Goal: Task Accomplishment & Management: Use online tool/utility

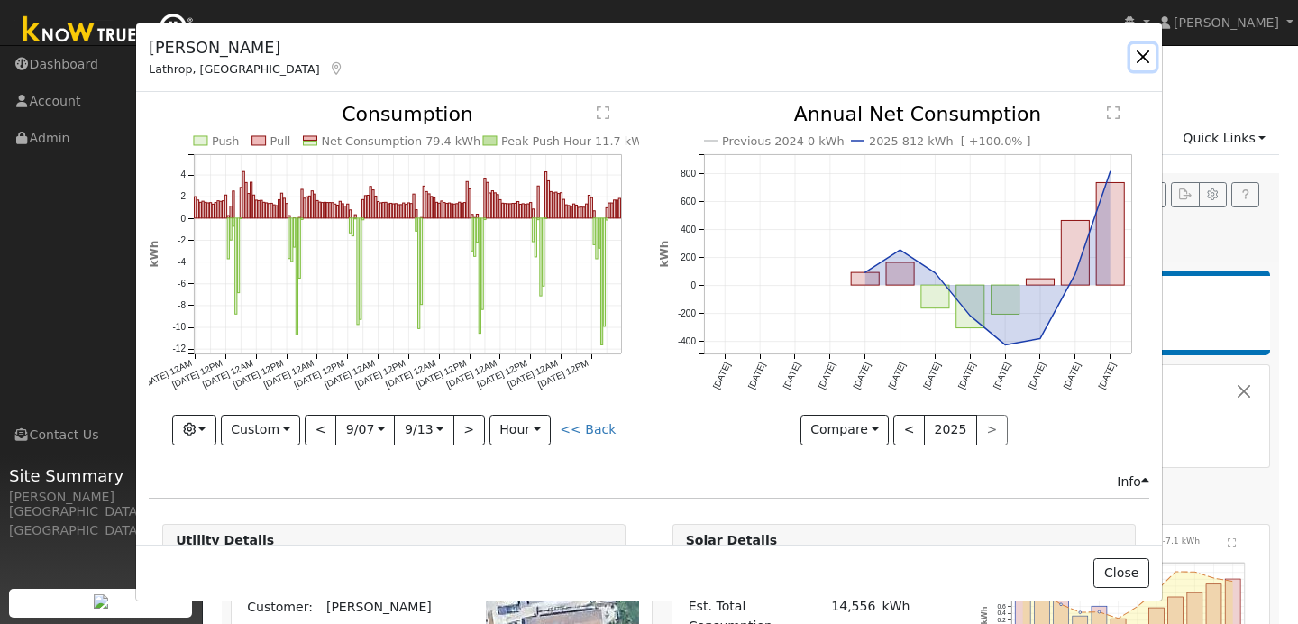
click at [1147, 54] on button "button" at bounding box center [1142, 56] width 25 height 25
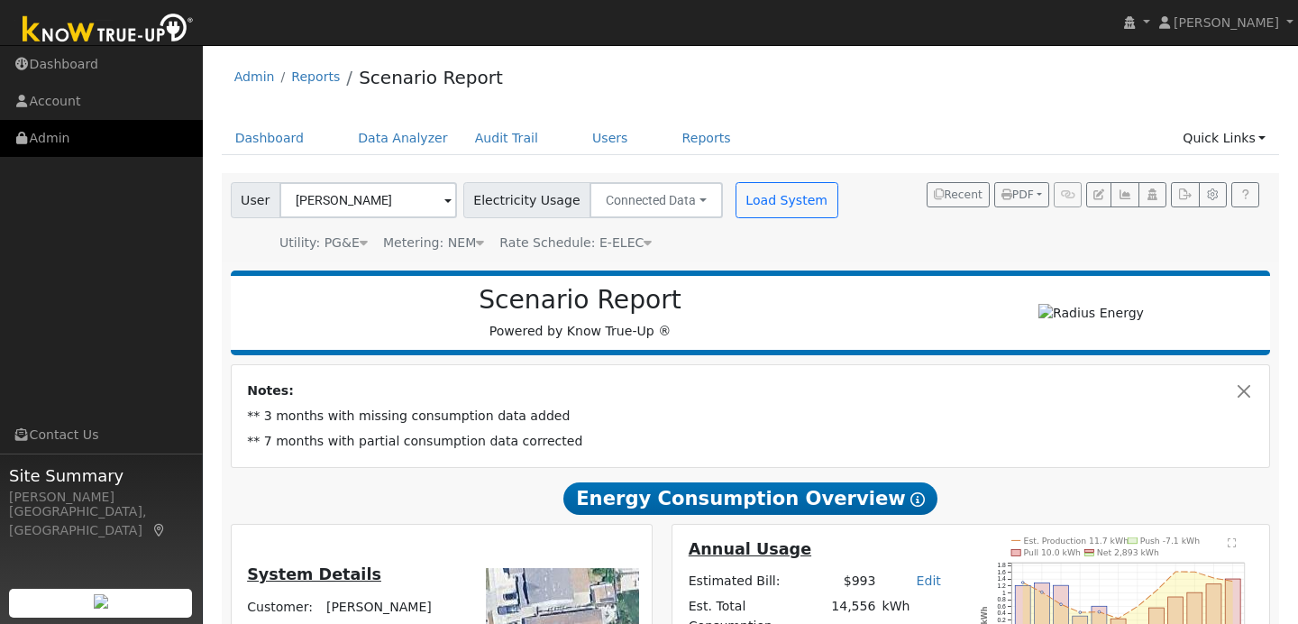
click at [108, 138] on link "Admin" at bounding box center [101, 138] width 203 height 37
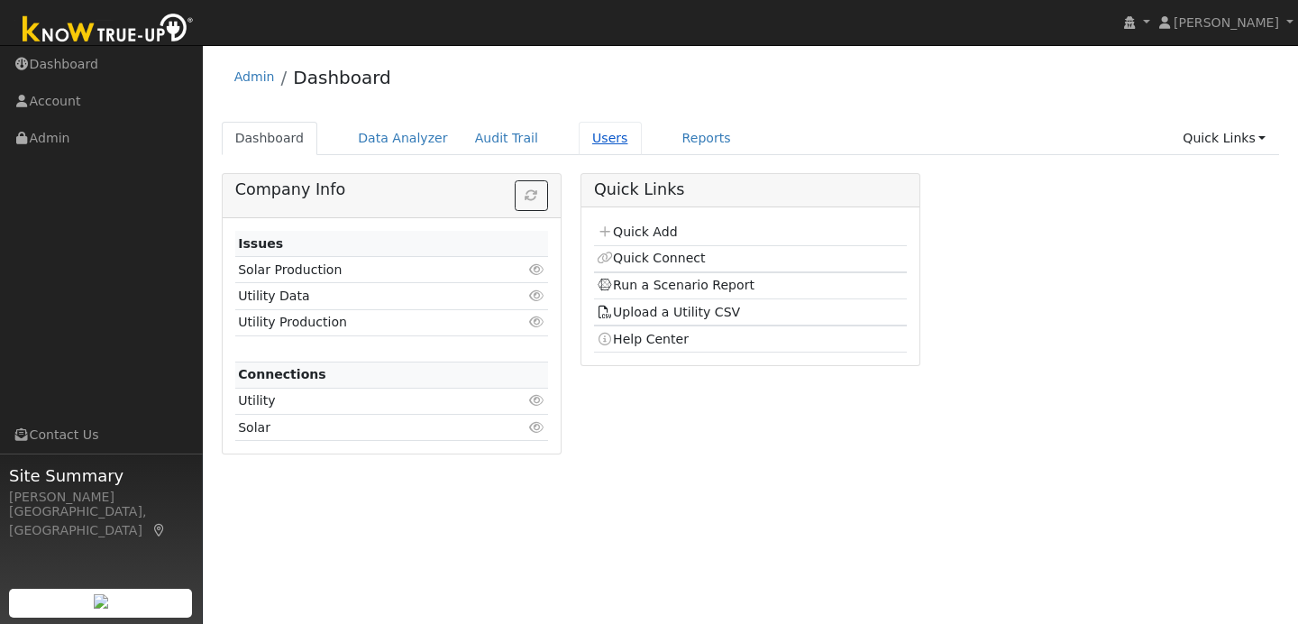
click at [579, 139] on link "Users" at bounding box center [610, 138] width 63 height 33
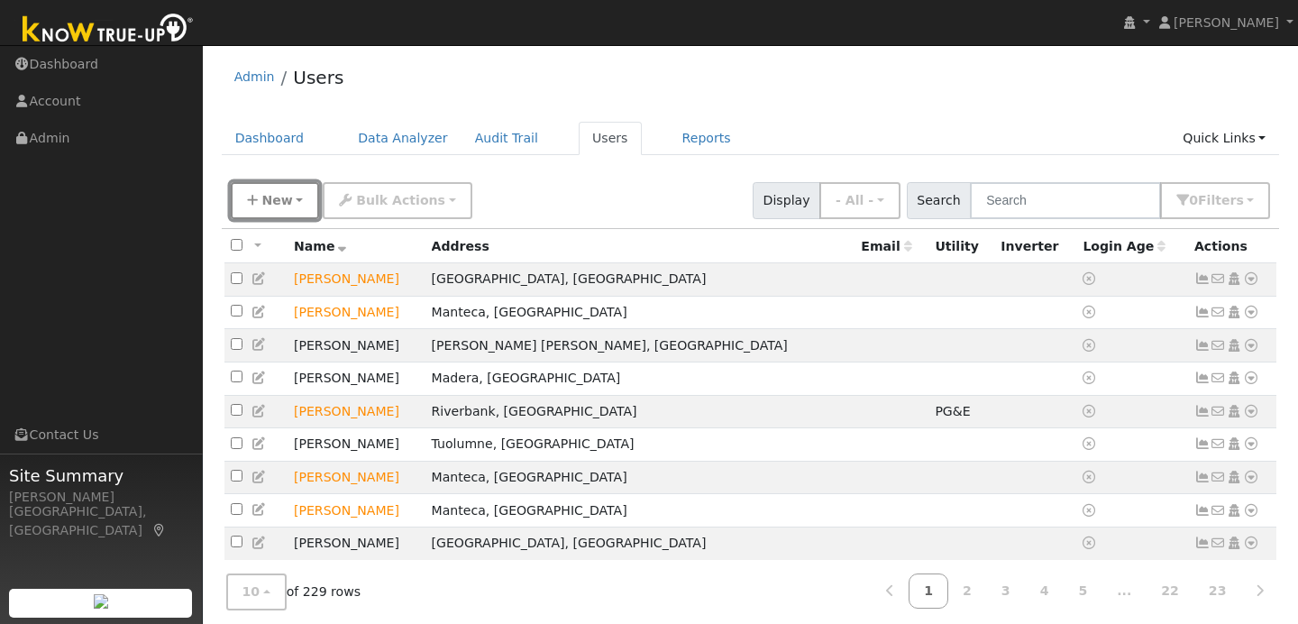
click at [287, 196] on span "New" at bounding box center [276, 200] width 31 height 14
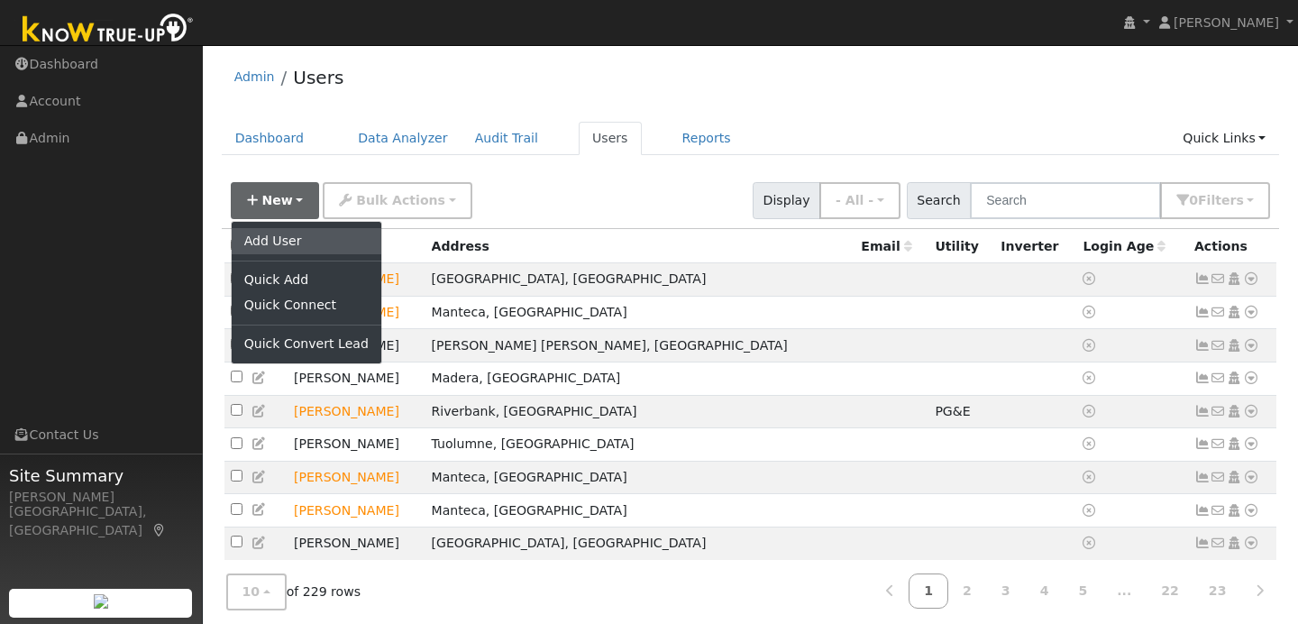
click at [258, 239] on link "Add User" at bounding box center [307, 240] width 150 height 25
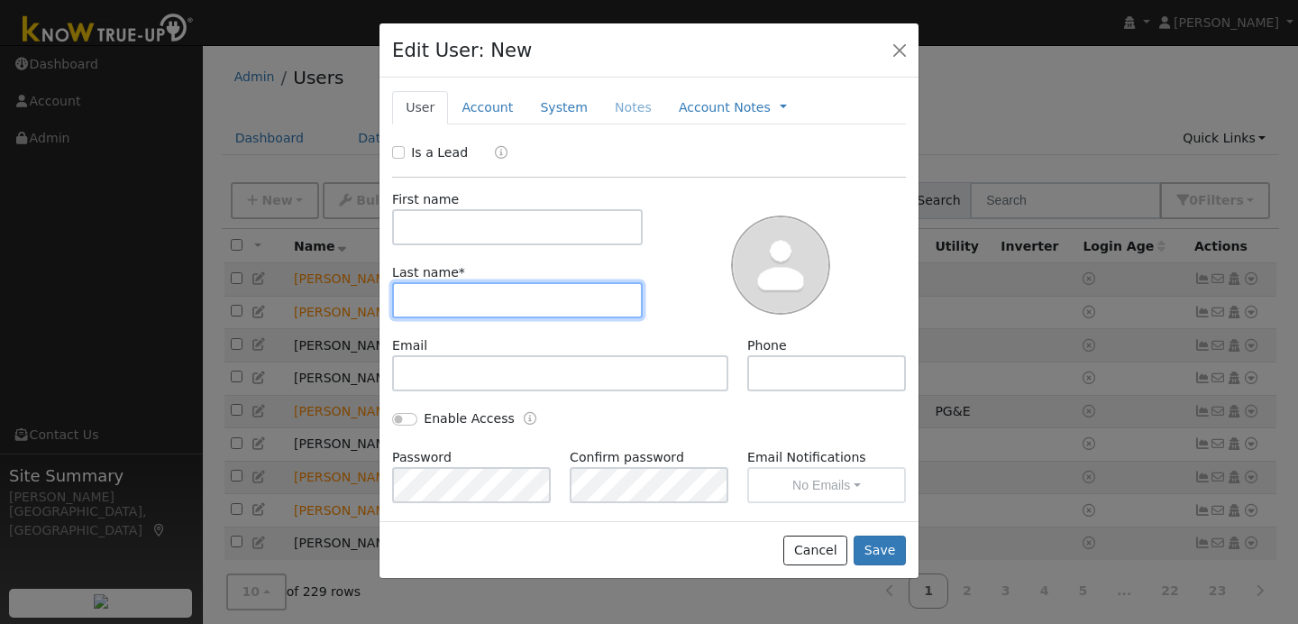
click at [423, 303] on input "text" at bounding box center [517, 300] width 251 height 36
type input "m"
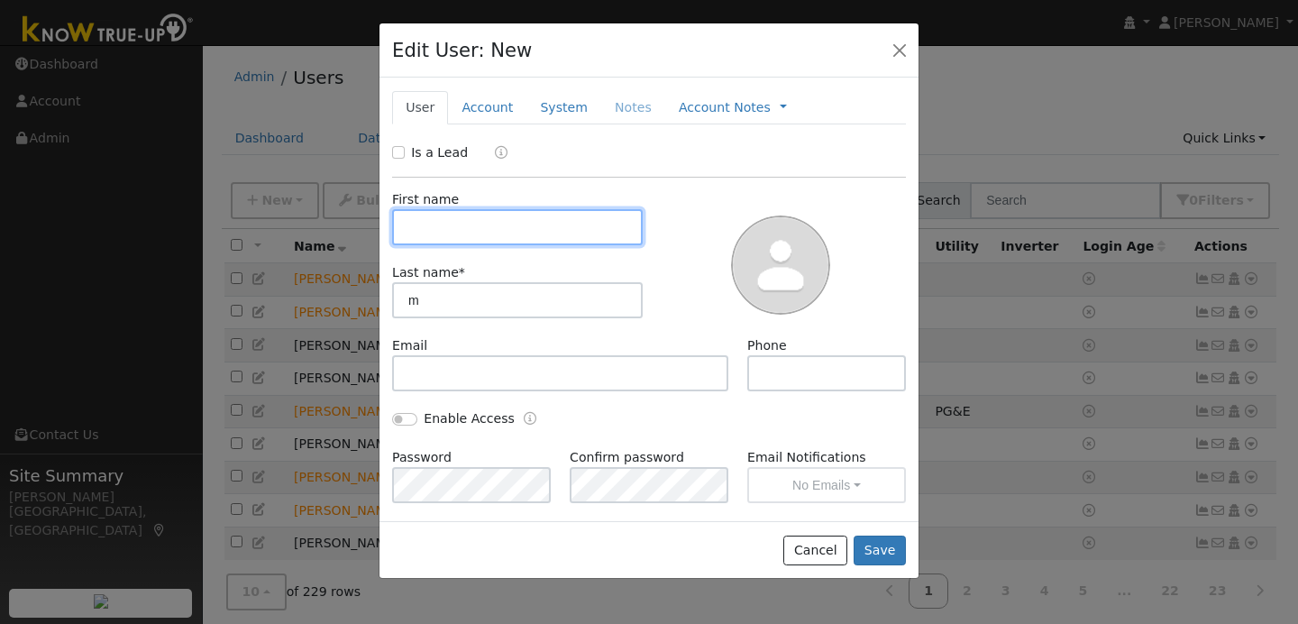
click at [416, 227] on input "text" at bounding box center [517, 227] width 251 height 36
type input "Michael"
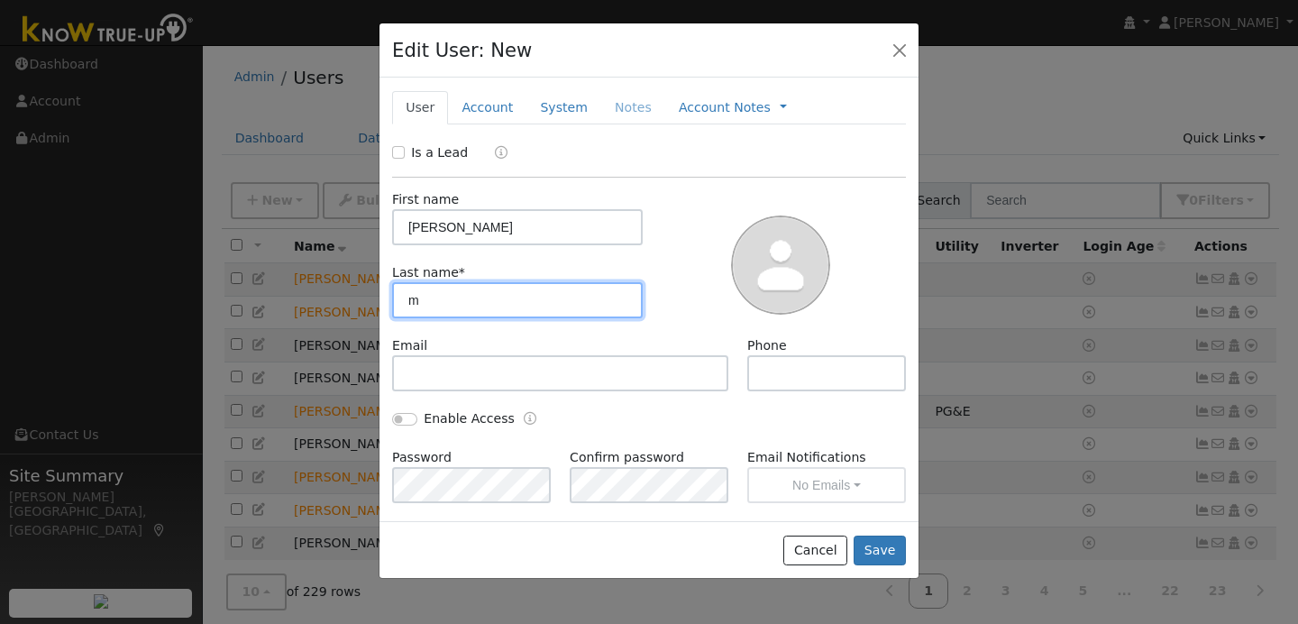
click at [424, 306] on input "m" at bounding box center [517, 300] width 251 height 36
type input "Morton"
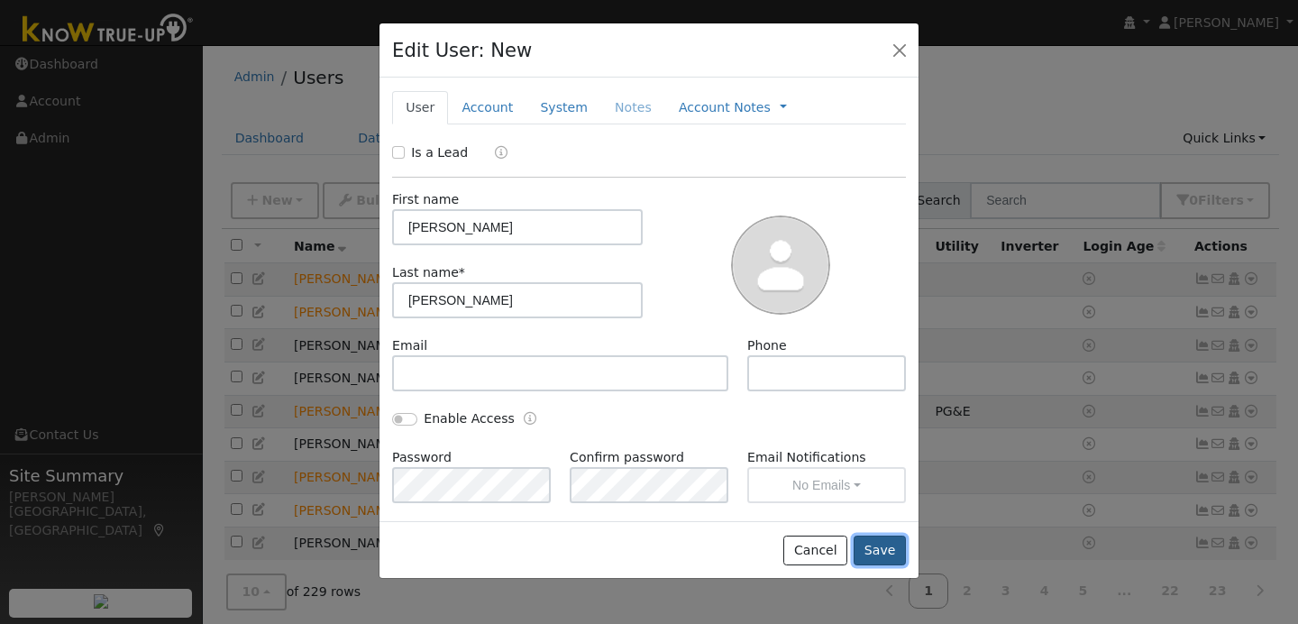
click at [888, 551] on button "Save" at bounding box center [880, 550] width 52 height 31
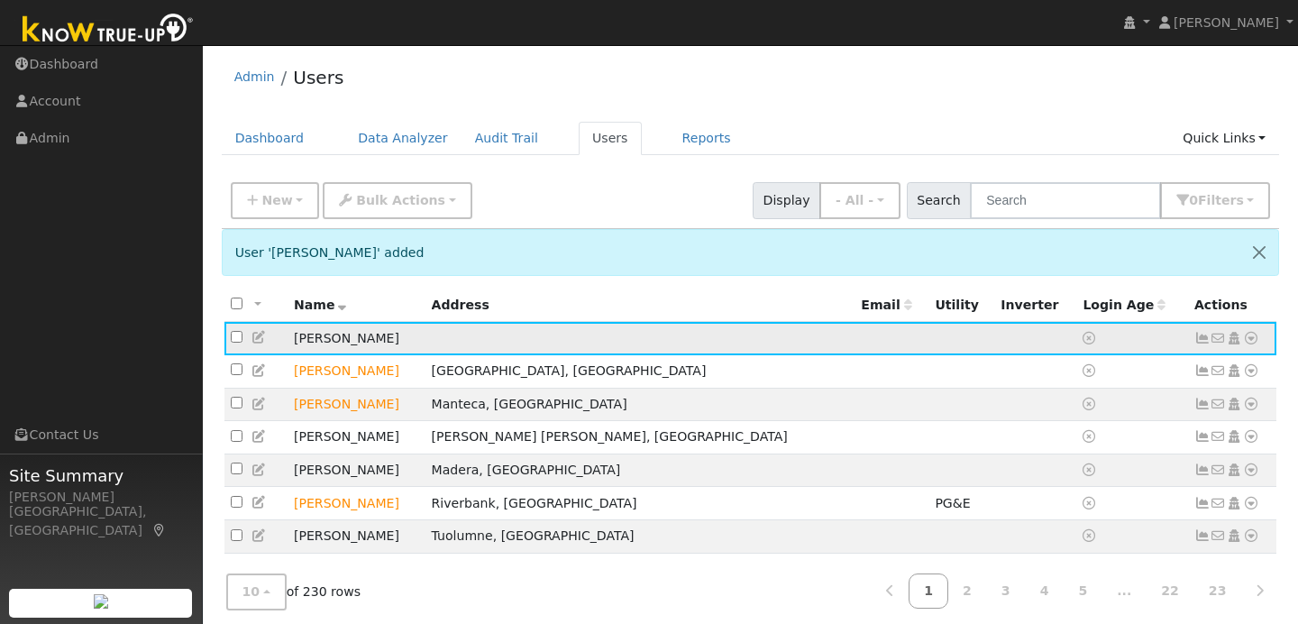
click at [1250, 337] on icon at bounding box center [1251, 338] width 16 height 13
click at [1172, 377] on link "Data Analyzer" at bounding box center [1192, 369] width 131 height 25
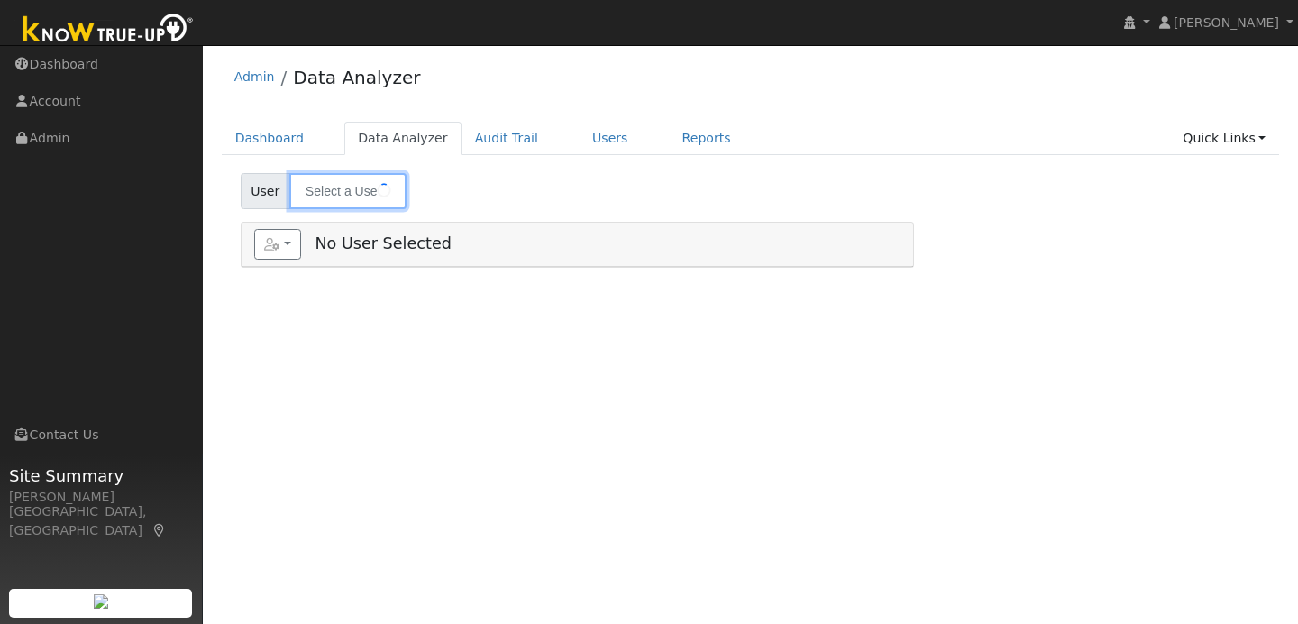
type input "[PERSON_NAME]"
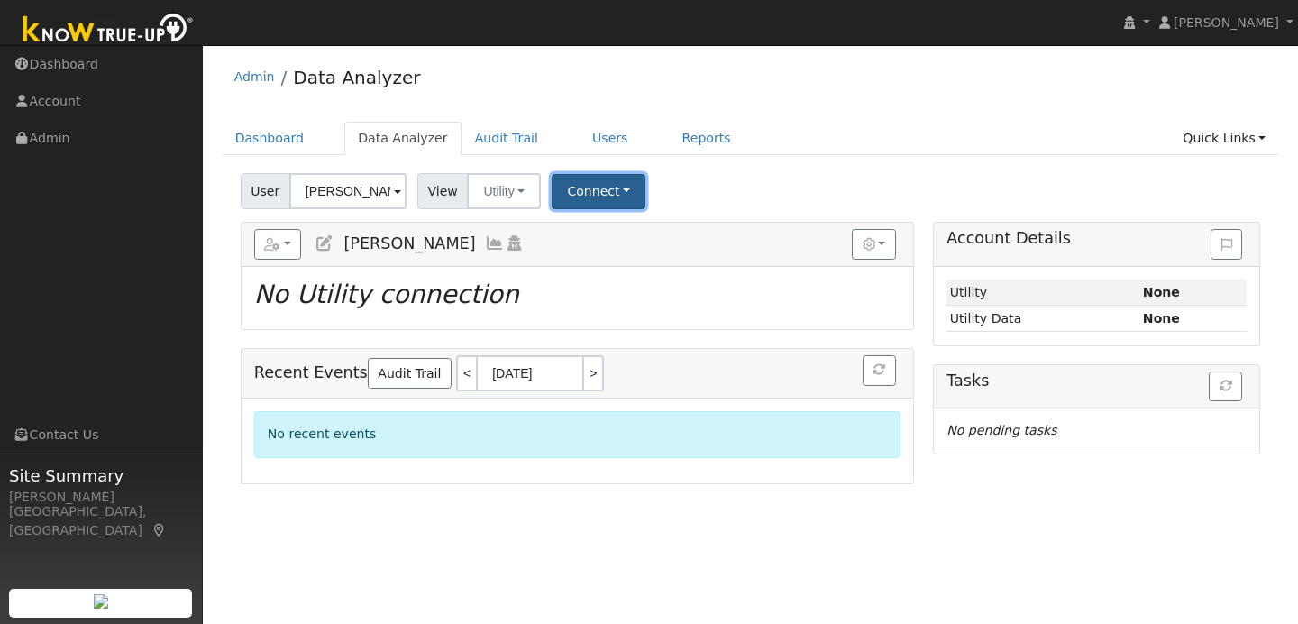
click at [623, 193] on button "Connect" at bounding box center [599, 191] width 94 height 35
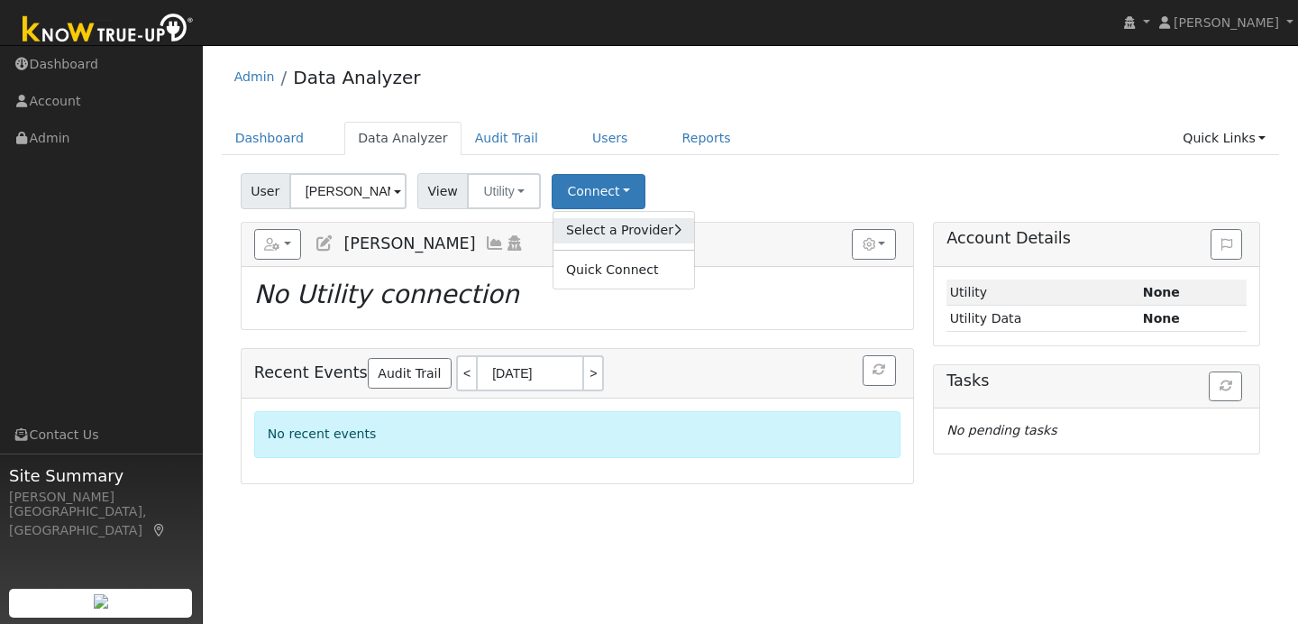
click at [646, 234] on link "Select a Provider" at bounding box center [623, 230] width 141 height 25
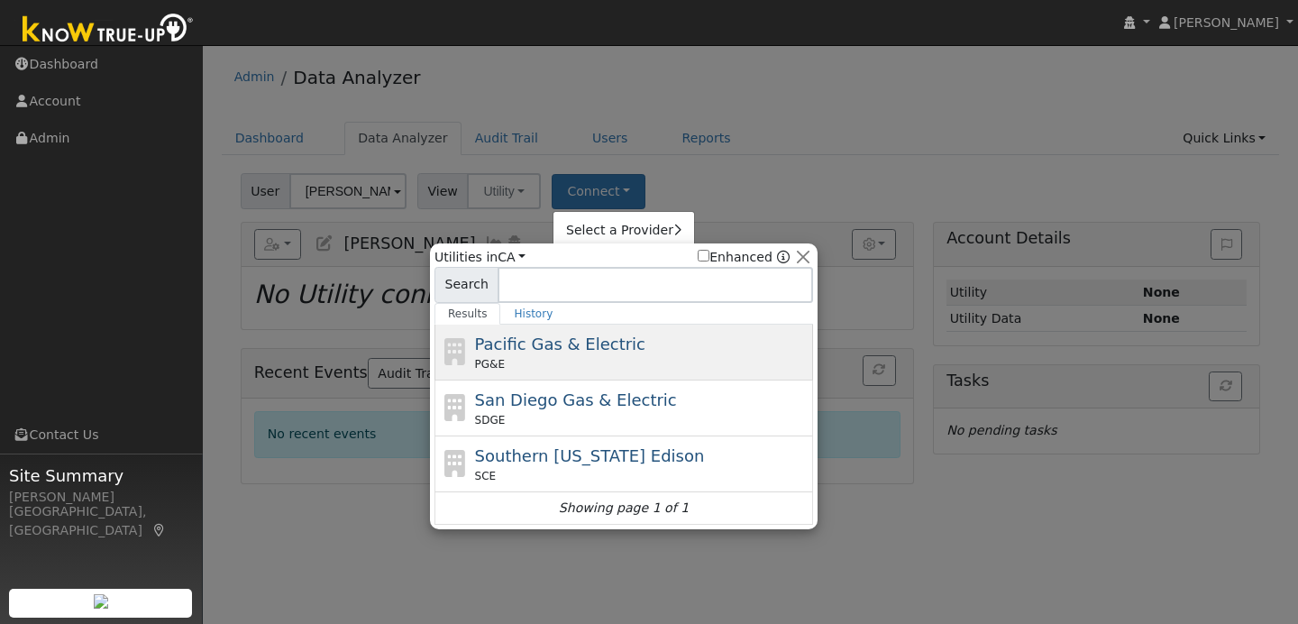
click at [604, 345] on span "Pacific Gas & Electric" at bounding box center [560, 343] width 170 height 19
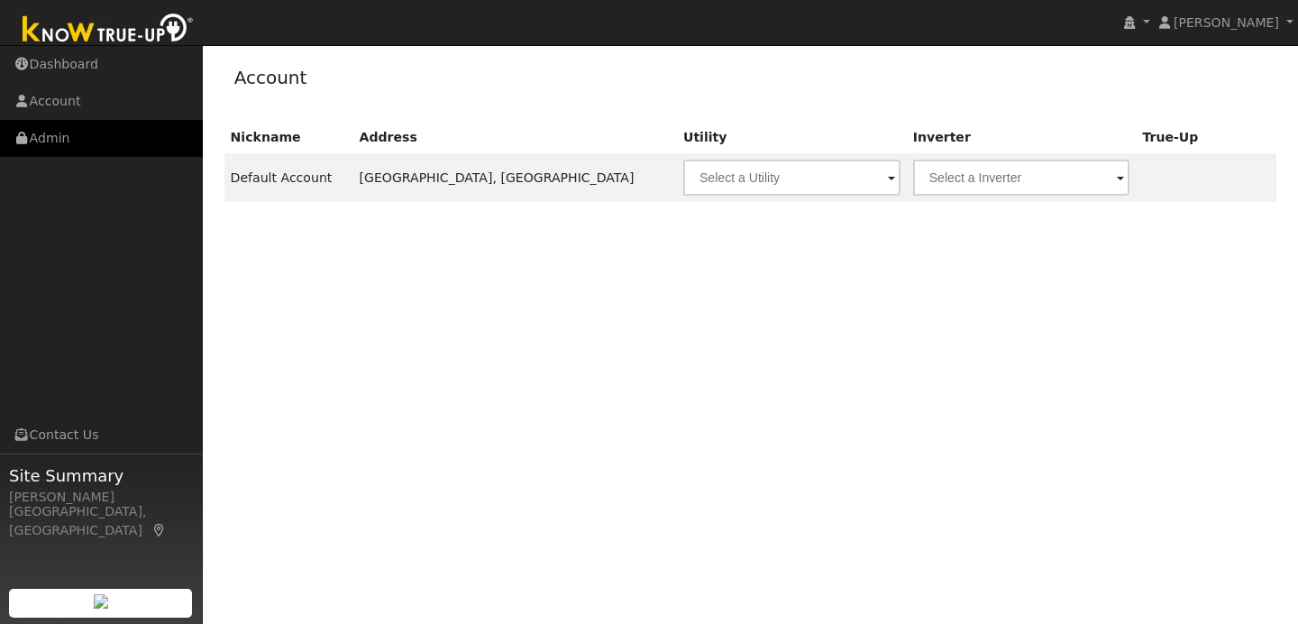
click at [80, 139] on link "Admin" at bounding box center [101, 138] width 203 height 37
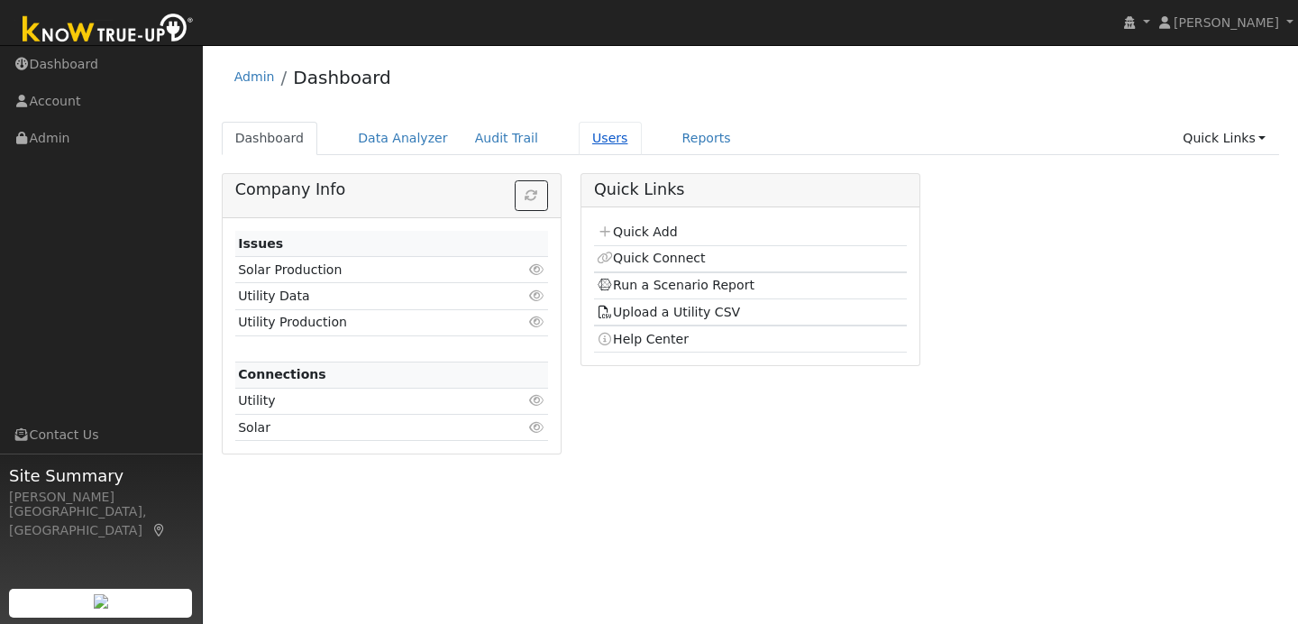
click at [584, 147] on link "Users" at bounding box center [610, 138] width 63 height 33
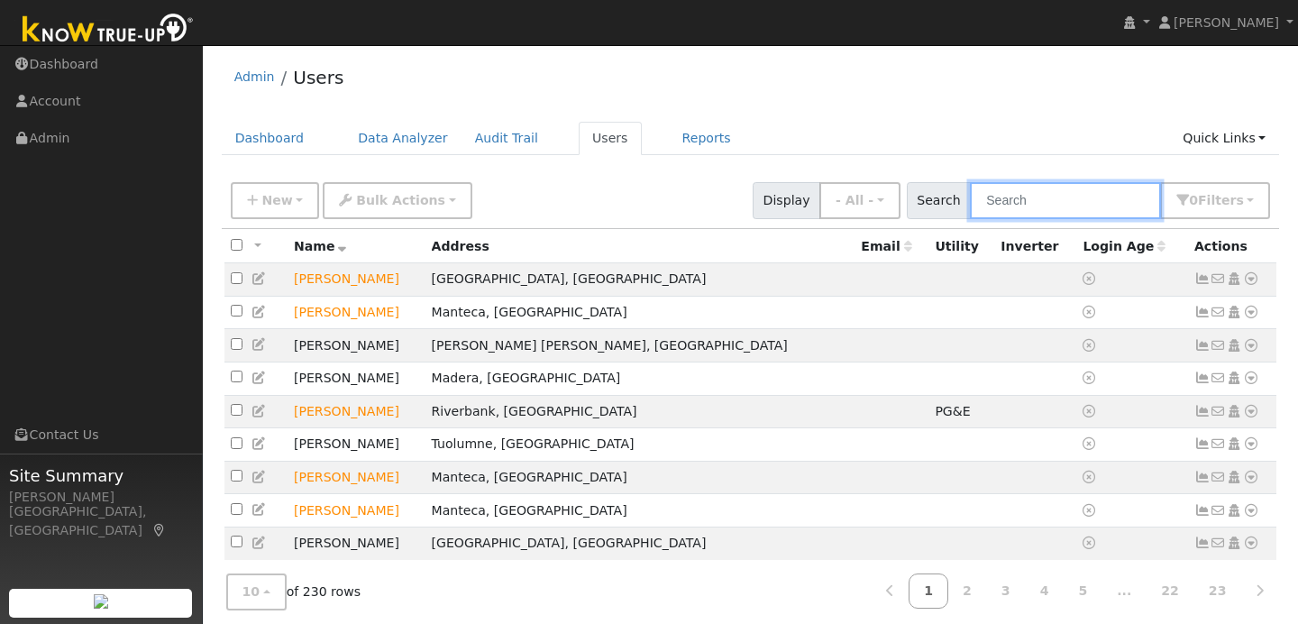
click at [1065, 214] on input "text" at bounding box center [1065, 200] width 191 height 37
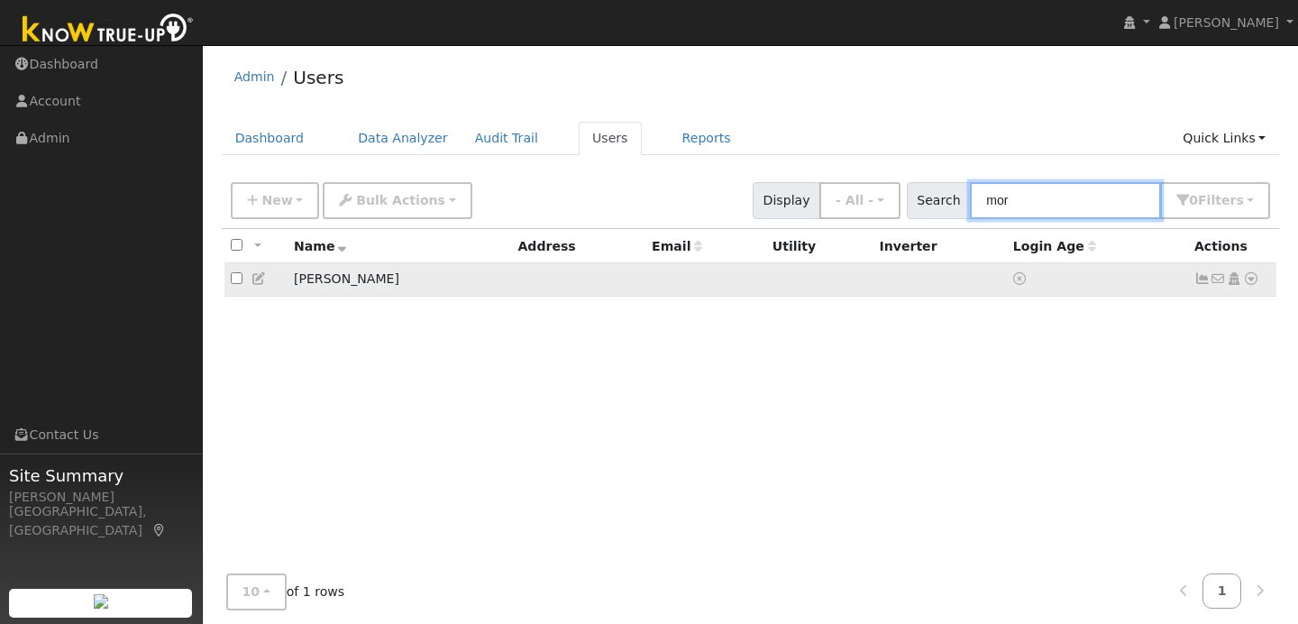
type input "mor"
click at [1252, 279] on icon at bounding box center [1251, 278] width 16 height 13
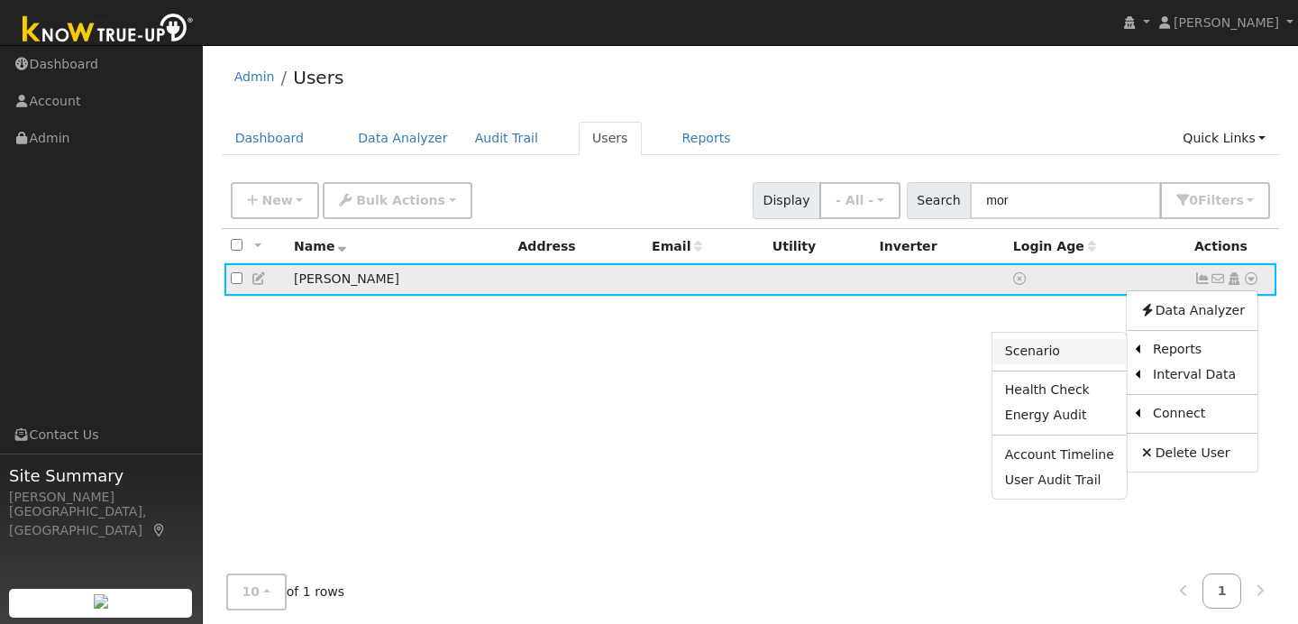
click at [1119, 352] on link "Scenario" at bounding box center [1059, 351] width 134 height 25
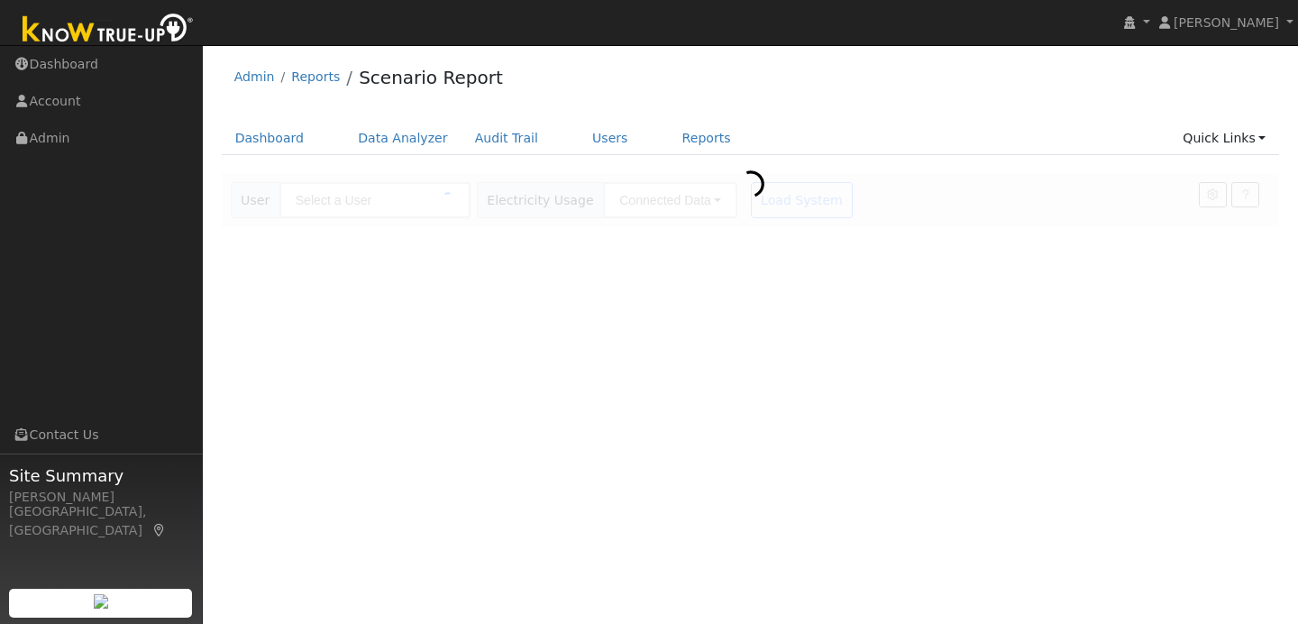
type input "[PERSON_NAME]"
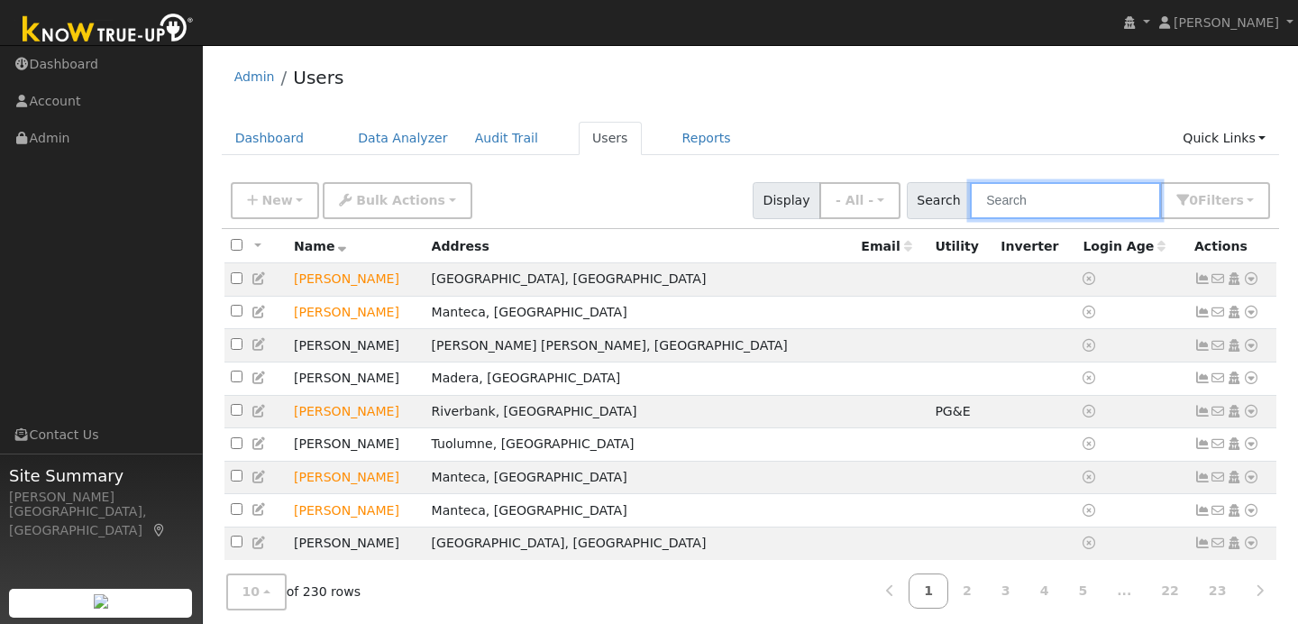
click at [1054, 196] on input "text" at bounding box center [1065, 200] width 191 height 37
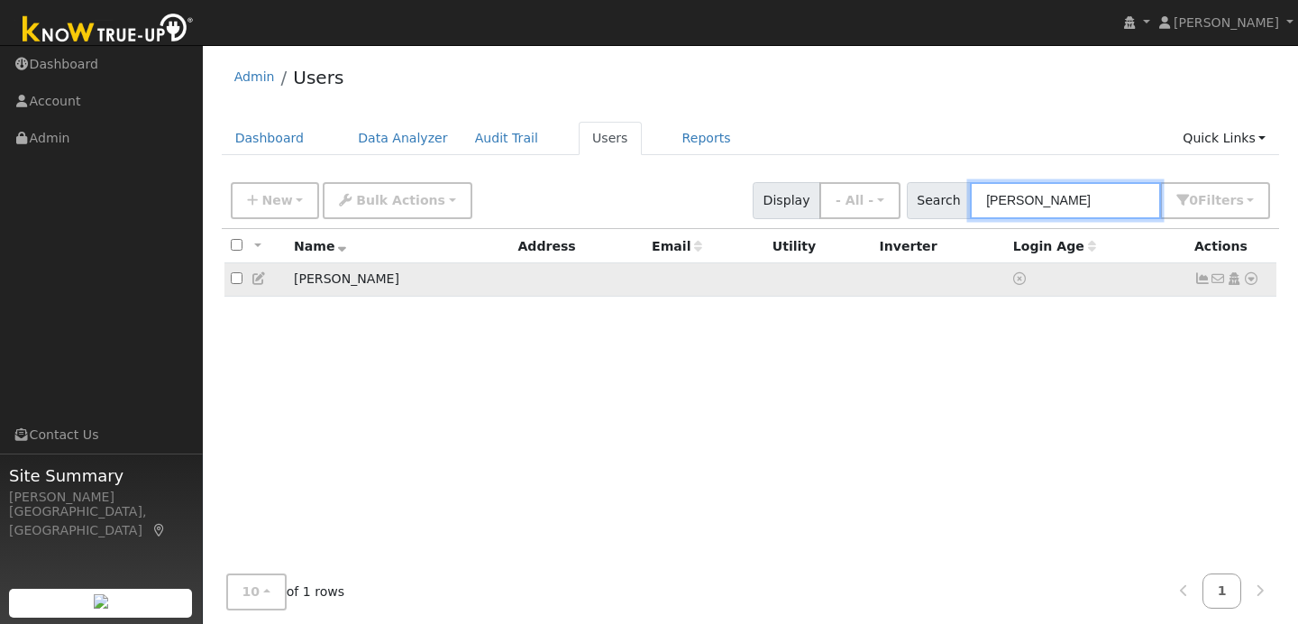
type input "[PERSON_NAME]"
click at [1257, 281] on icon at bounding box center [1251, 278] width 16 height 13
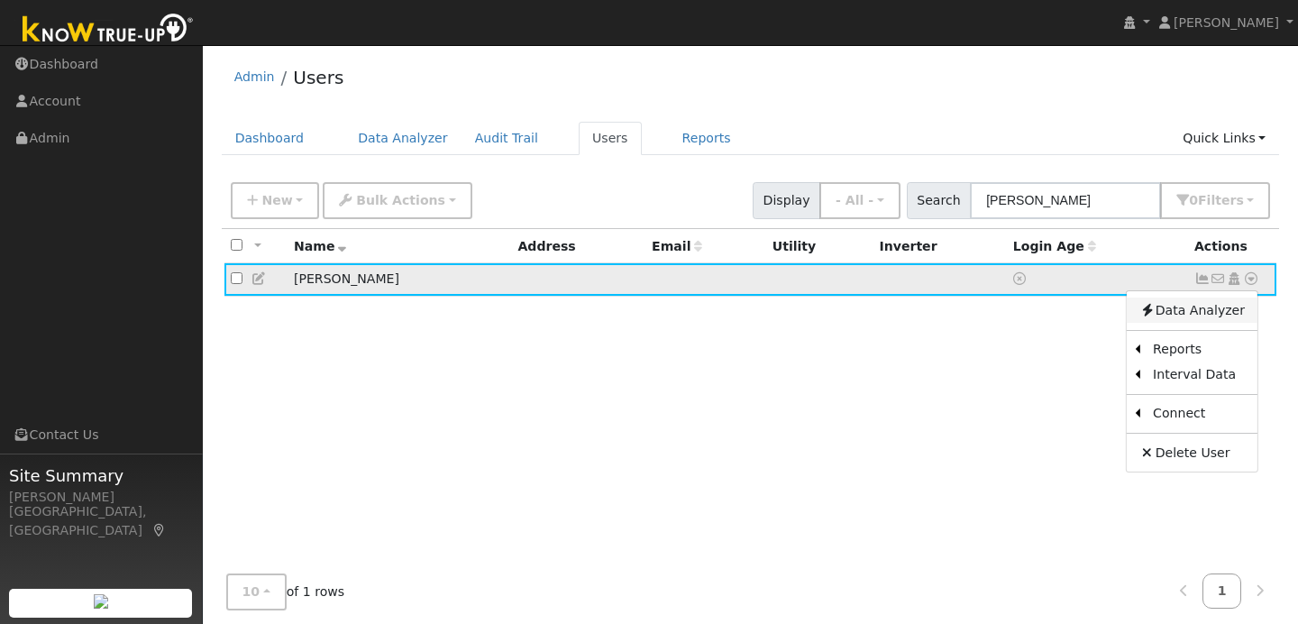
click at [1194, 315] on link "Data Analyzer" at bounding box center [1192, 309] width 131 height 25
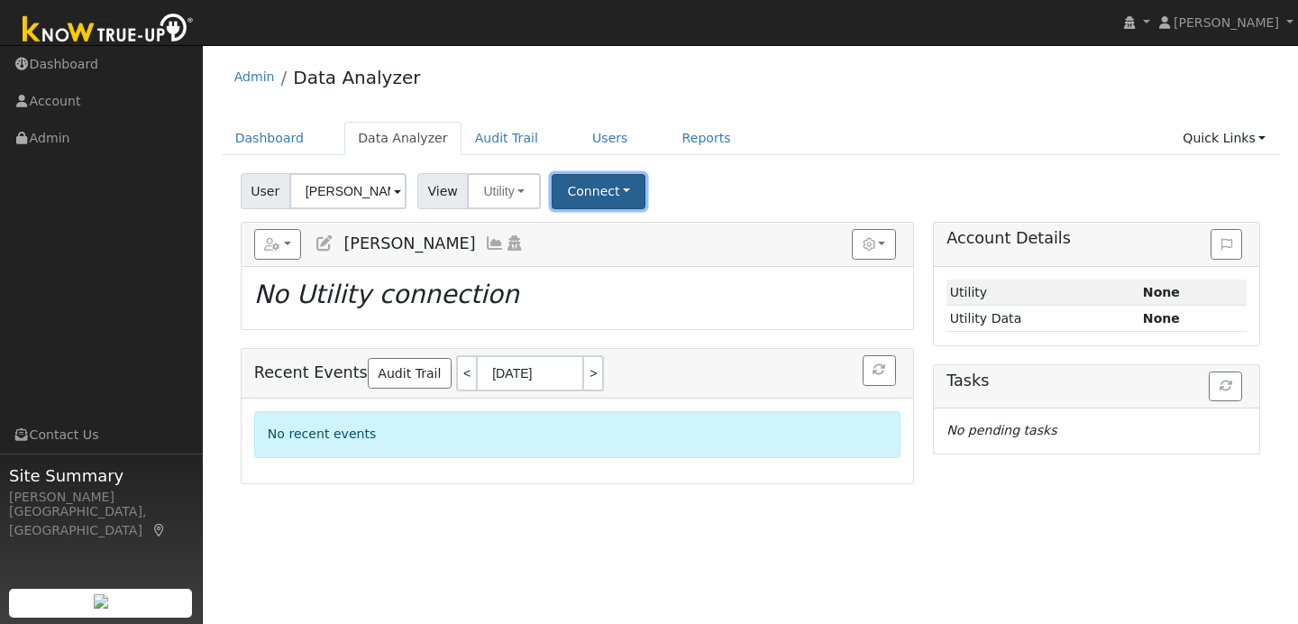
click at [619, 188] on button "Connect" at bounding box center [599, 191] width 94 height 35
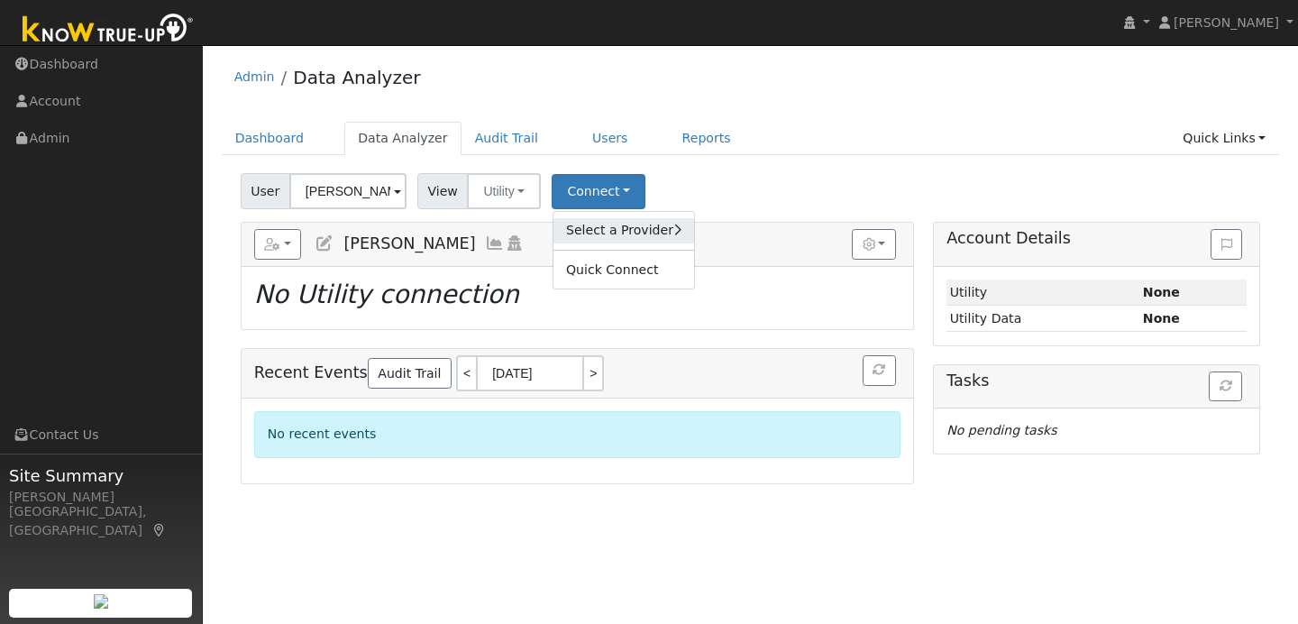
click at [622, 225] on link "Select a Provider" at bounding box center [623, 230] width 141 height 25
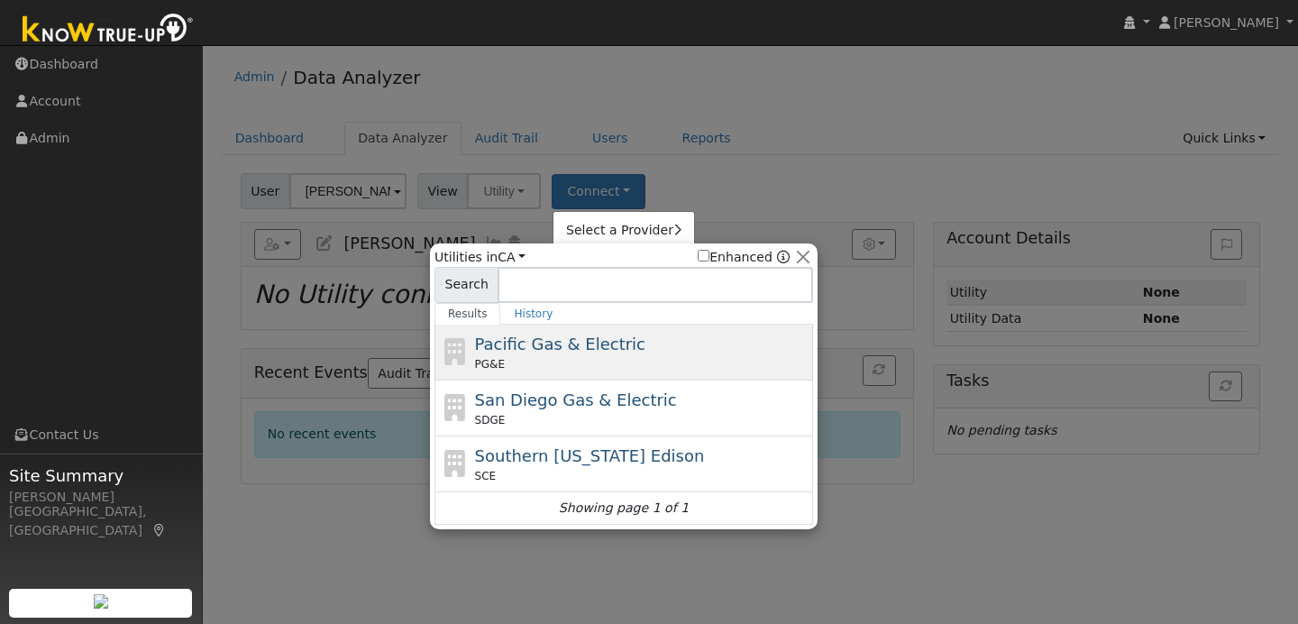
click at [642, 343] on div "Pacific Gas & Electric PG&E" at bounding box center [642, 352] width 334 height 41
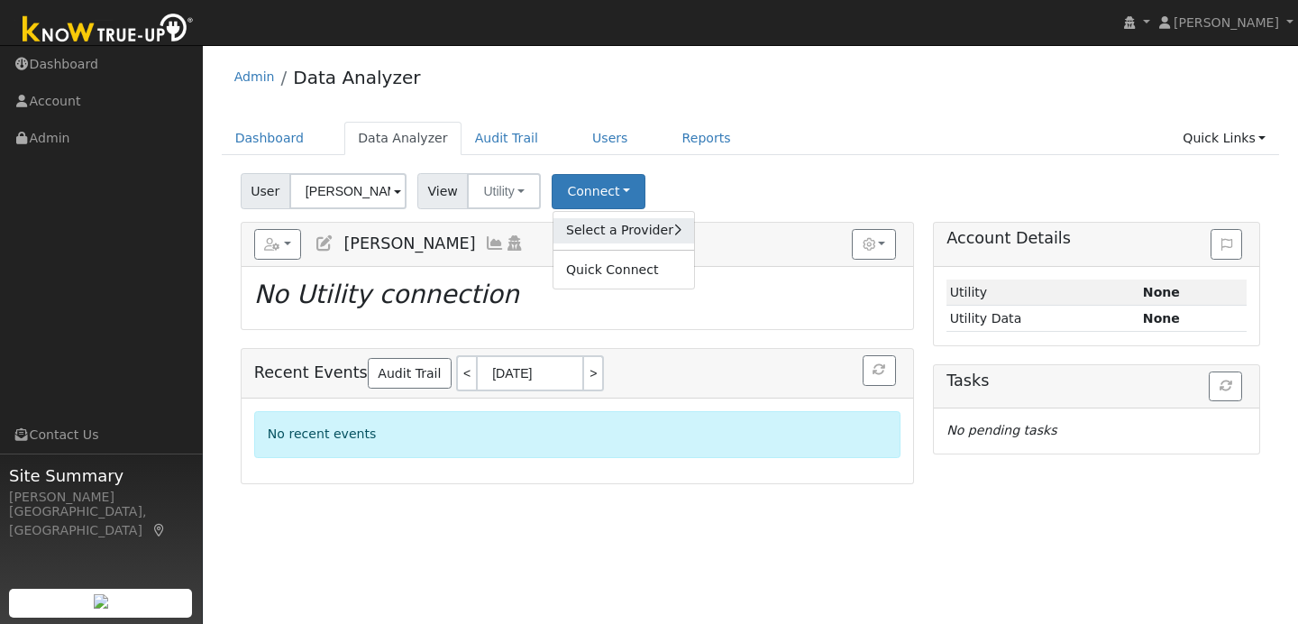
click at [612, 231] on link "Select a Provider" at bounding box center [623, 230] width 141 height 25
click at [635, 238] on link "Select a Provider" at bounding box center [623, 230] width 141 height 25
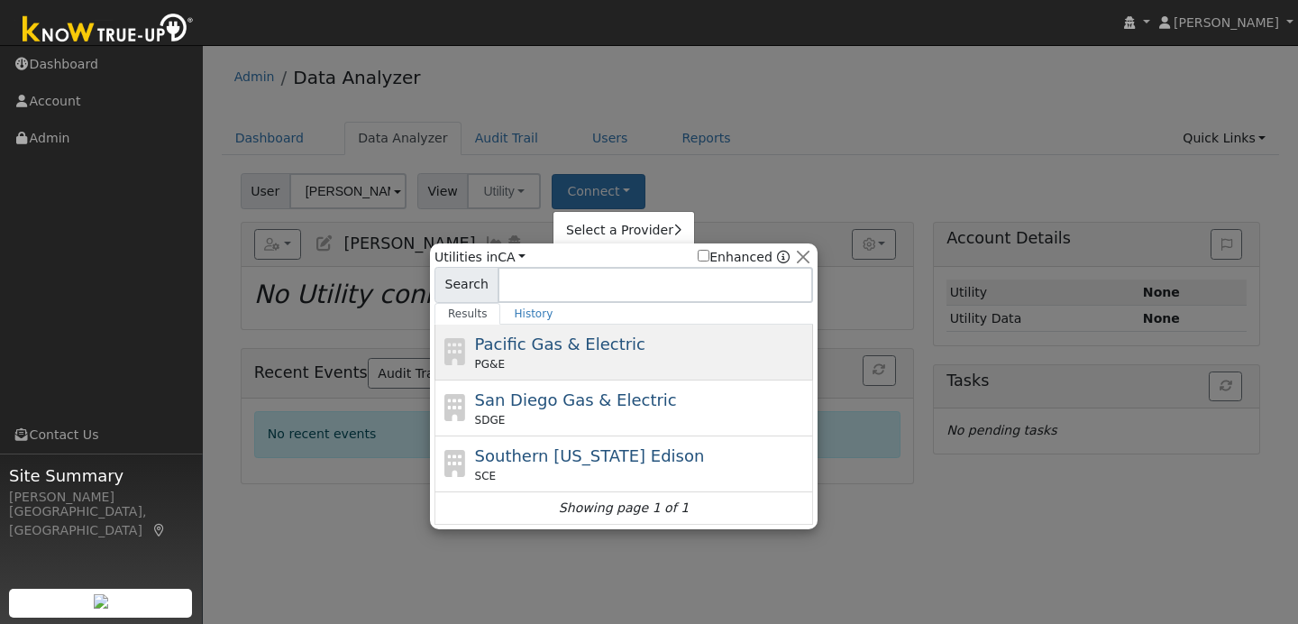
click at [573, 345] on span "Pacific Gas & Electric" at bounding box center [560, 343] width 170 height 19
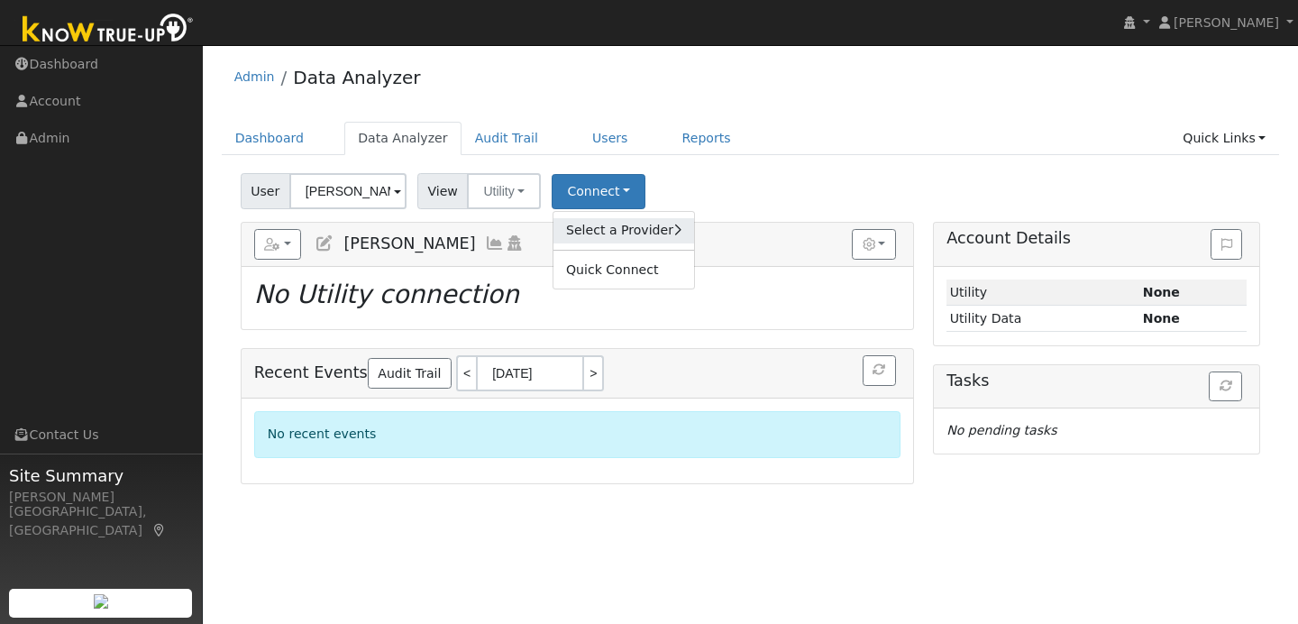
click at [615, 231] on link "Select a Provider" at bounding box center [623, 230] width 141 height 25
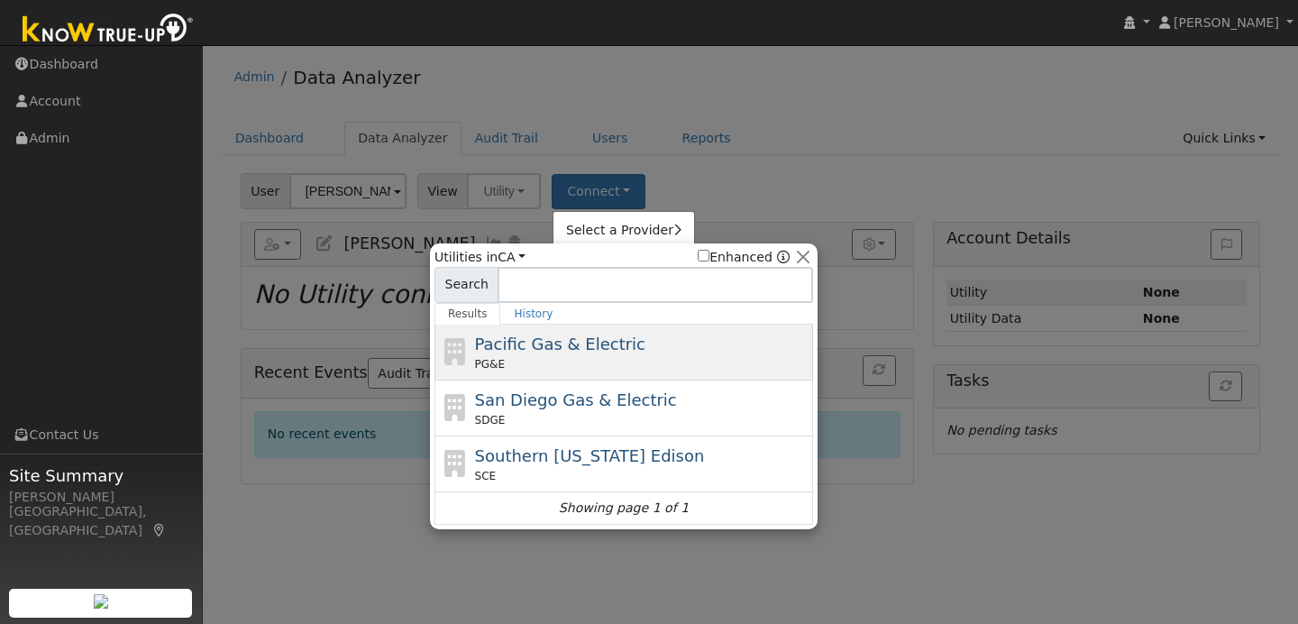
click at [612, 343] on span "Pacific Gas & Electric" at bounding box center [560, 343] width 170 height 19
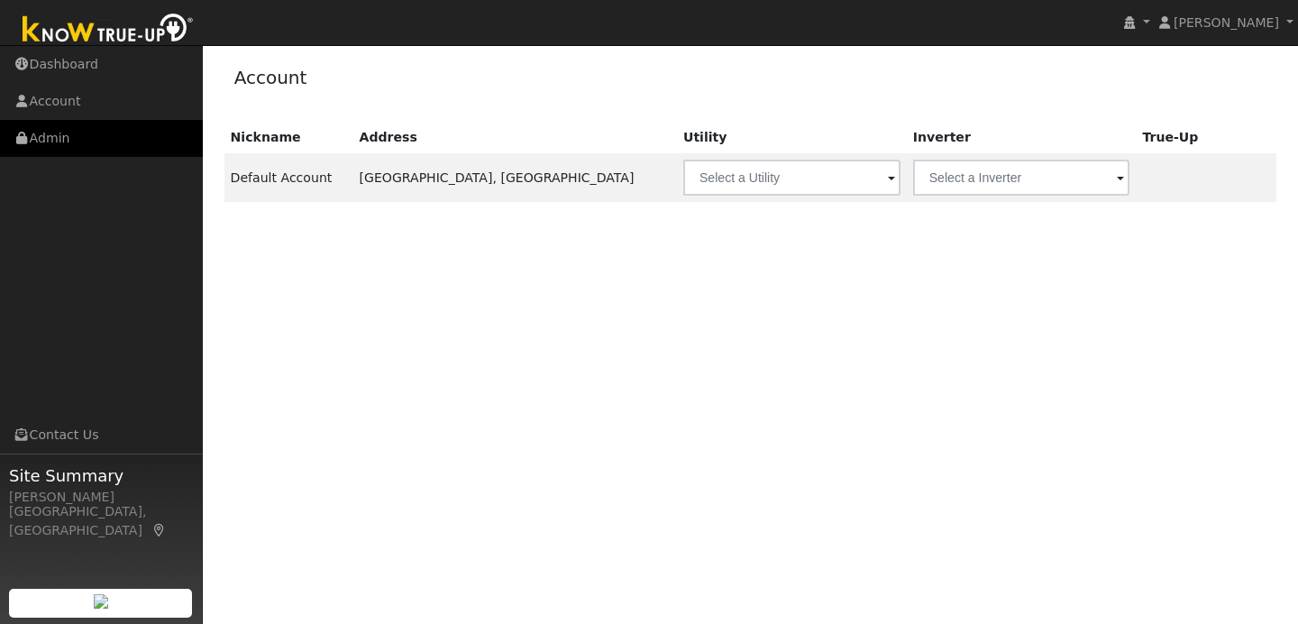
click at [100, 150] on link "Admin" at bounding box center [101, 138] width 203 height 37
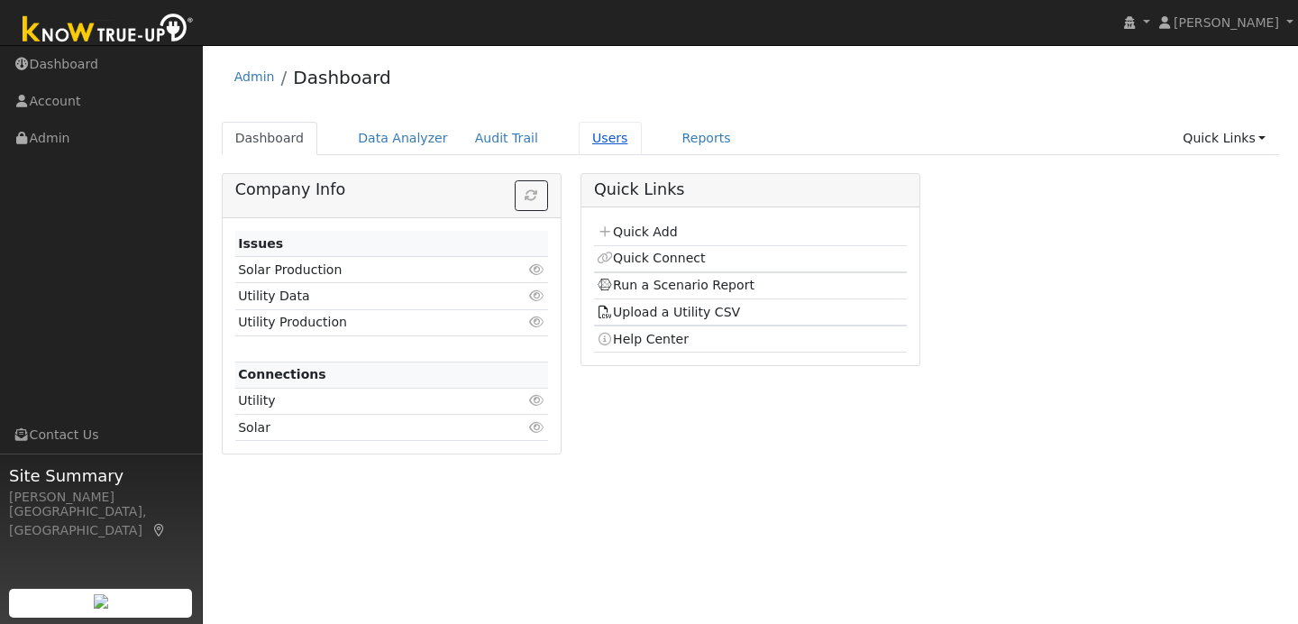
click at [590, 138] on link "Users" at bounding box center [610, 138] width 63 height 33
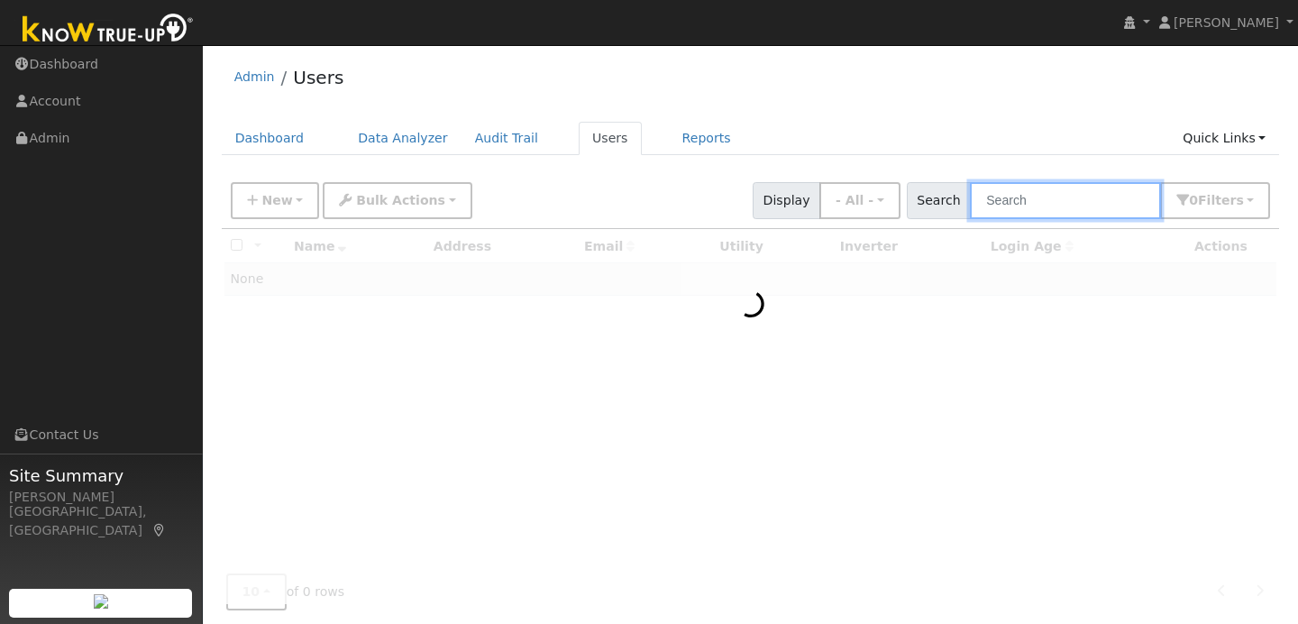
click at [1038, 198] on input "text" at bounding box center [1065, 200] width 191 height 37
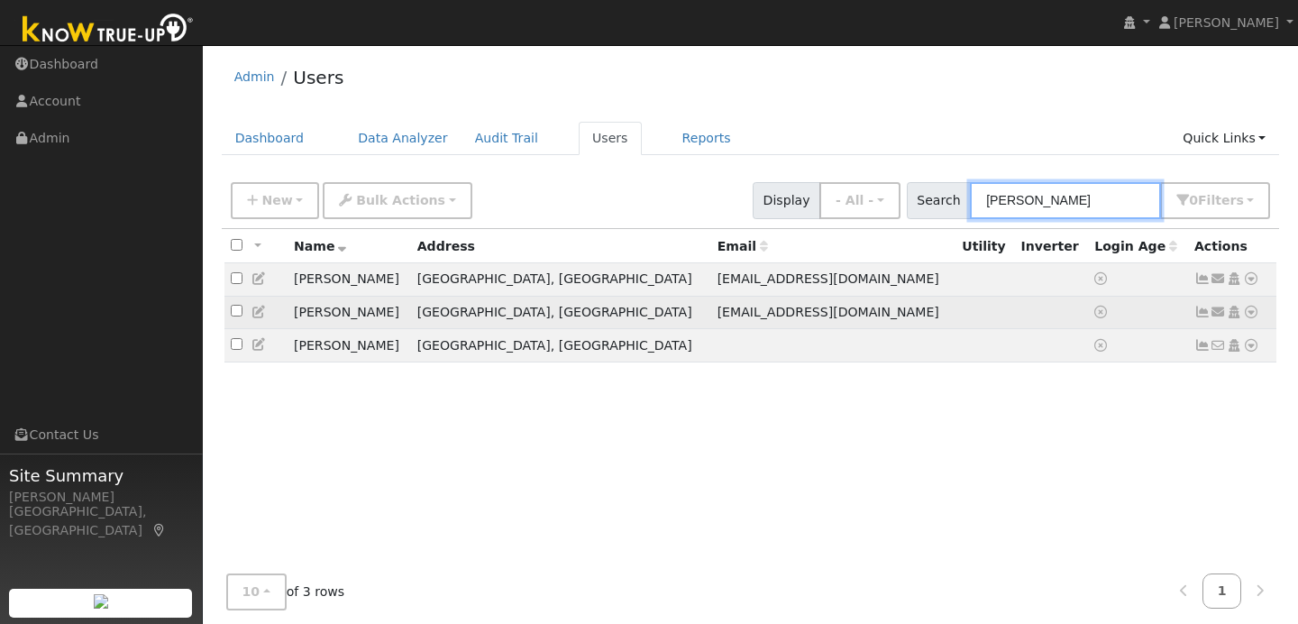
type input "[PERSON_NAME]"
click at [261, 311] on icon at bounding box center [259, 312] width 16 height 13
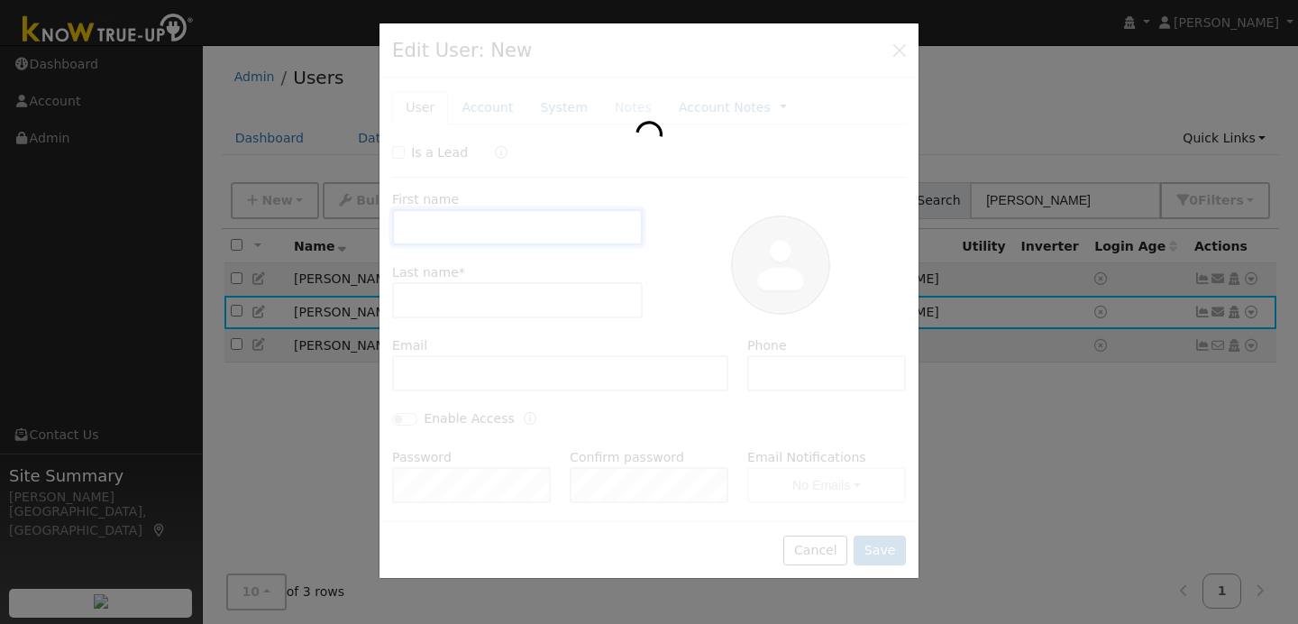
type input "[PERSON_NAME]"
type input "[EMAIL_ADDRESS][DOMAIN_NAME]"
type input "2097778590"
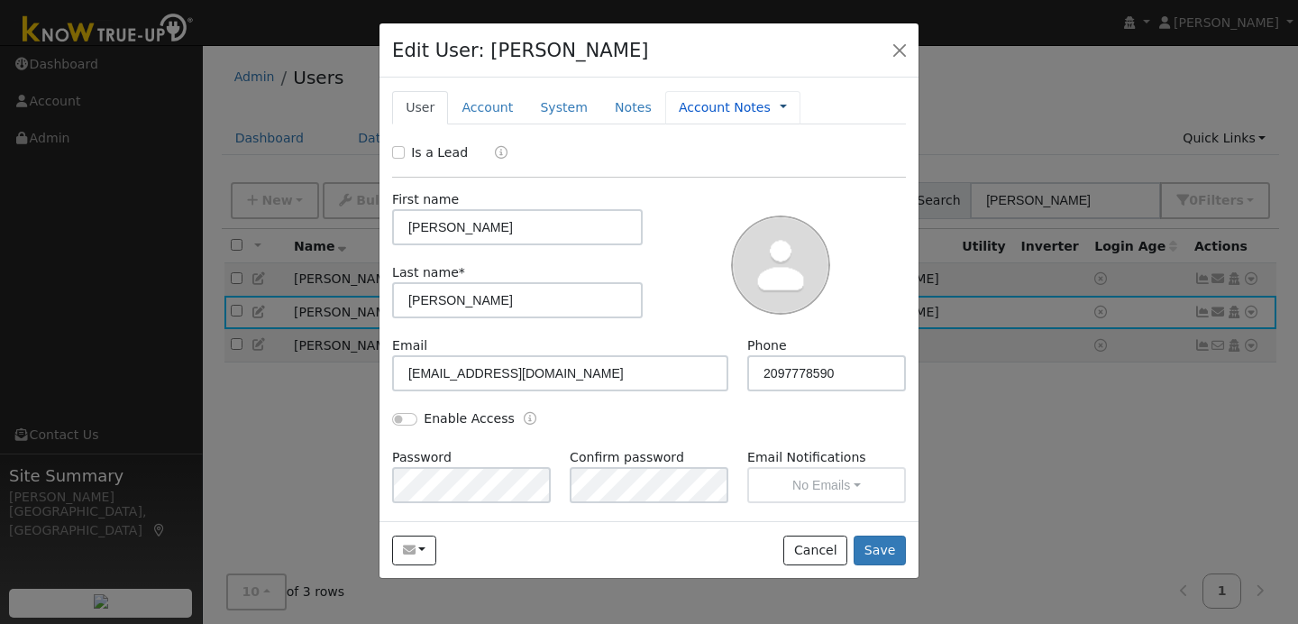
click at [780, 110] on link at bounding box center [783, 107] width 7 height 19
click at [804, 188] on link "Timeline" at bounding box center [843, 189] width 125 height 25
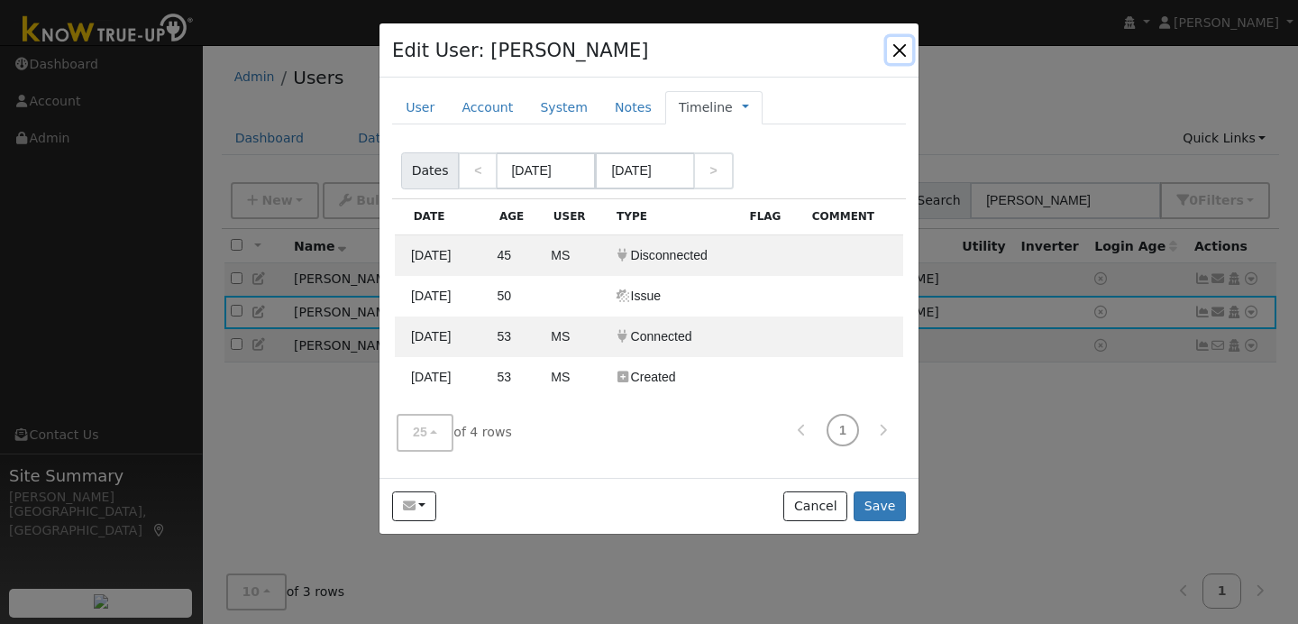
click at [900, 43] on button "button" at bounding box center [899, 49] width 25 height 25
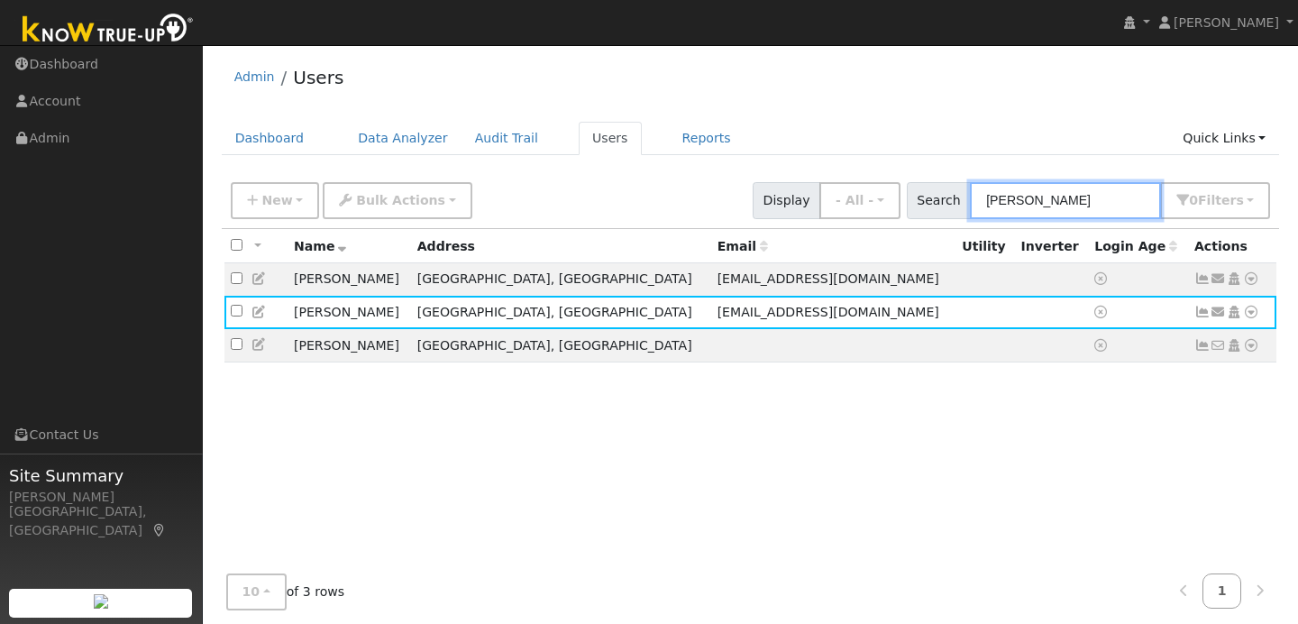
click at [1041, 194] on input "[PERSON_NAME]" at bounding box center [1065, 200] width 191 height 37
type input "m"
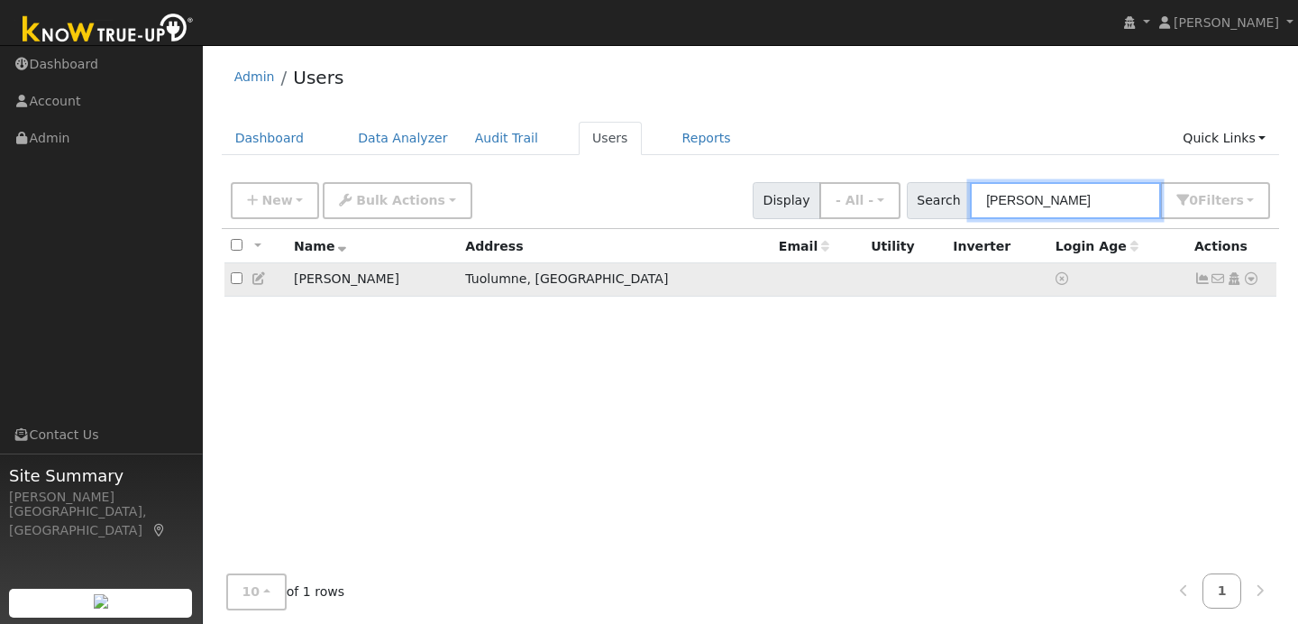
type input "[PERSON_NAME]"
click at [239, 283] on input "checkbox" at bounding box center [237, 278] width 12 height 12
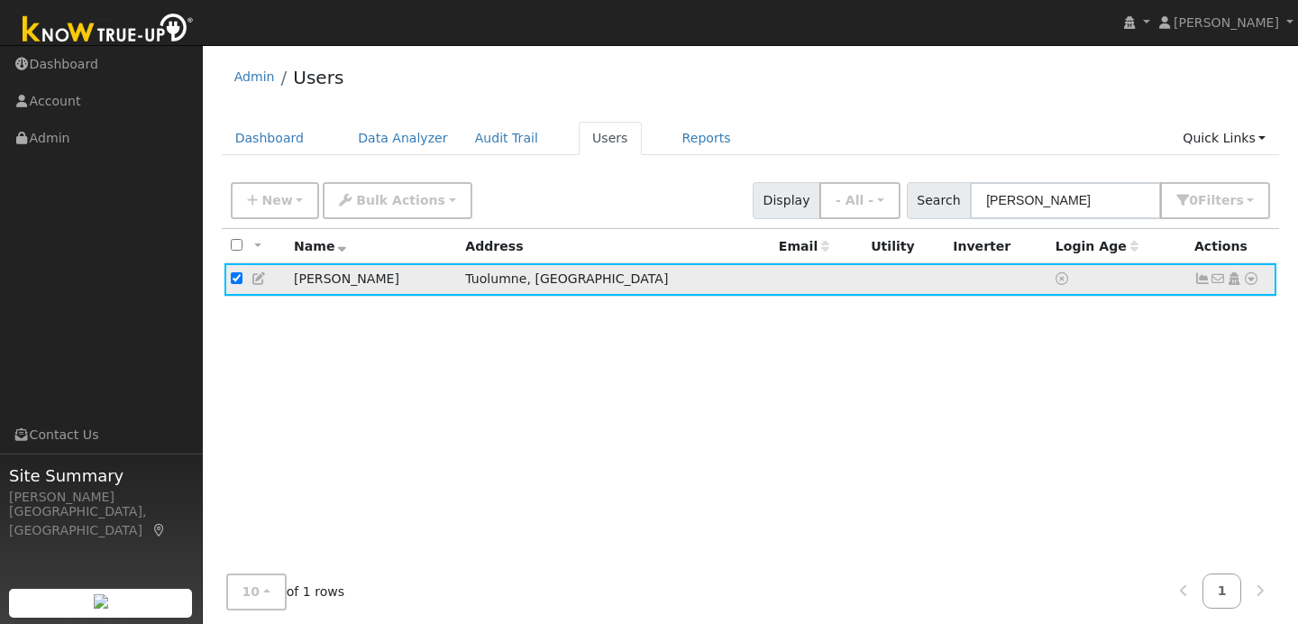
click at [239, 283] on input "checkbox" at bounding box center [237, 278] width 12 height 12
checkbox input "false"
click at [260, 281] on icon at bounding box center [259, 278] width 16 height 13
type input "Valerie"
type input "Day-Burciaga"
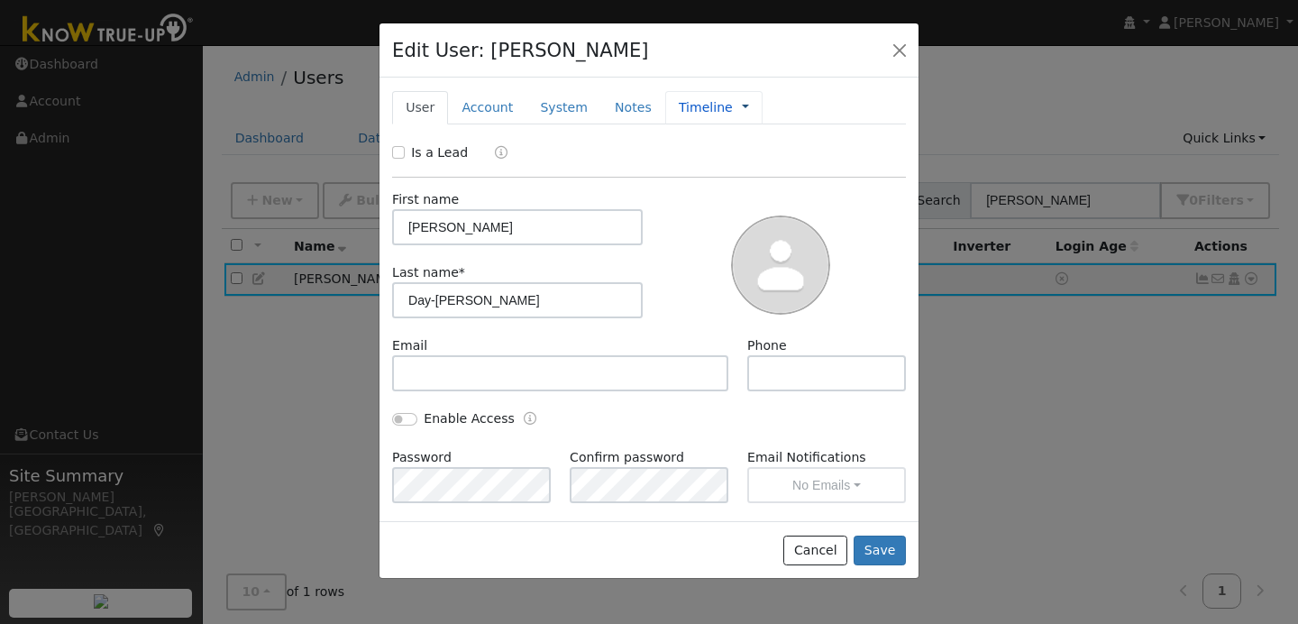
click at [742, 109] on link at bounding box center [745, 107] width 7 height 19
click at [765, 185] on link "Timeline" at bounding box center [805, 189] width 125 height 25
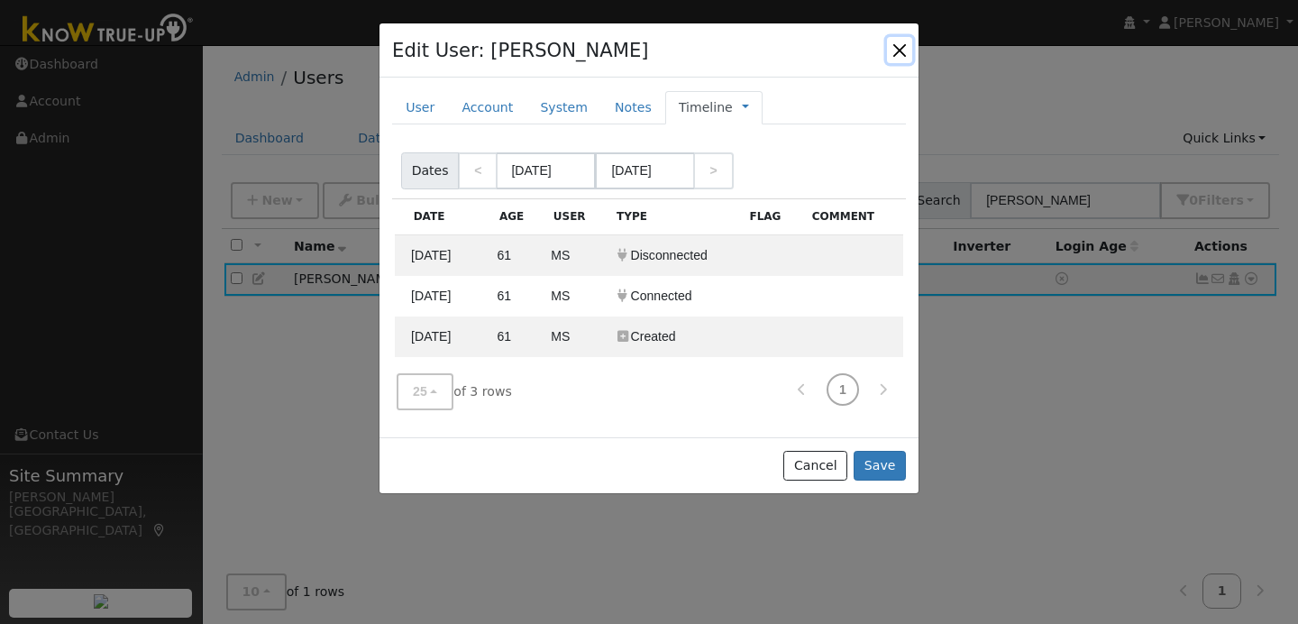
click at [898, 47] on button "button" at bounding box center [899, 49] width 25 height 25
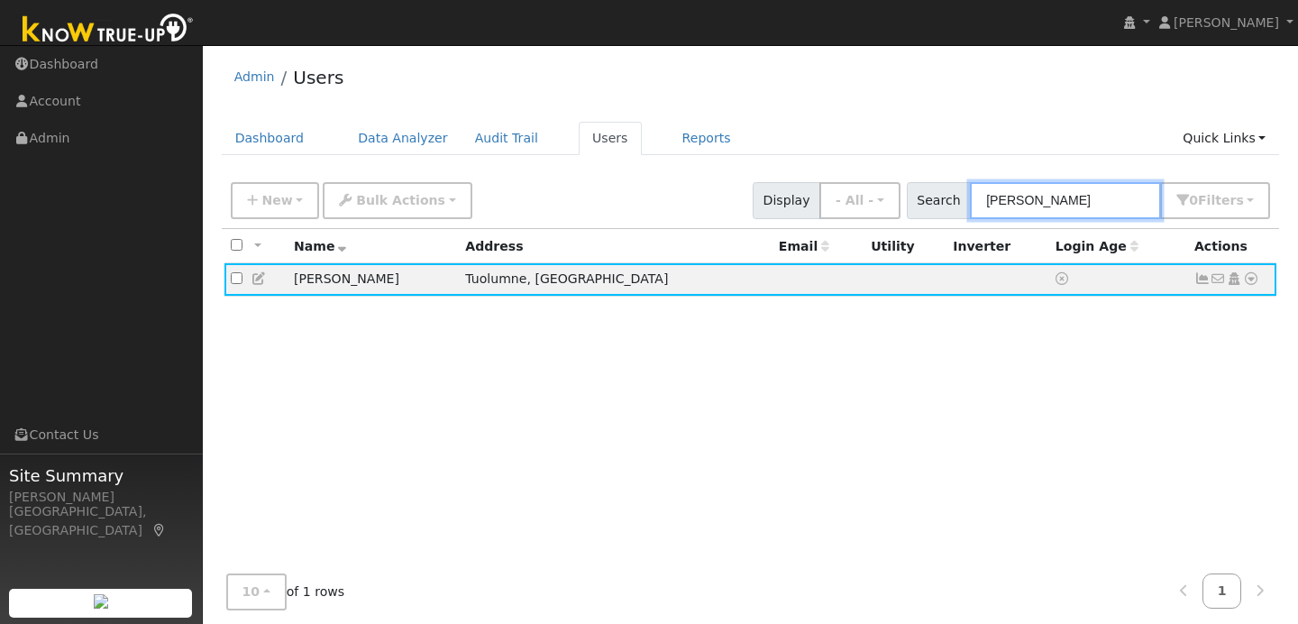
click at [1058, 201] on input "valerie" at bounding box center [1065, 200] width 191 height 37
type input "v"
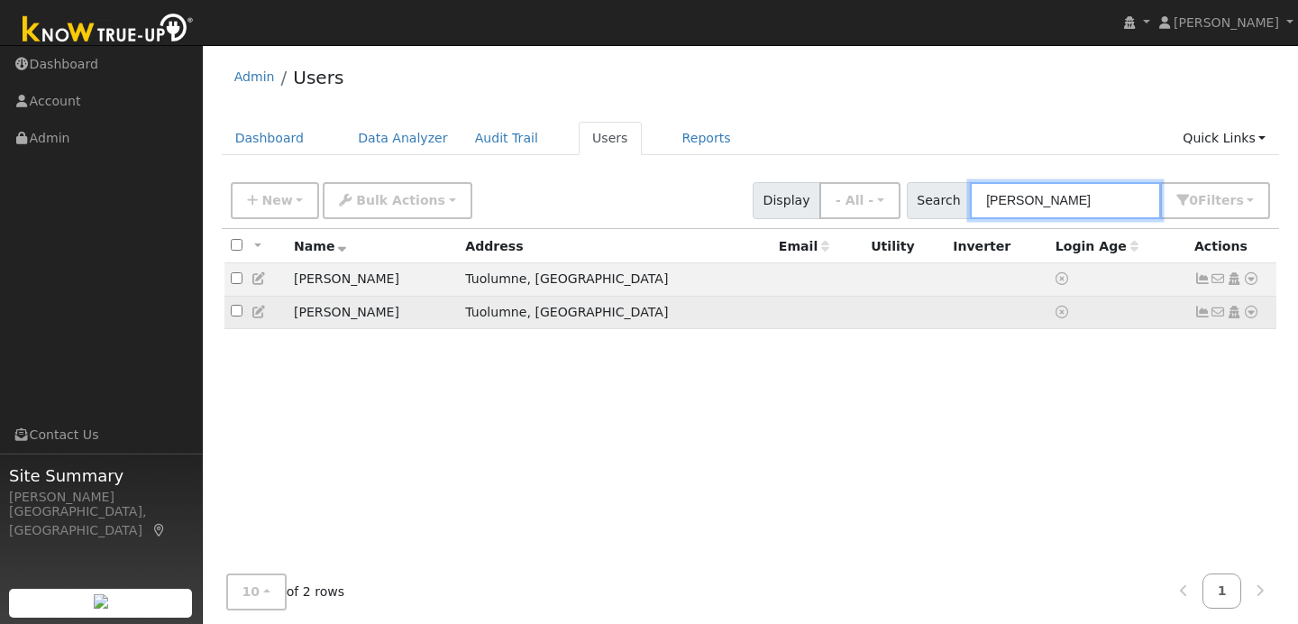
type input "bailey"
click at [262, 314] on icon at bounding box center [259, 312] width 16 height 13
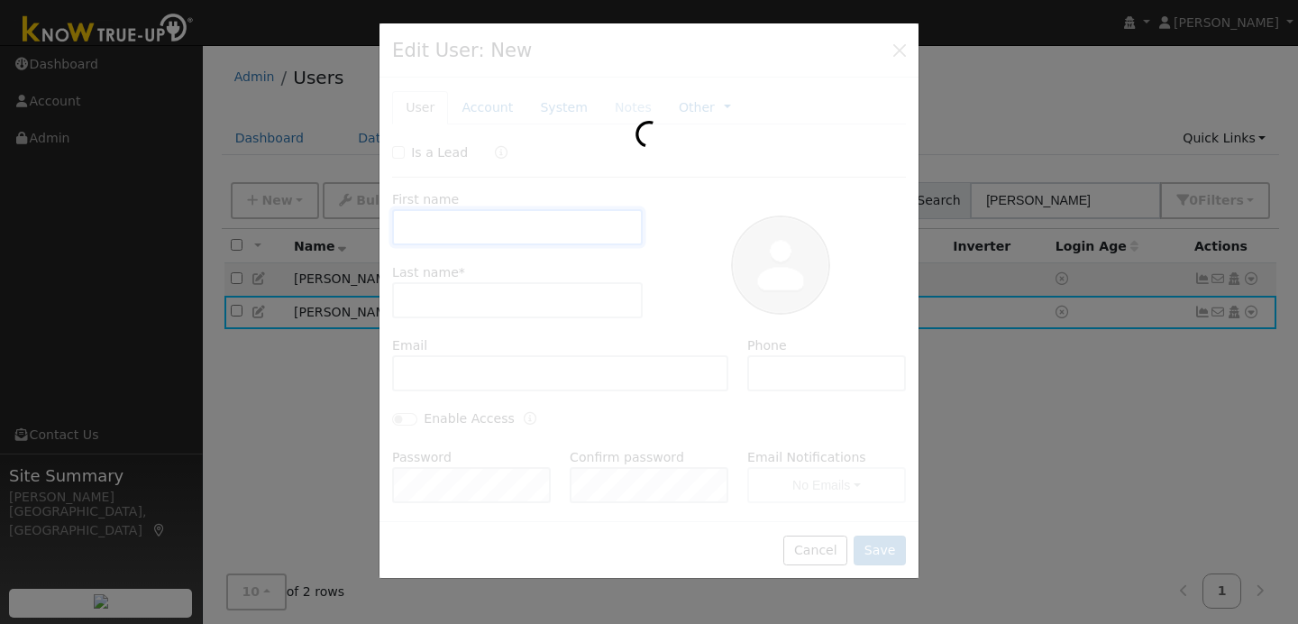
type input "Vernon"
type input "Bailey"
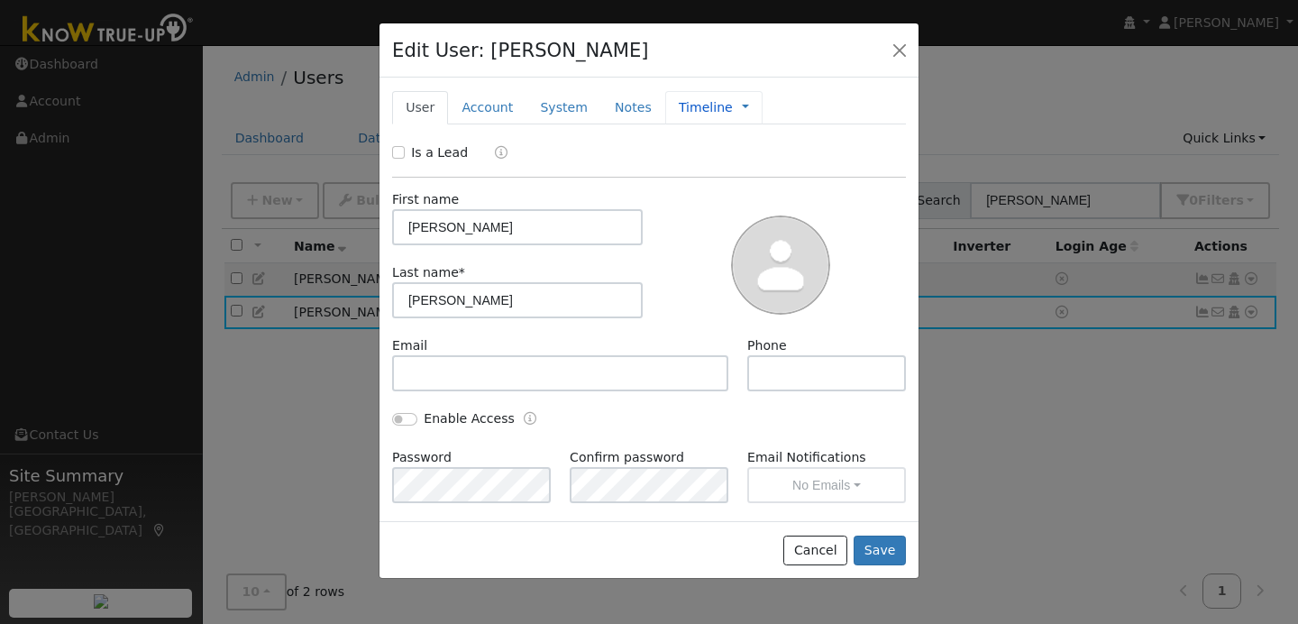
click at [733, 109] on span "Management Billing Timeline" at bounding box center [741, 107] width 16 height 14
click at [742, 112] on link at bounding box center [745, 107] width 7 height 19
click at [756, 184] on link "Timeline" at bounding box center [805, 189] width 125 height 25
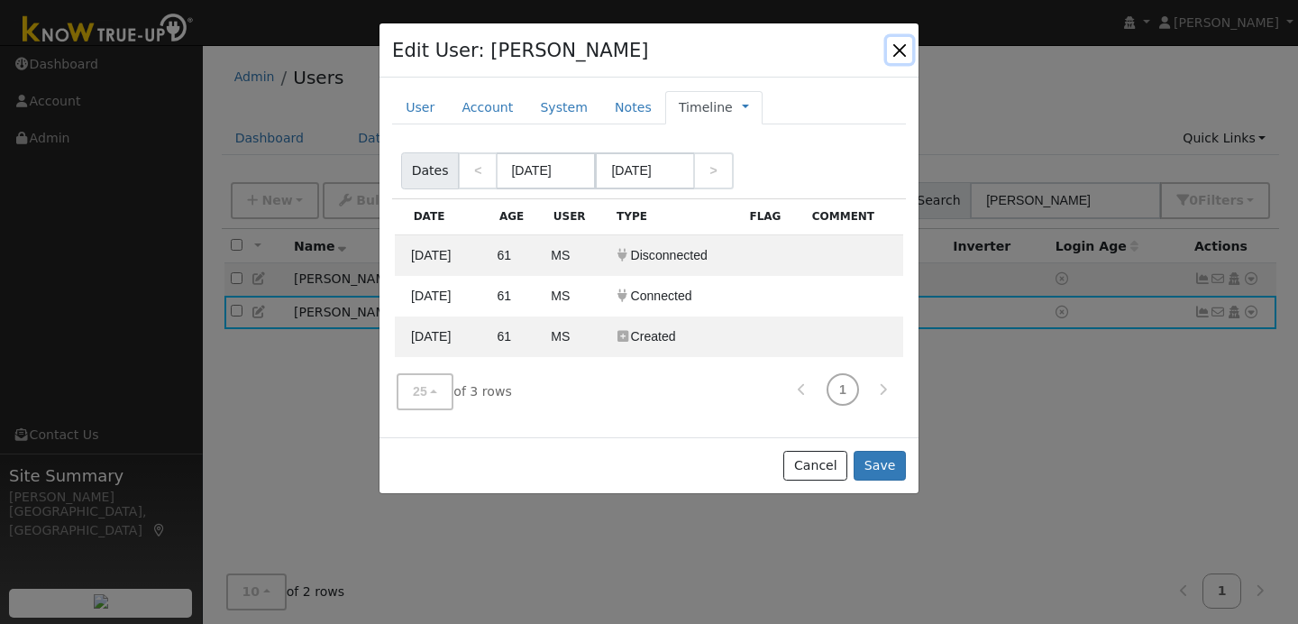
click at [897, 46] on button "button" at bounding box center [899, 49] width 25 height 25
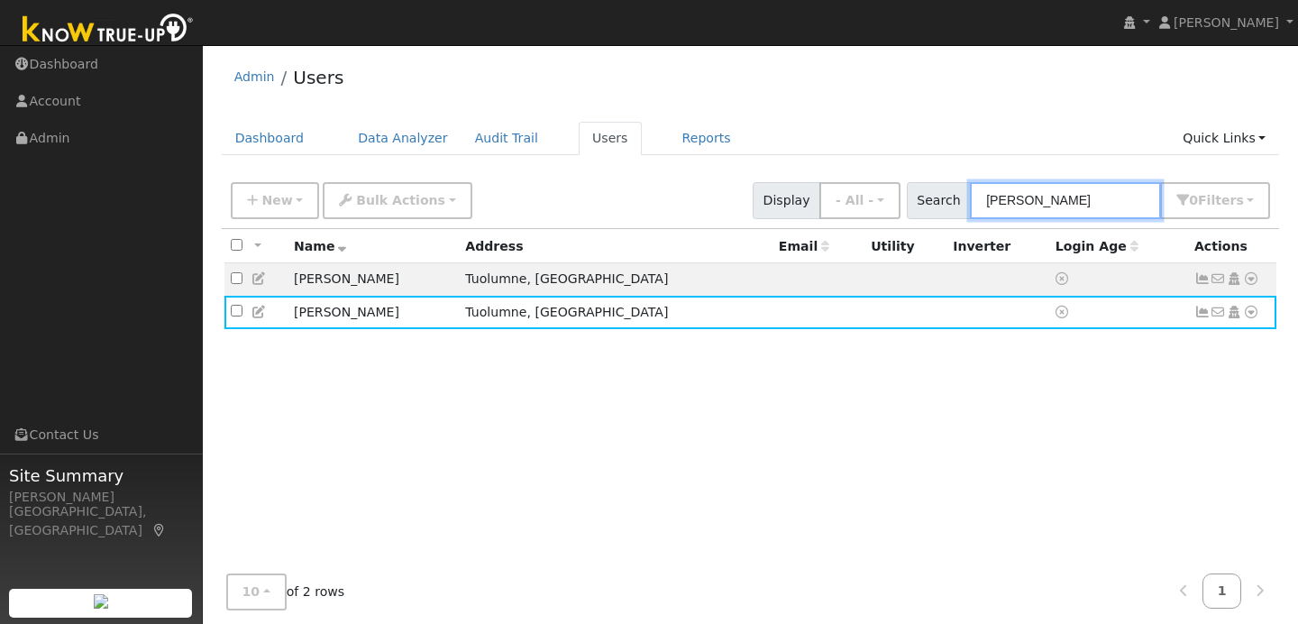
click at [1052, 199] on input "bailey" at bounding box center [1065, 200] width 191 height 37
type input "b"
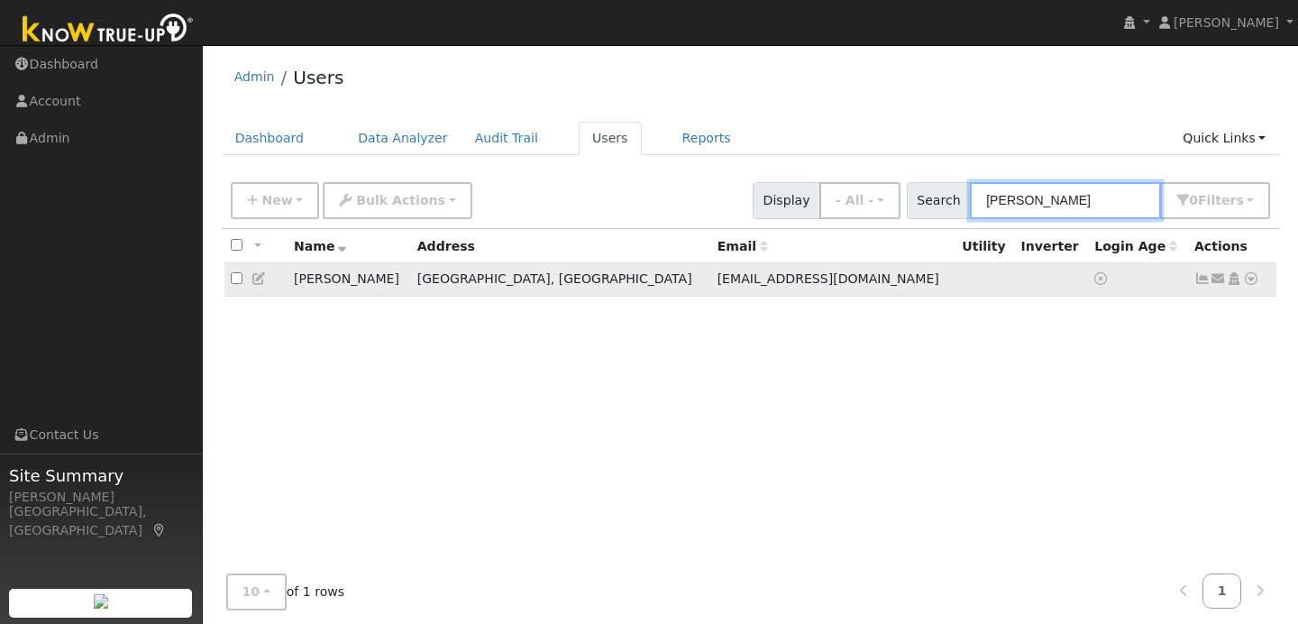
type input "boyd"
click at [260, 279] on icon at bounding box center [259, 278] width 16 height 13
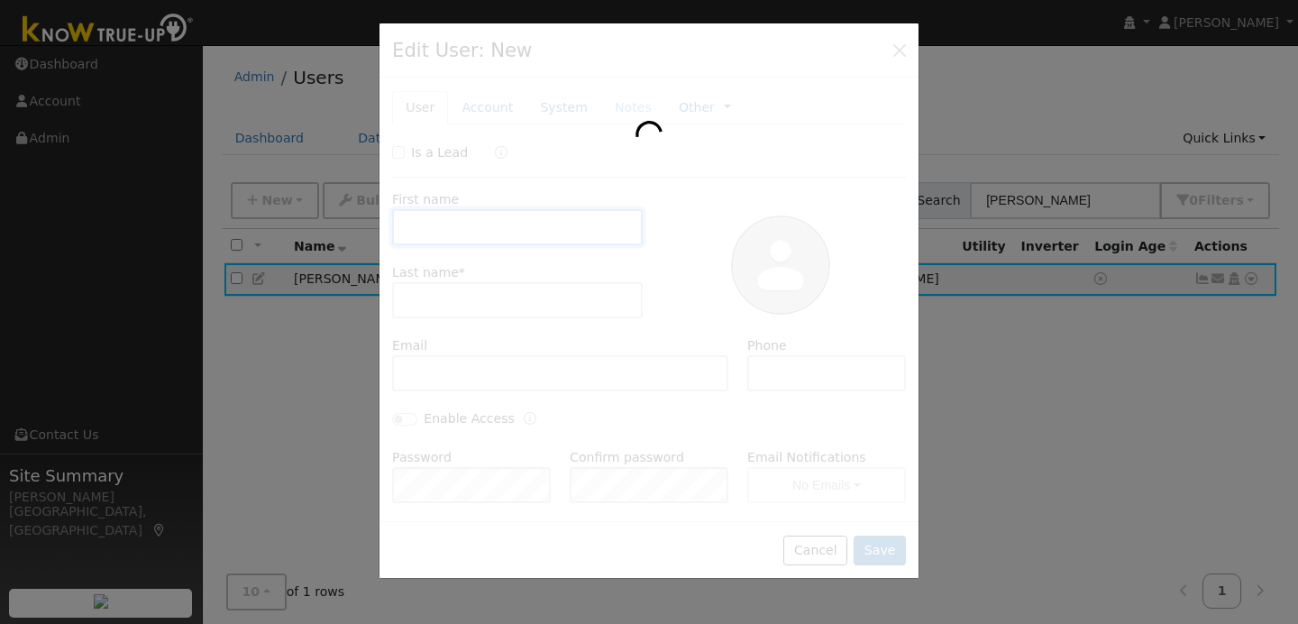
type input "Sean"
type input "Boyd"
type input "sfb8258@gmail.com"
type input "2098402177"
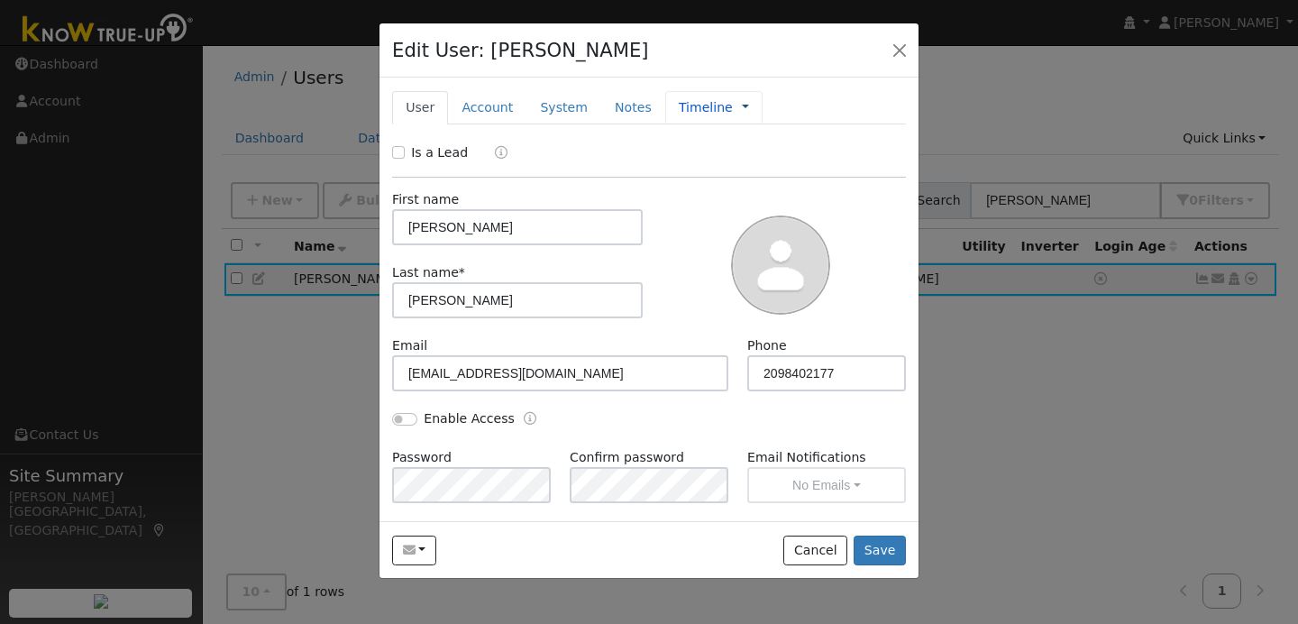
click at [742, 108] on link at bounding box center [745, 107] width 7 height 19
click at [767, 189] on link "Timeline" at bounding box center [805, 189] width 125 height 25
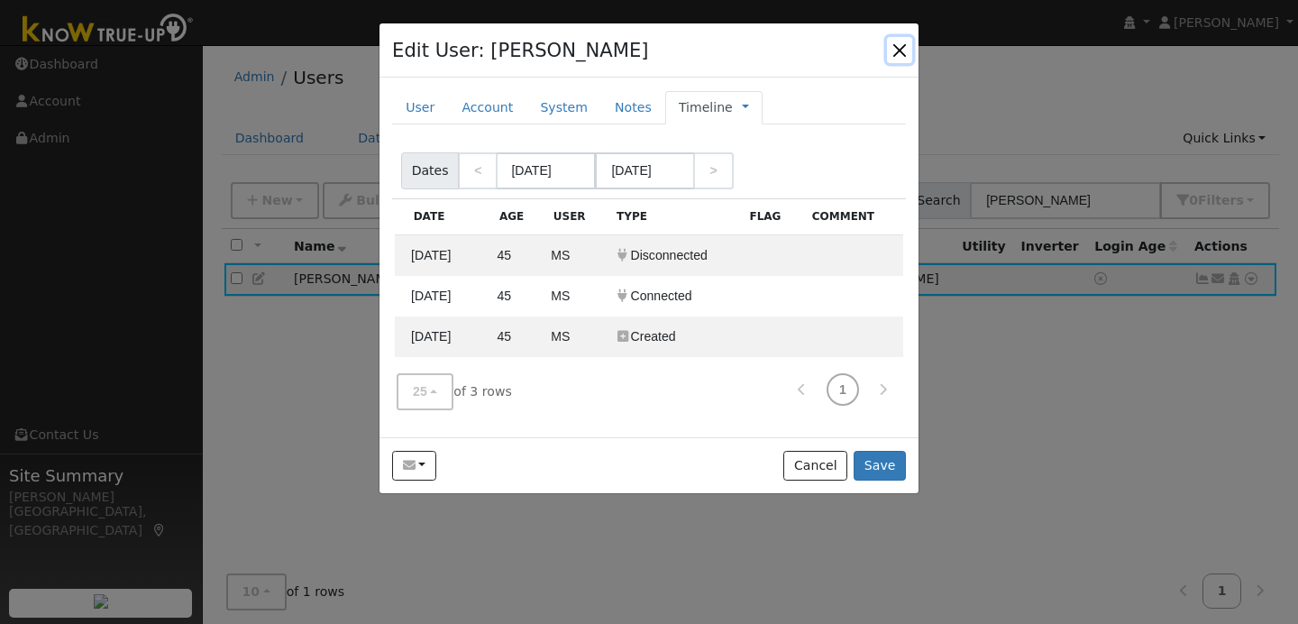
click at [903, 47] on button "button" at bounding box center [899, 49] width 25 height 25
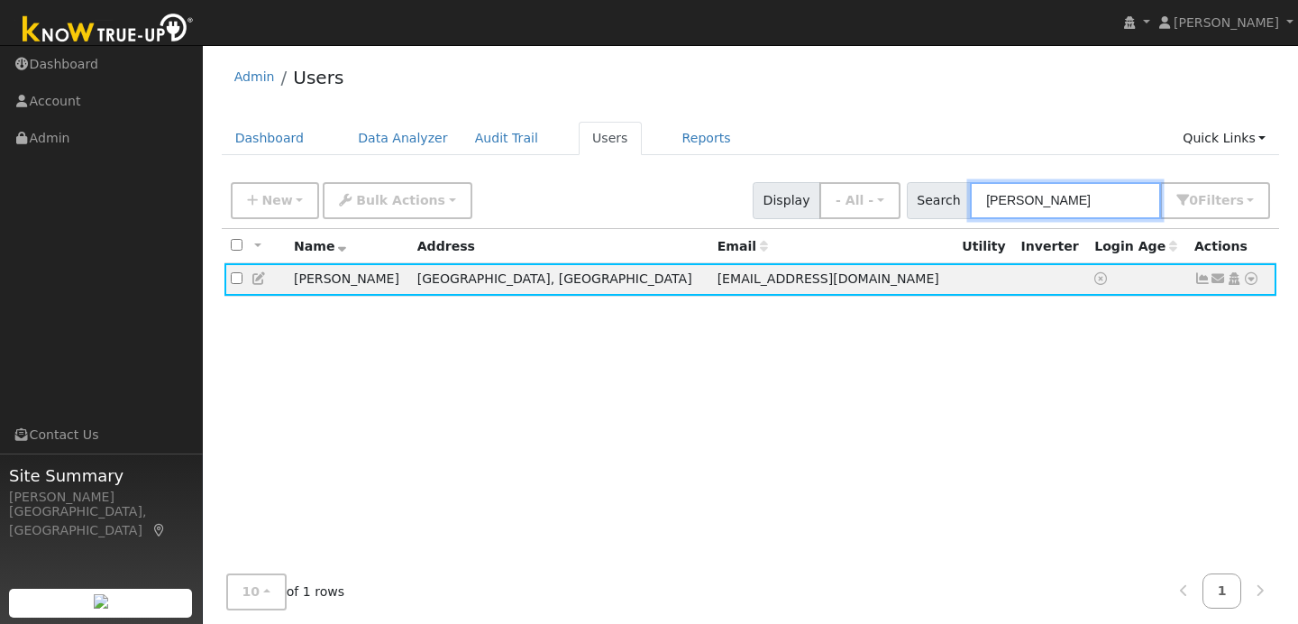
click at [1042, 199] on input "boyd" at bounding box center [1065, 200] width 191 height 37
type input "b"
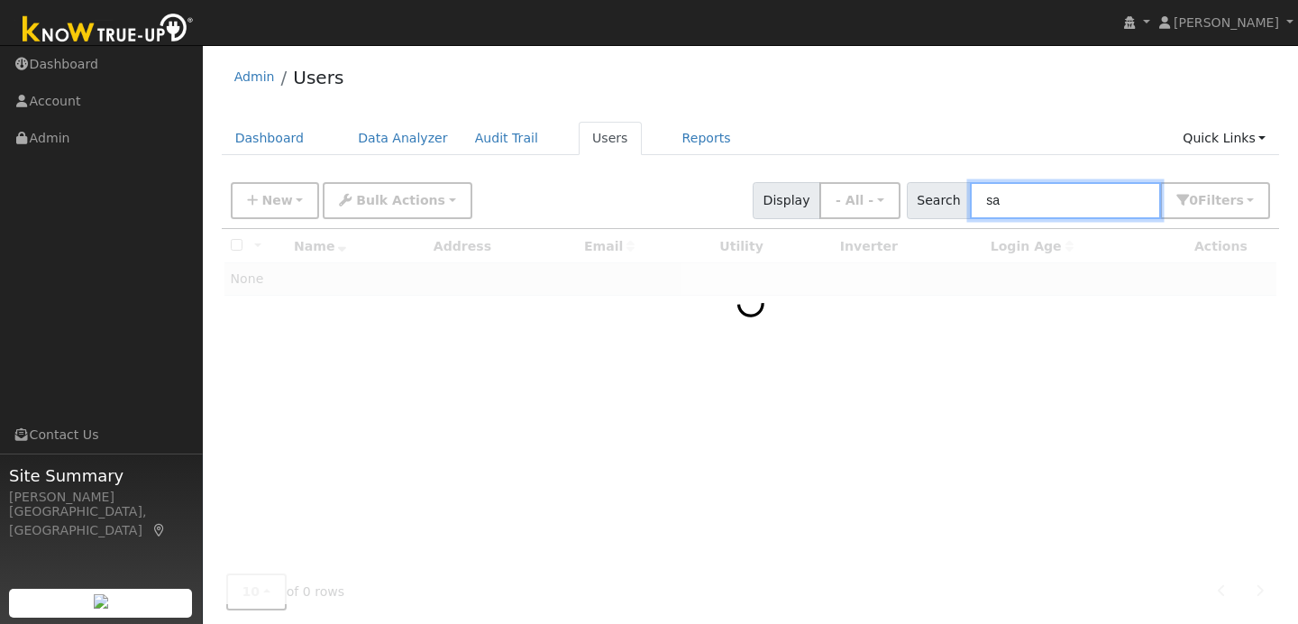
type input "s"
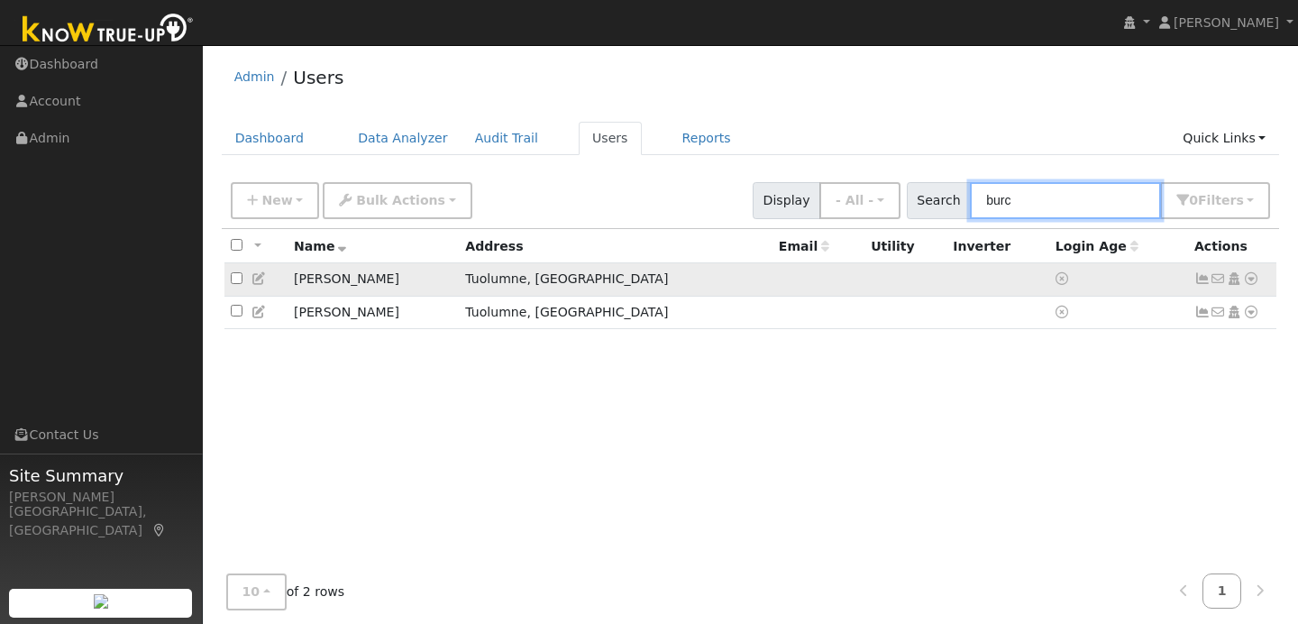
type input "burc"
click at [259, 280] on icon at bounding box center [259, 278] width 16 height 13
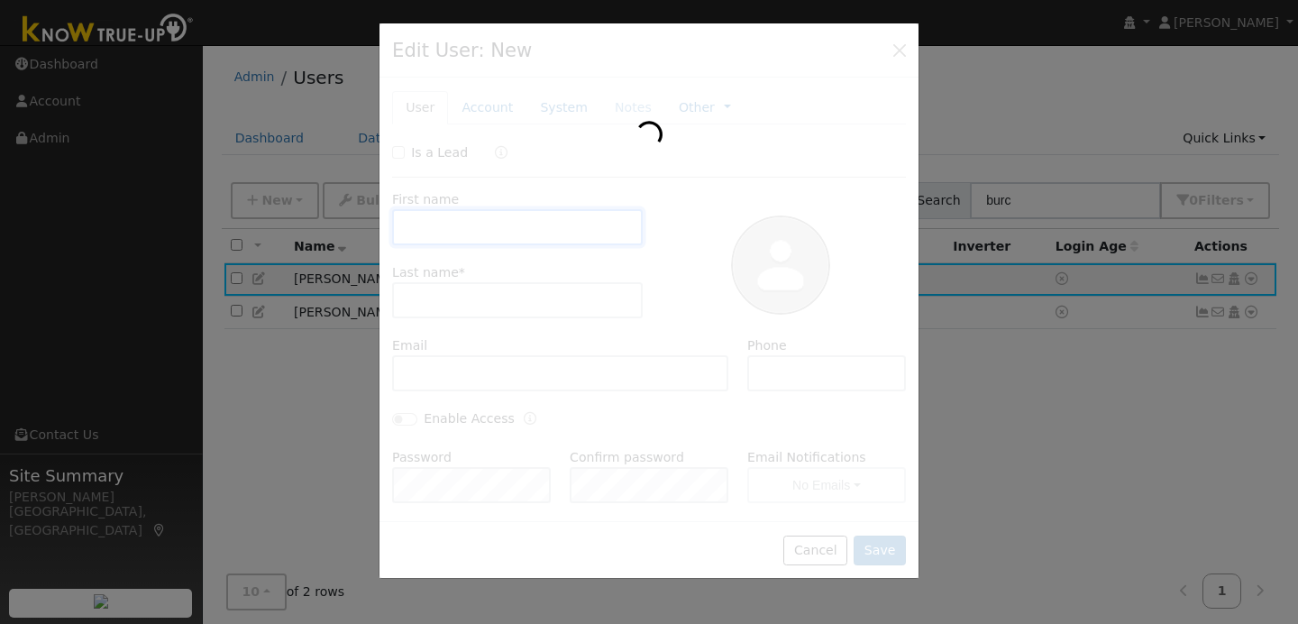
type input "Sasheen"
type input "Burciaga"
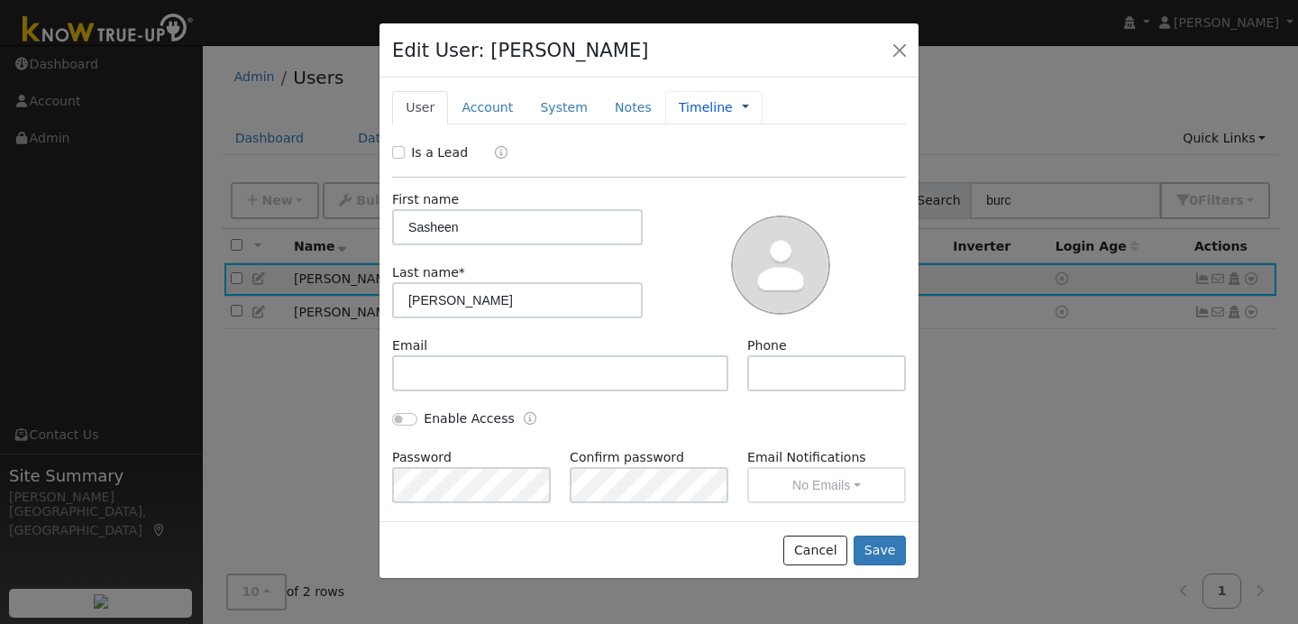
click at [742, 106] on link at bounding box center [745, 107] width 7 height 19
click at [754, 194] on link "Timeline" at bounding box center [805, 189] width 125 height 25
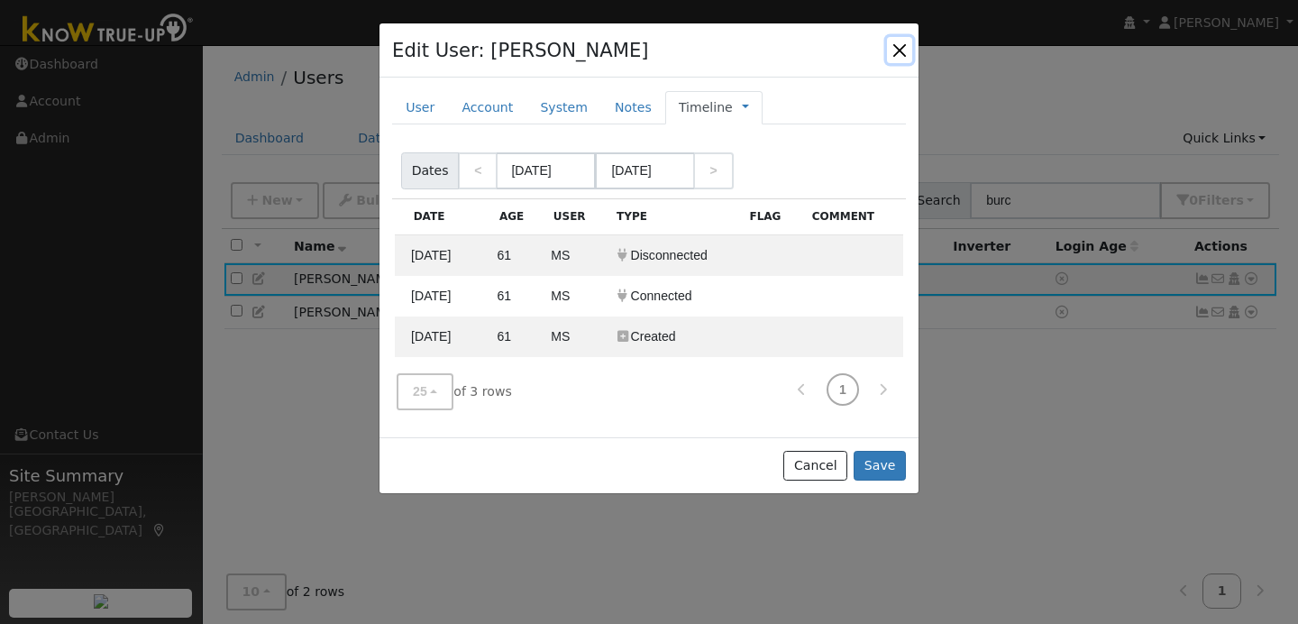
click at [897, 55] on button "button" at bounding box center [899, 49] width 25 height 25
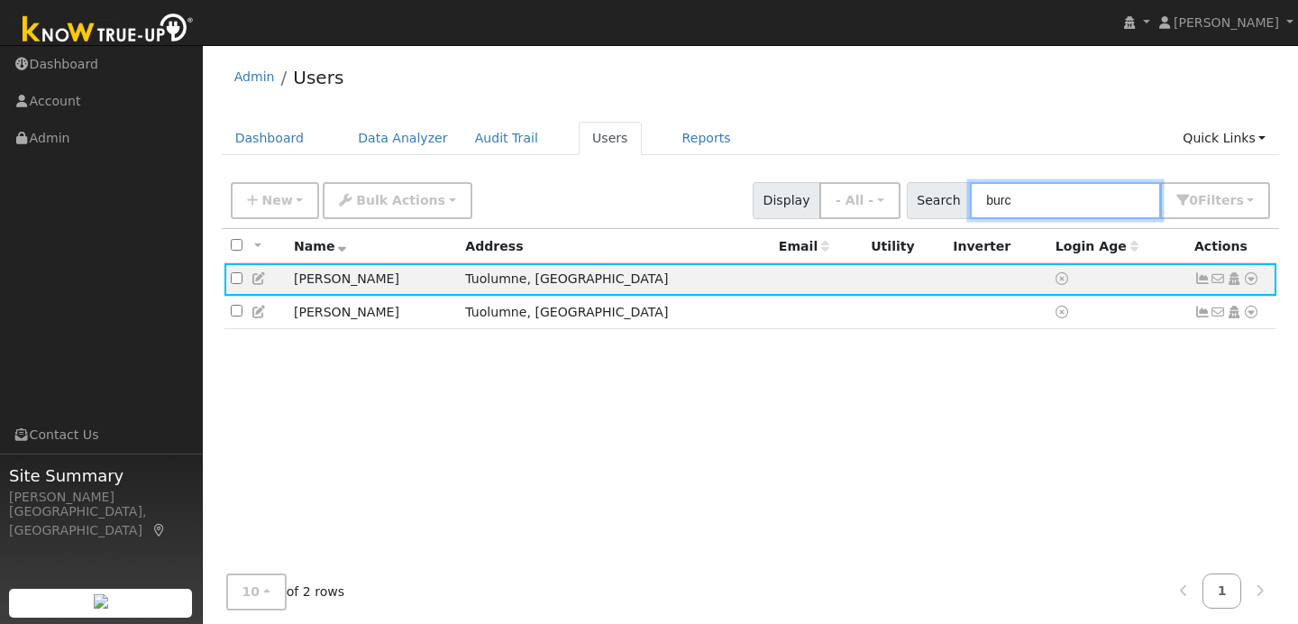
click at [1041, 200] on input "burc" at bounding box center [1065, 200] width 191 height 37
type input "b"
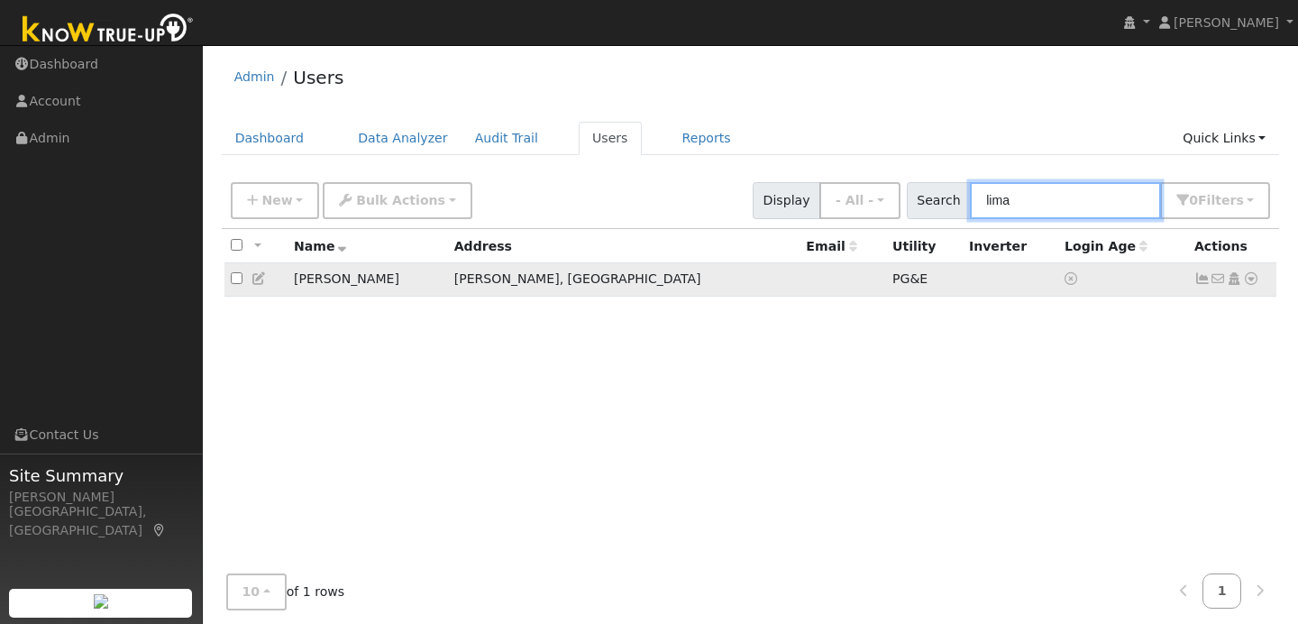
type input "lima"
click at [259, 281] on icon at bounding box center [259, 278] width 16 height 13
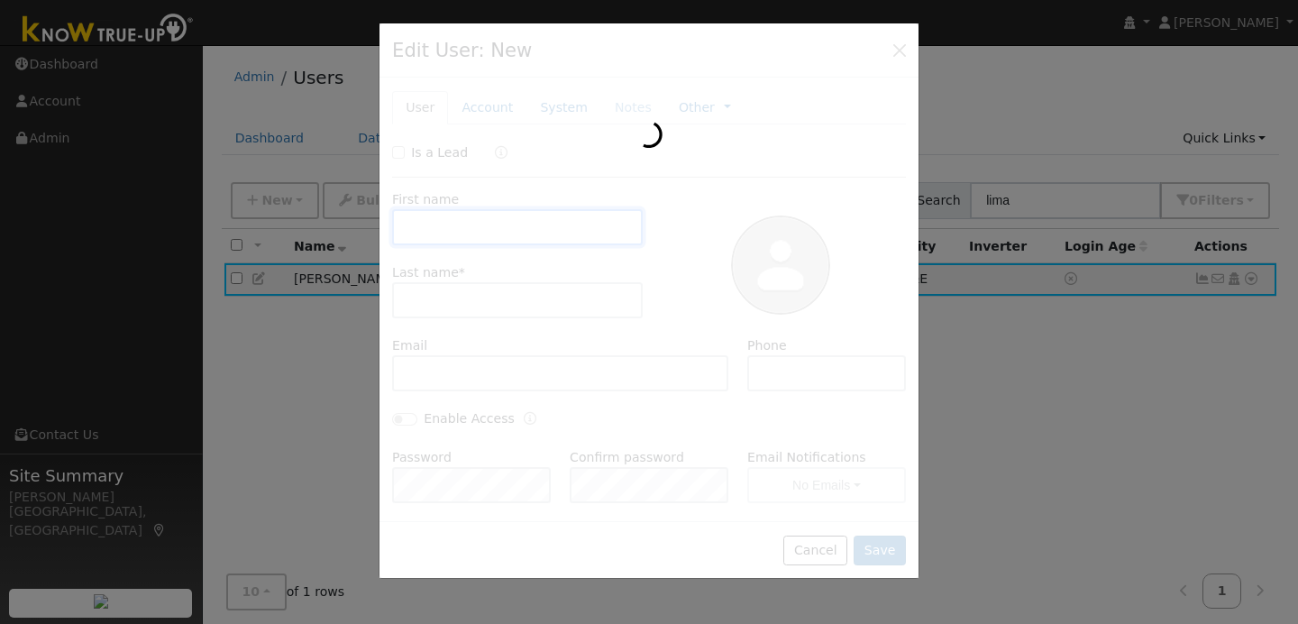
type input "Vic"
type input "Lima"
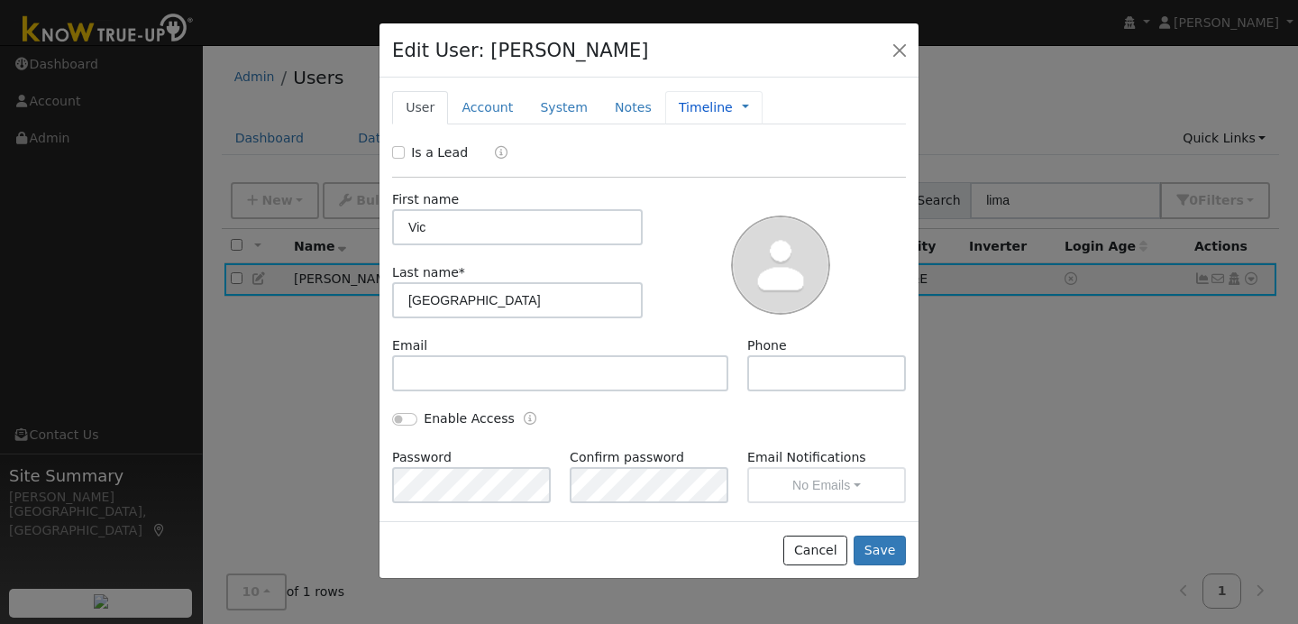
click at [733, 109] on span "Management Billing Timeline" at bounding box center [741, 107] width 16 height 14
click at [742, 112] on link at bounding box center [745, 107] width 7 height 19
click at [767, 187] on link "Timeline" at bounding box center [805, 189] width 125 height 25
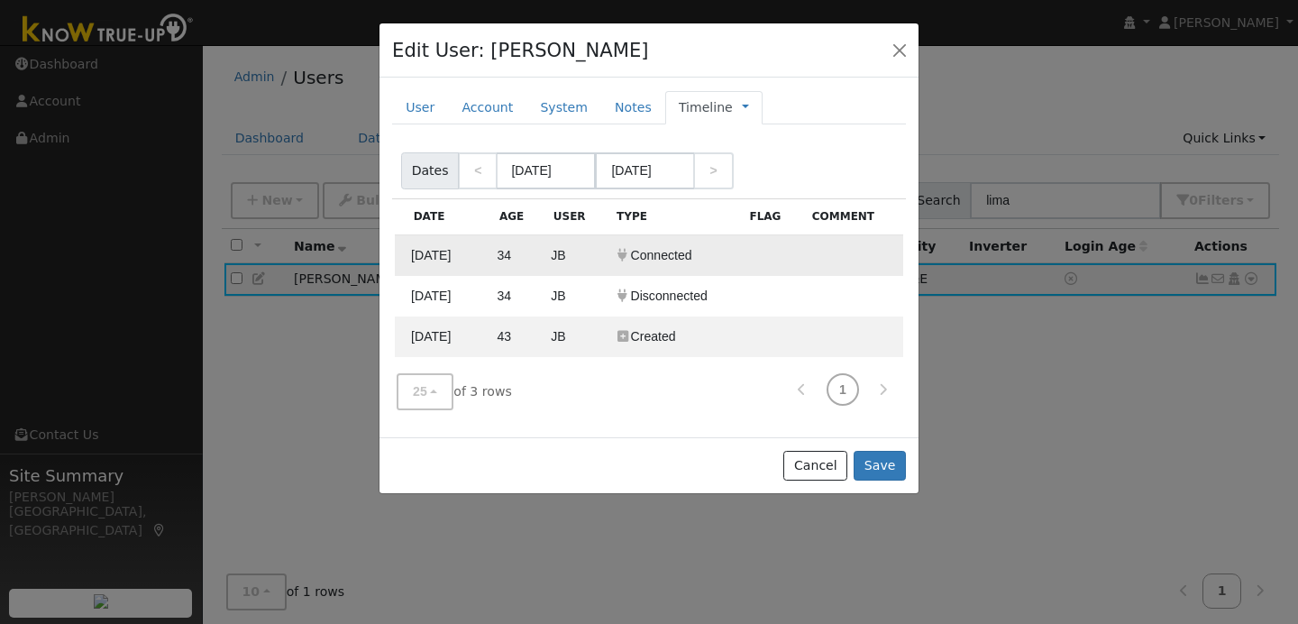
click at [570, 260] on td "JB" at bounding box center [575, 255] width 63 height 41
click at [569, 337] on td "JB" at bounding box center [575, 336] width 63 height 41
click at [897, 50] on button "button" at bounding box center [899, 49] width 25 height 25
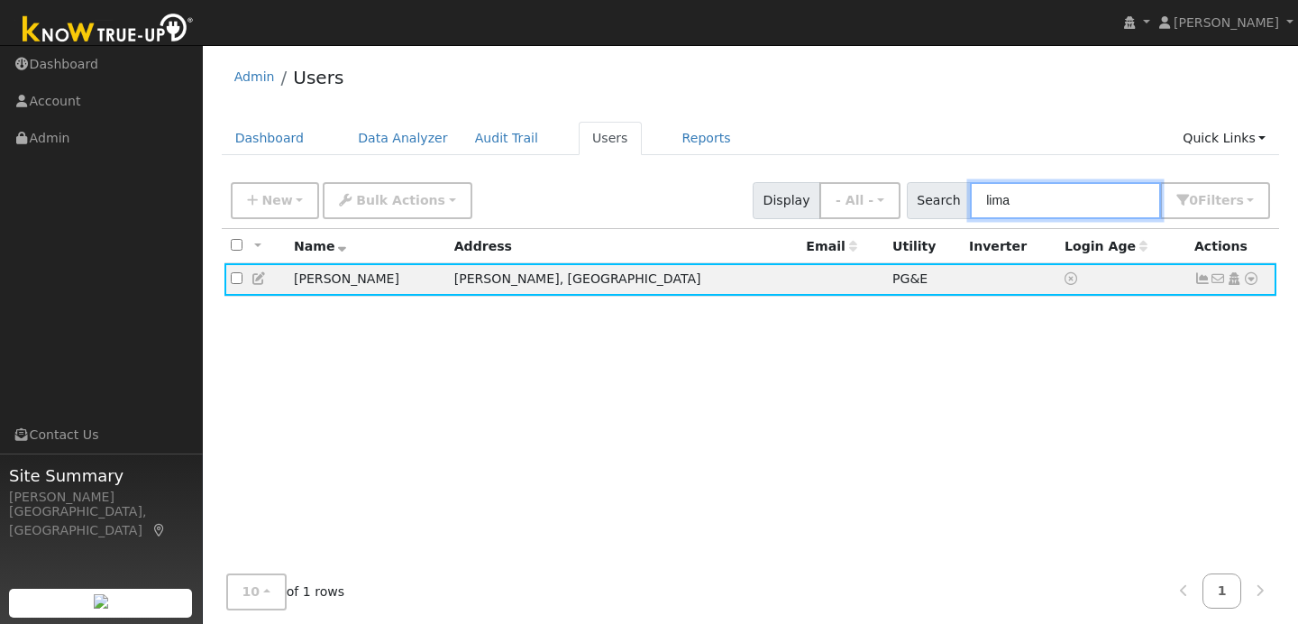
click at [1039, 206] on input "lima" at bounding box center [1065, 200] width 191 height 37
type input "l"
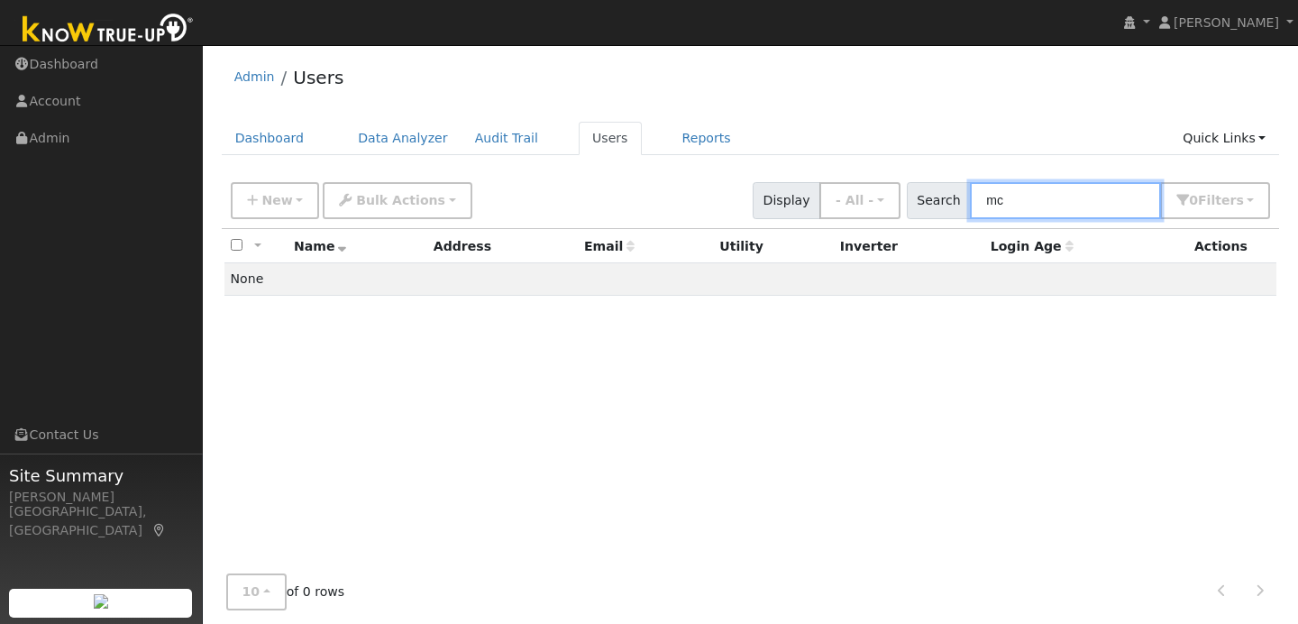
type input "m"
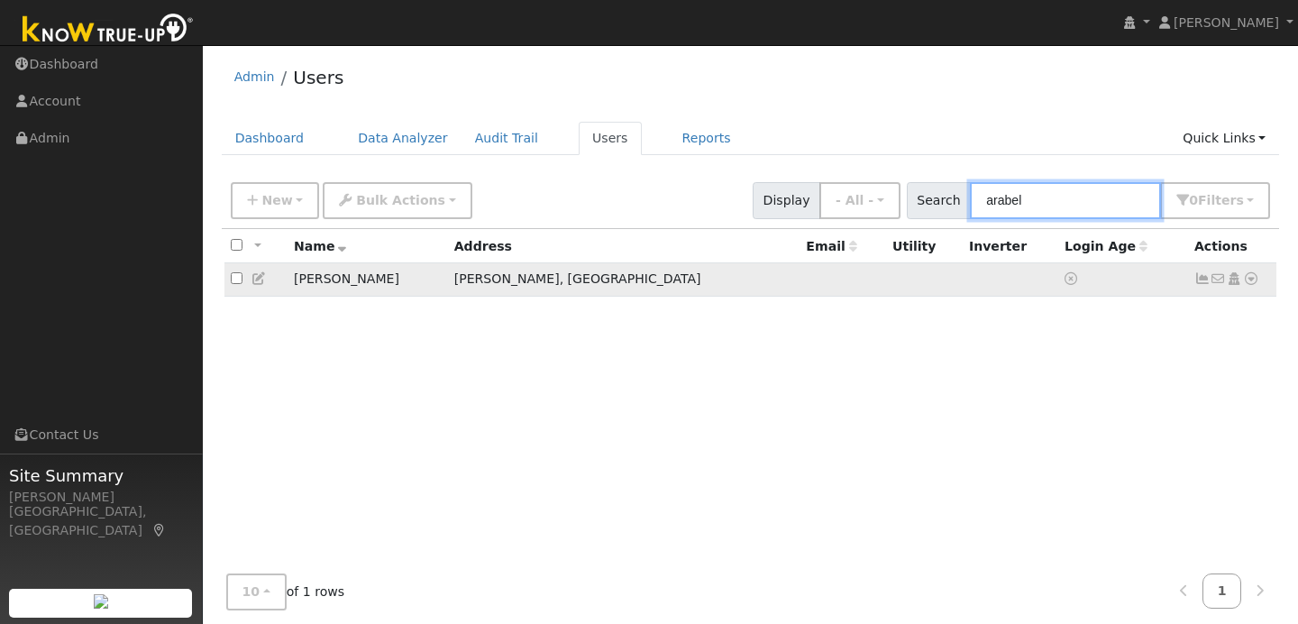
type input "arabel"
click at [256, 277] on icon at bounding box center [259, 278] width 16 height 13
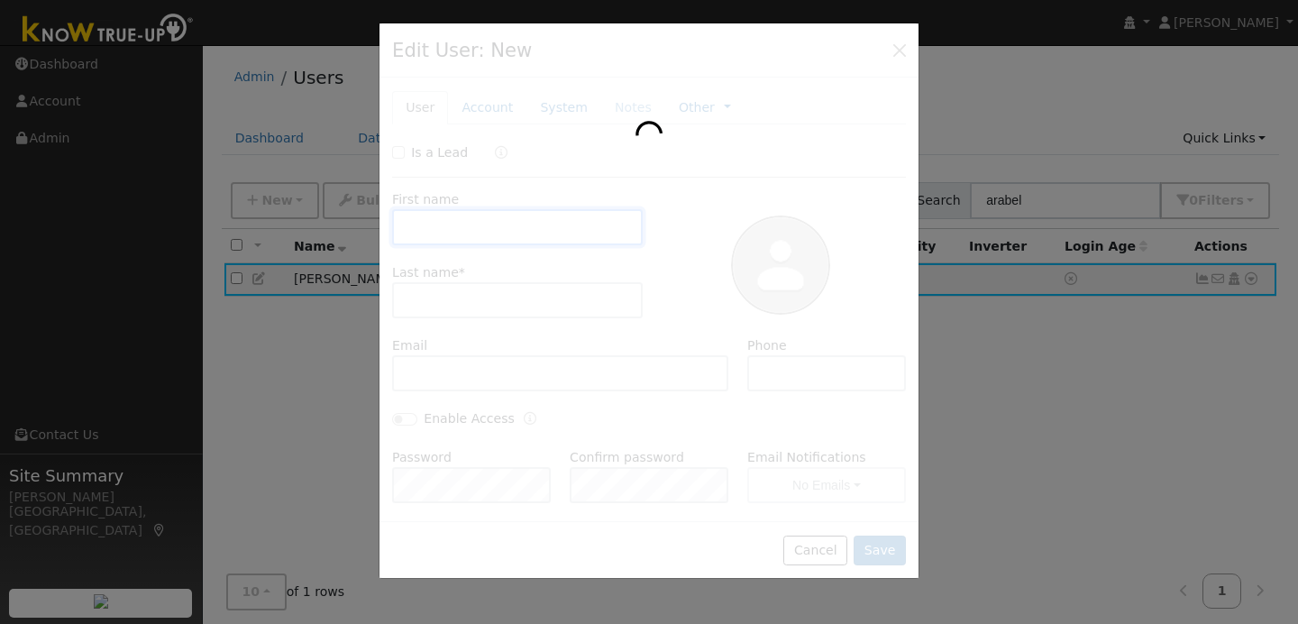
type input "Arabella"
type input "McCreary"
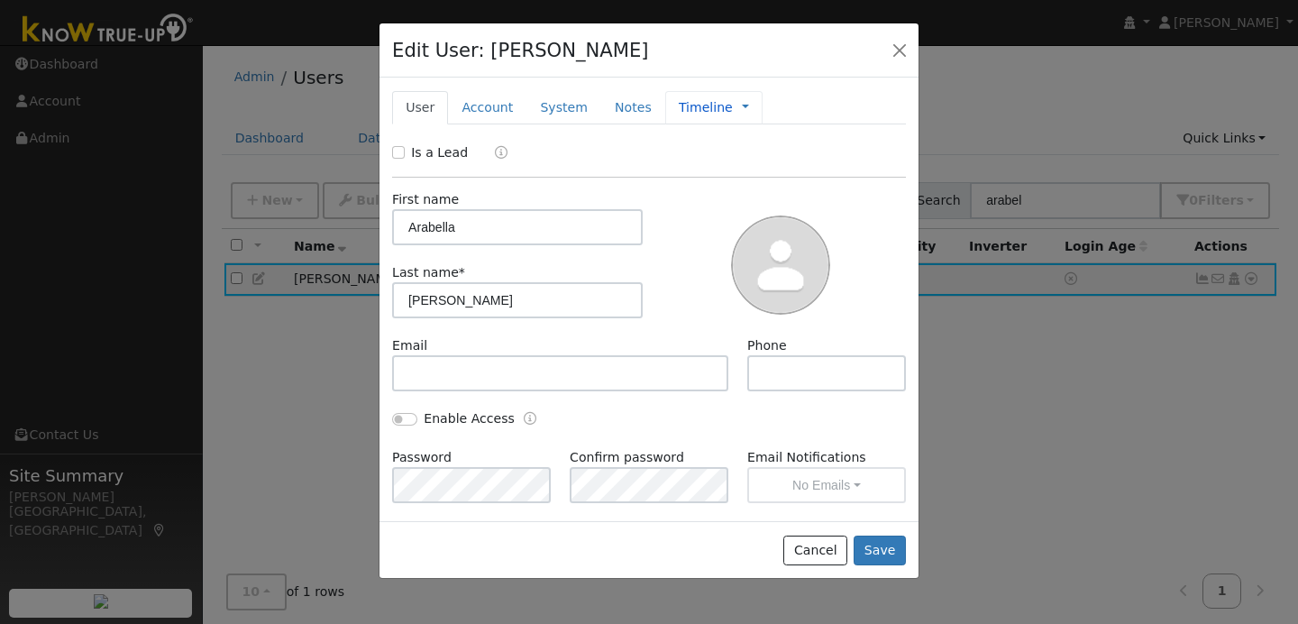
click at [719, 98] on div "Timeline Management Billing Timeline" at bounding box center [713, 107] width 97 height 33
click at [742, 115] on link at bounding box center [745, 107] width 7 height 19
click at [765, 186] on link "Timeline" at bounding box center [805, 189] width 125 height 25
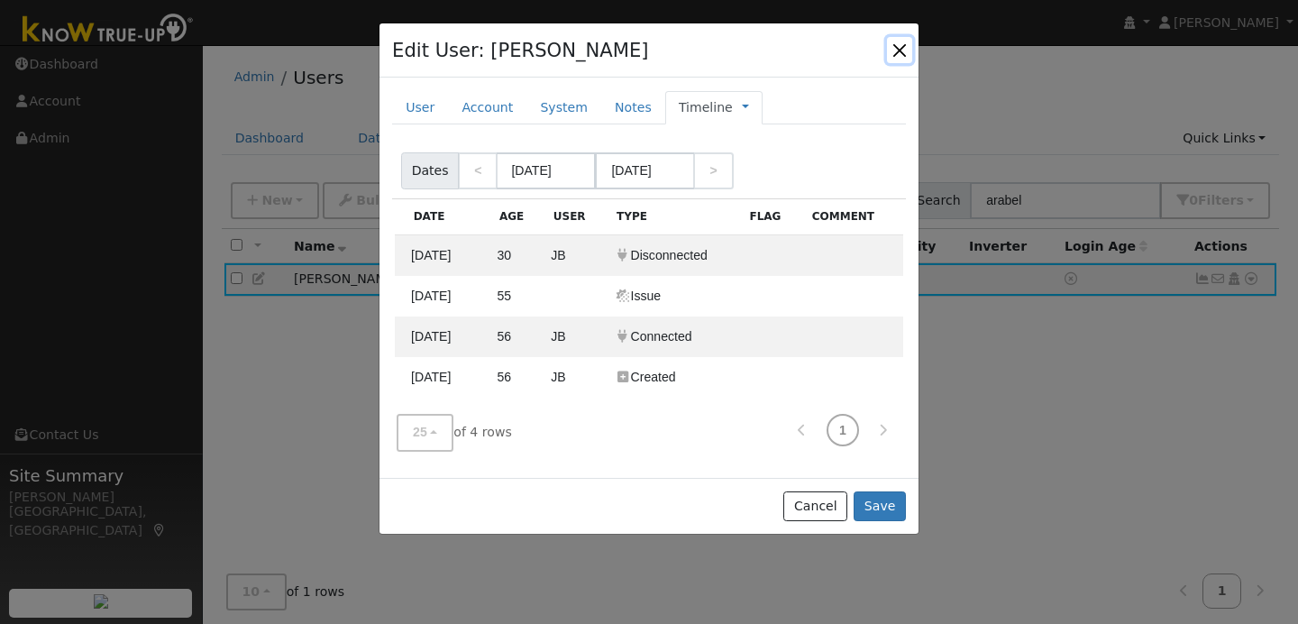
click at [895, 48] on button "button" at bounding box center [899, 49] width 25 height 25
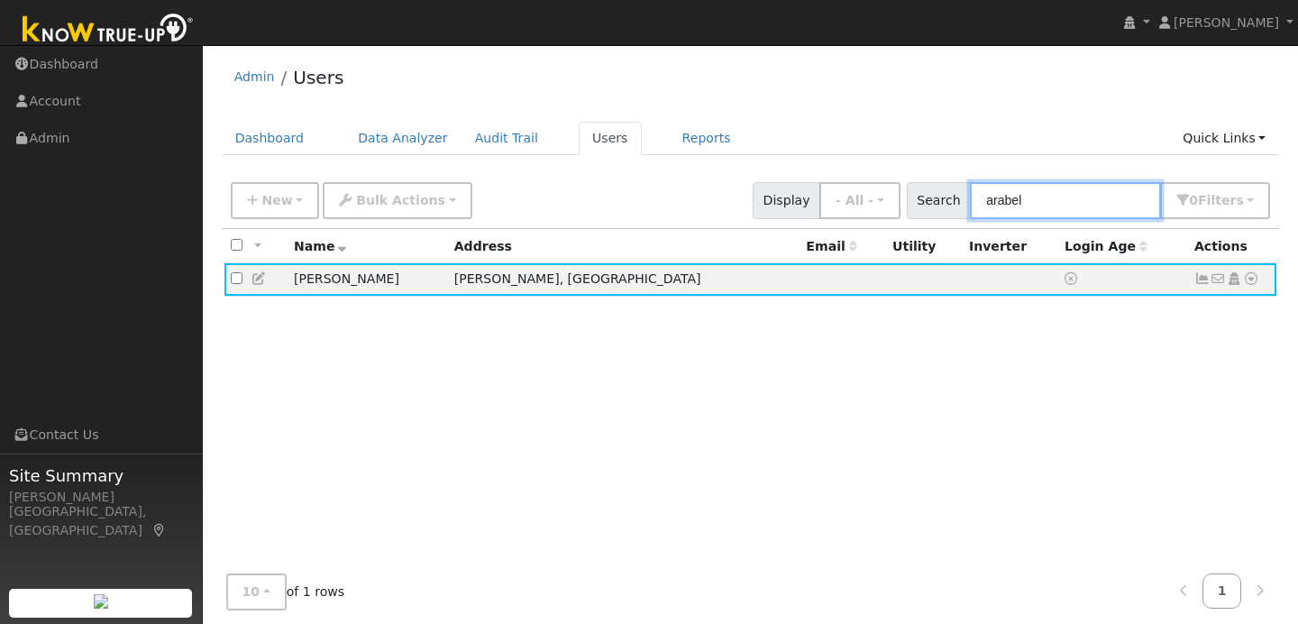
click at [1048, 196] on input "arabel" at bounding box center [1065, 200] width 191 height 37
type input "a"
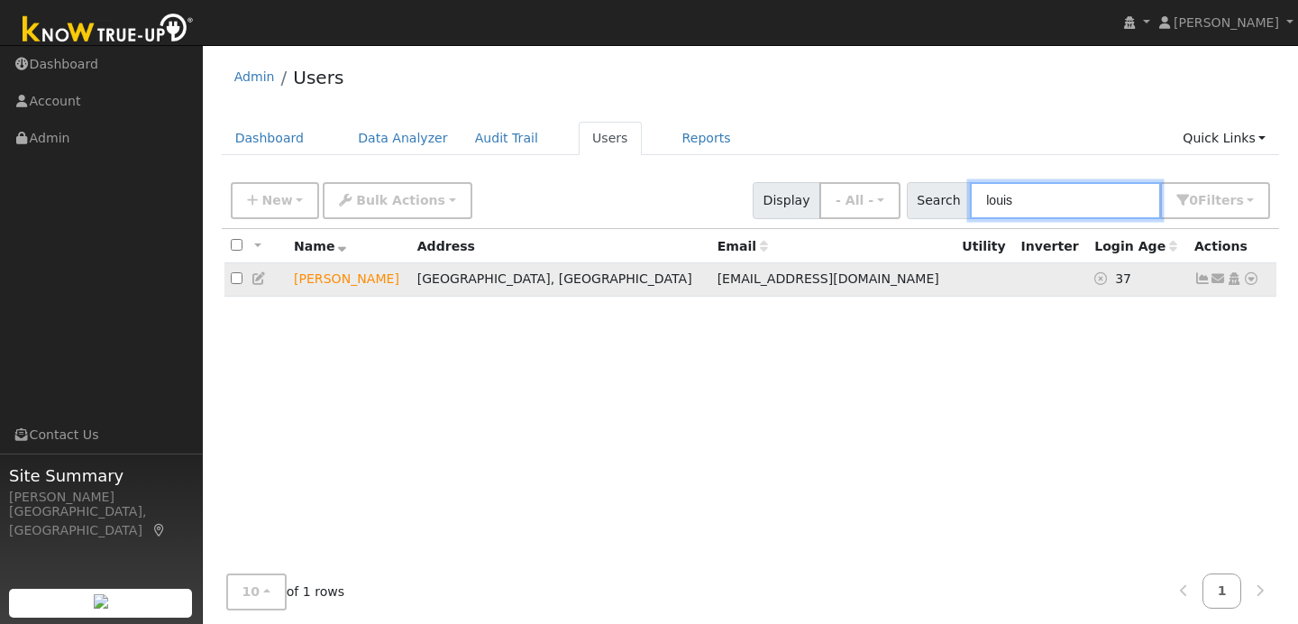
type input "louis"
click at [259, 279] on icon at bounding box center [259, 278] width 16 height 13
checkbox input "true"
type input "Louis"
type input "Lopez"
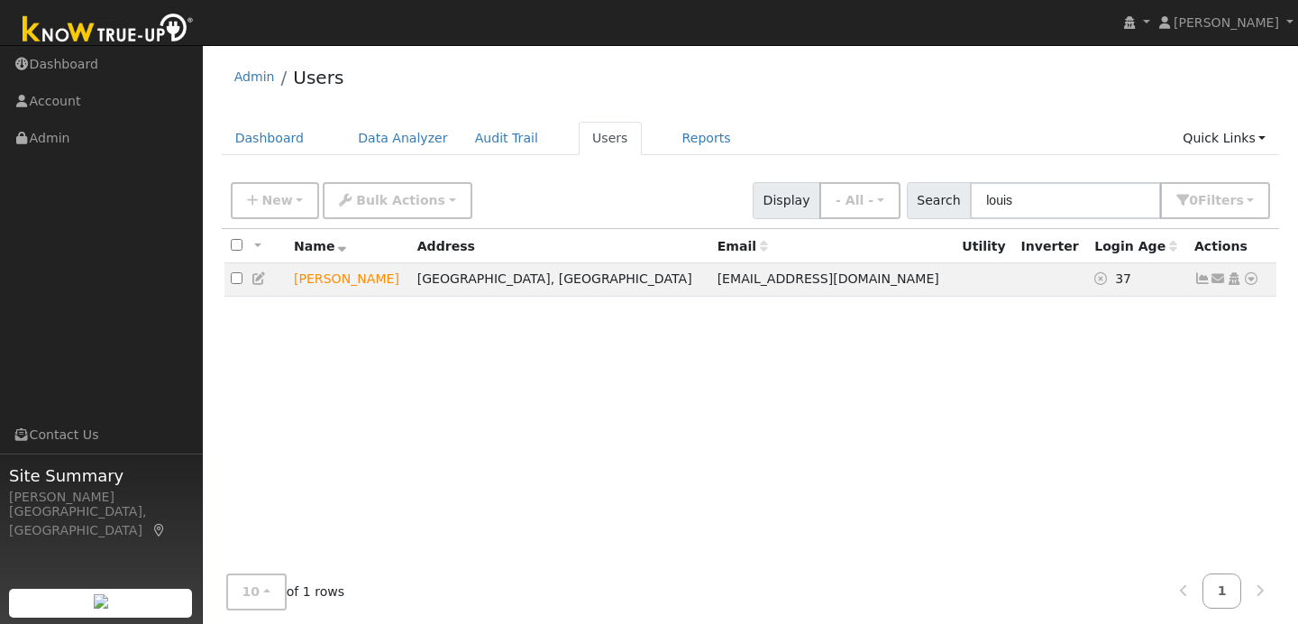
type input "l_lopez8@icloud.com"
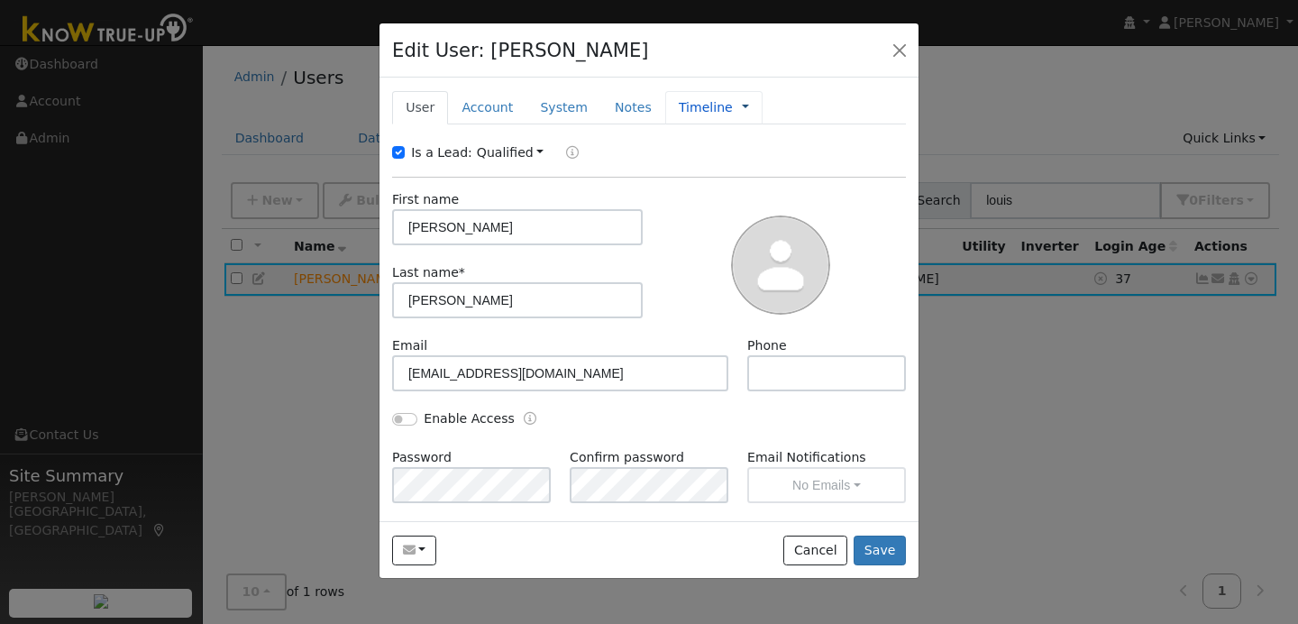
click at [742, 110] on link at bounding box center [745, 107] width 7 height 19
click at [763, 193] on link "Timeline" at bounding box center [805, 189] width 125 height 25
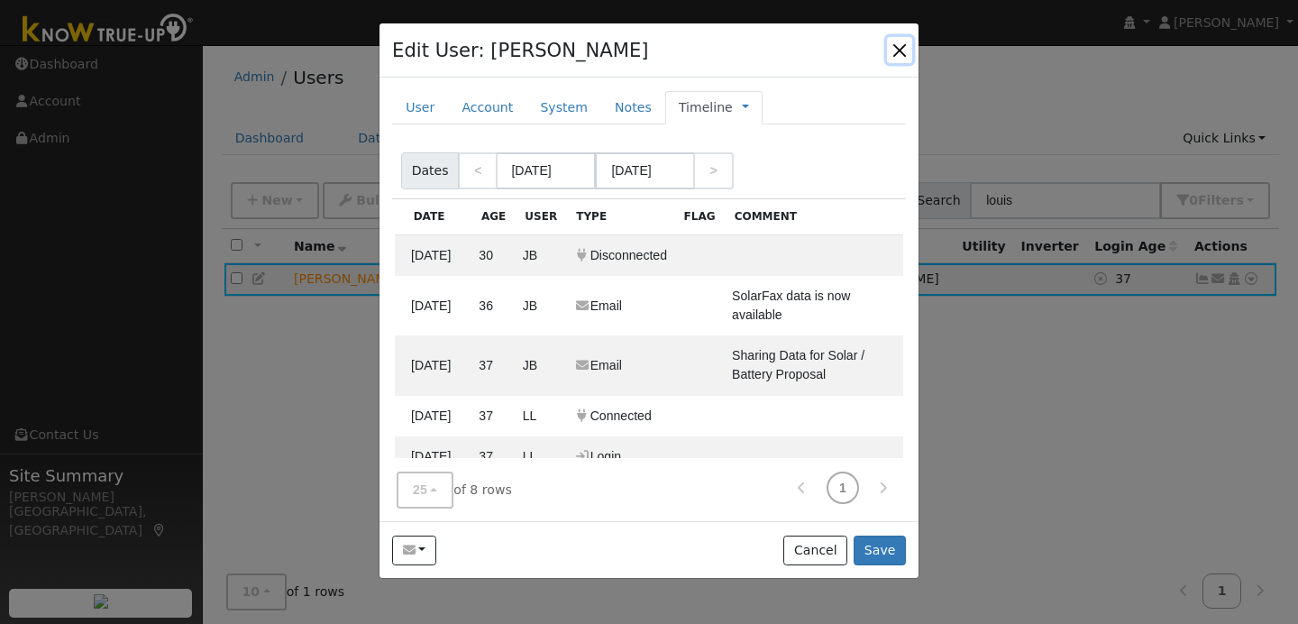
click at [901, 52] on button "button" at bounding box center [899, 49] width 25 height 25
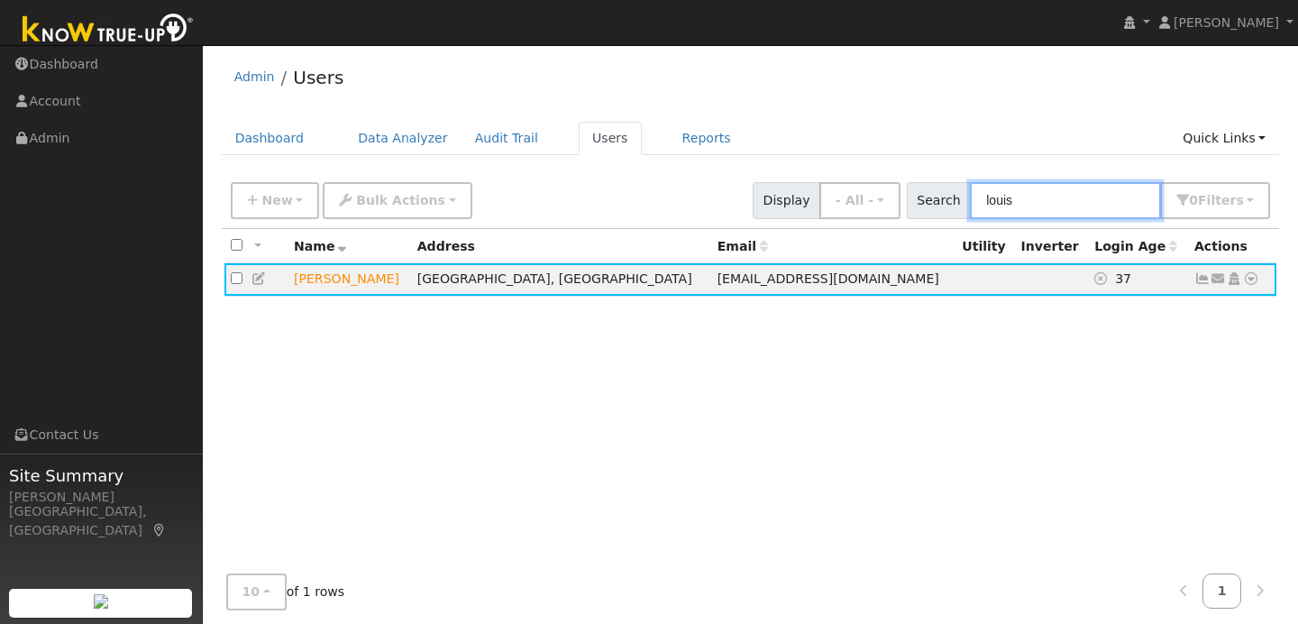
click at [1063, 205] on input "louis" at bounding box center [1065, 200] width 191 height 37
type input "l"
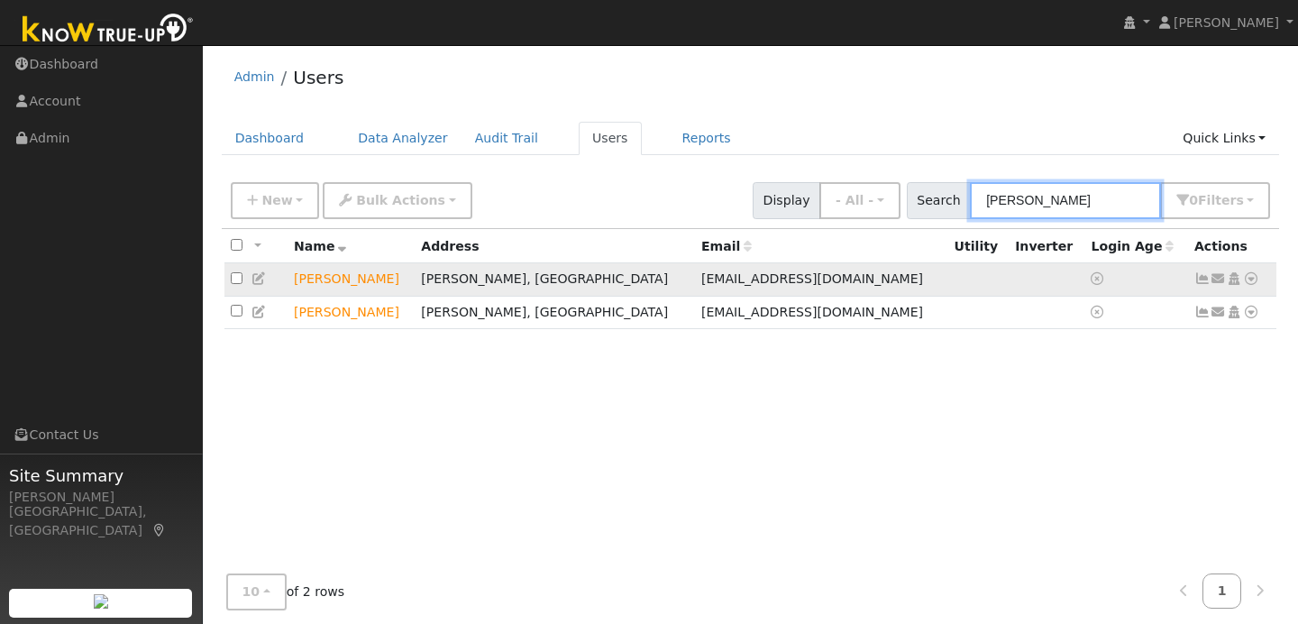
type input "diaz"
click at [264, 279] on icon at bounding box center [259, 278] width 16 height 13
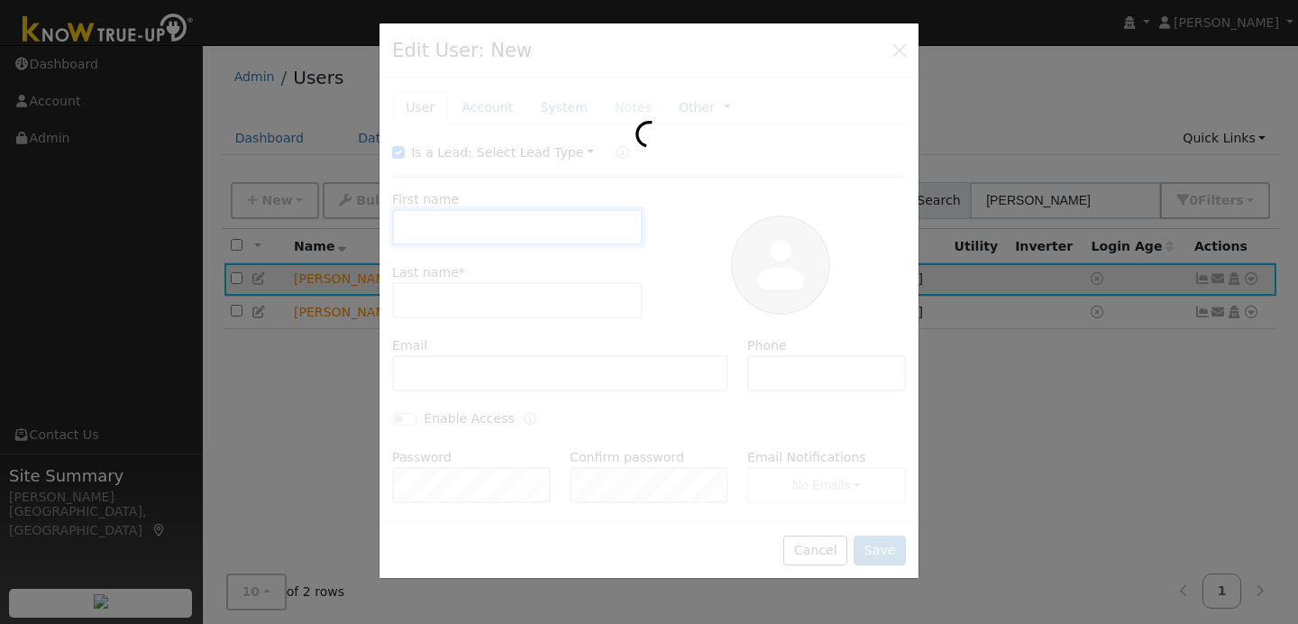
type input "Chris"
type input "Diaz"
type input "derbing@me.com"
type input "253-208-5259"
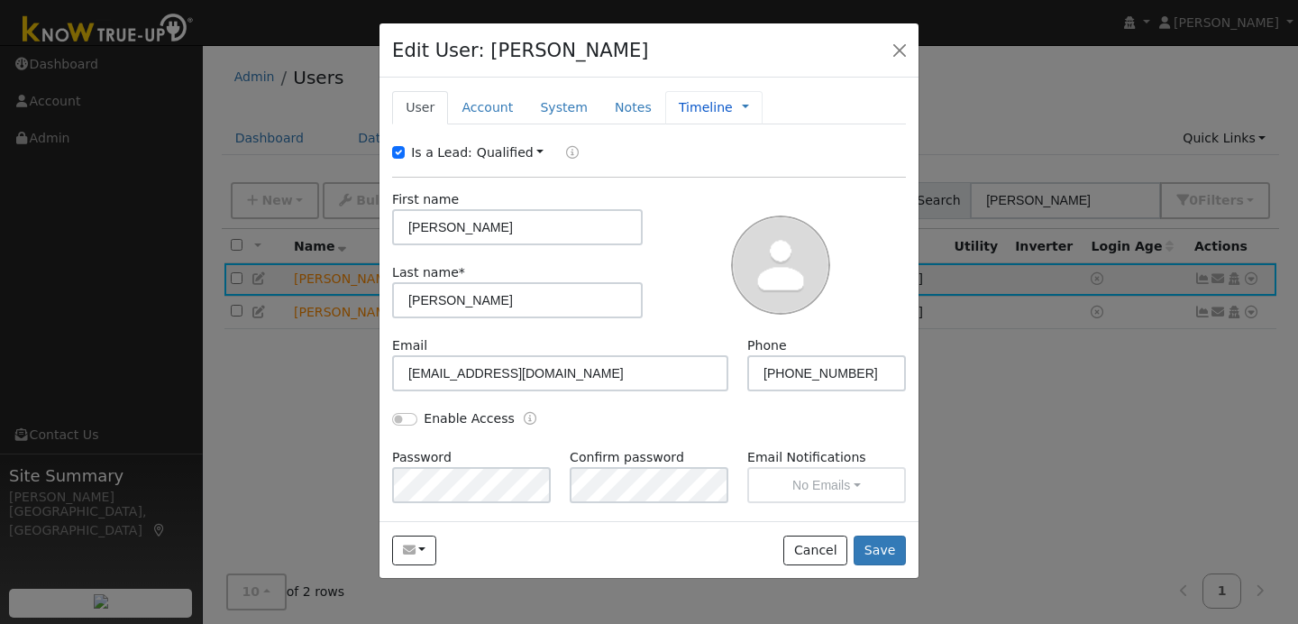
click at [736, 111] on div "Timeline Management Billing Timeline" at bounding box center [713, 107] width 97 height 33
click at [742, 104] on link at bounding box center [745, 107] width 7 height 19
click at [750, 187] on link "Timeline" at bounding box center [805, 189] width 125 height 25
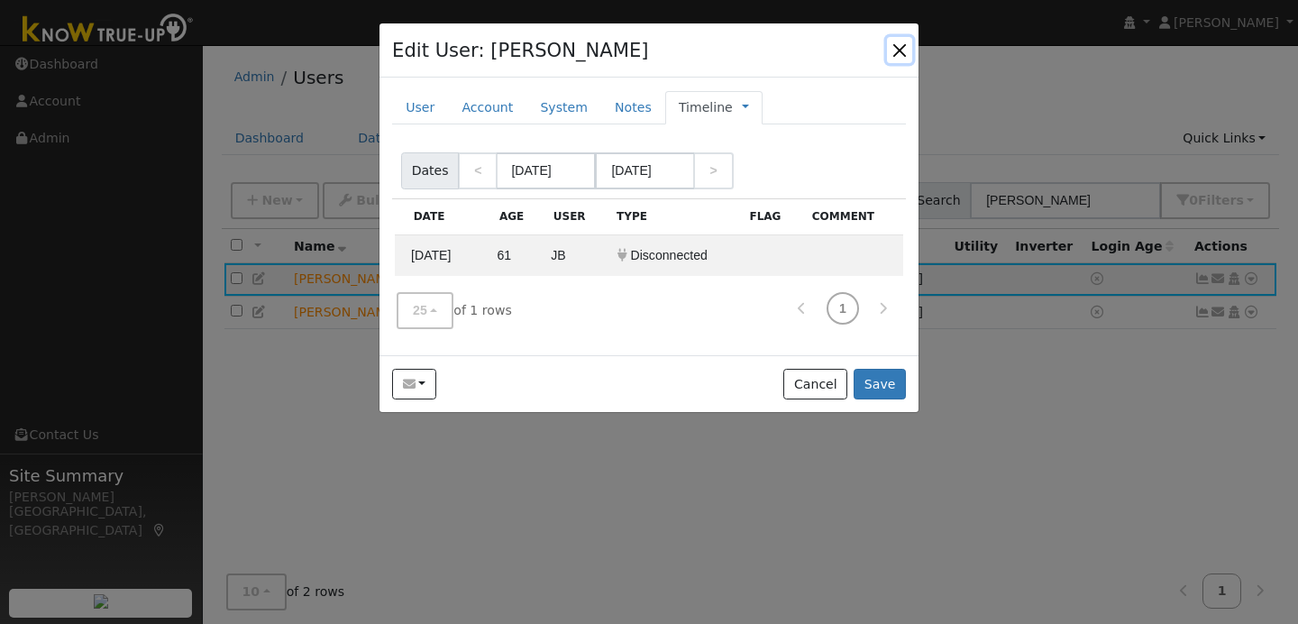
click at [899, 43] on button "button" at bounding box center [899, 49] width 25 height 25
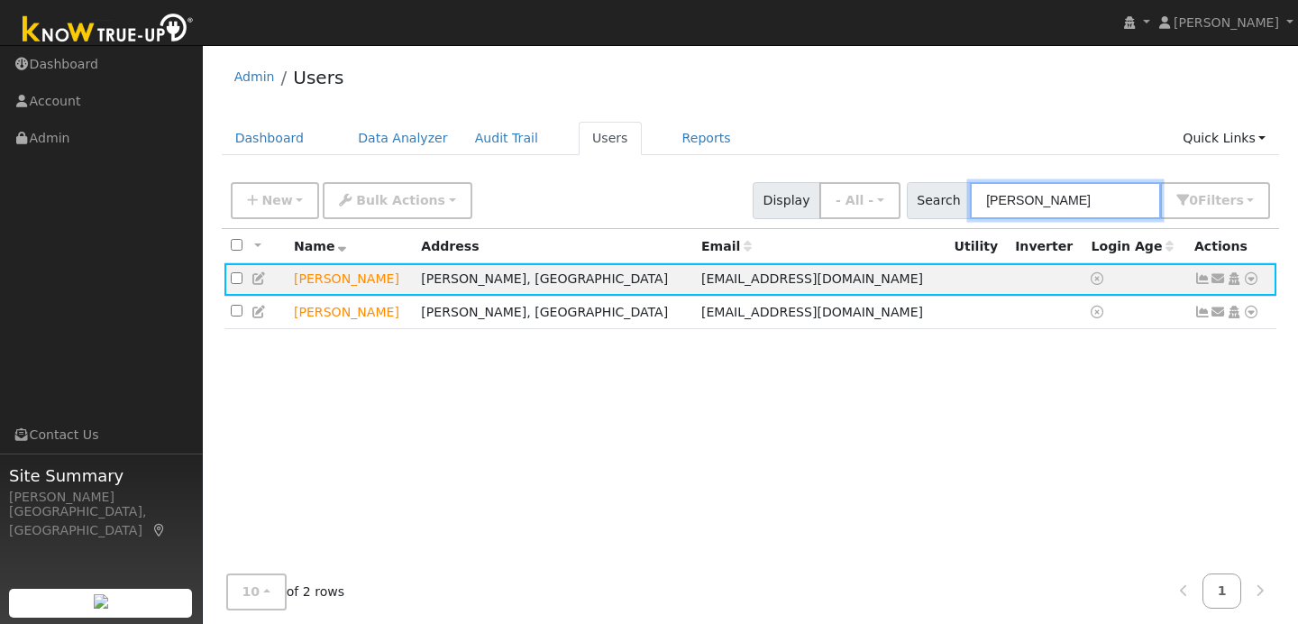
click at [1049, 201] on input "diaz" at bounding box center [1065, 200] width 191 height 37
type input "d"
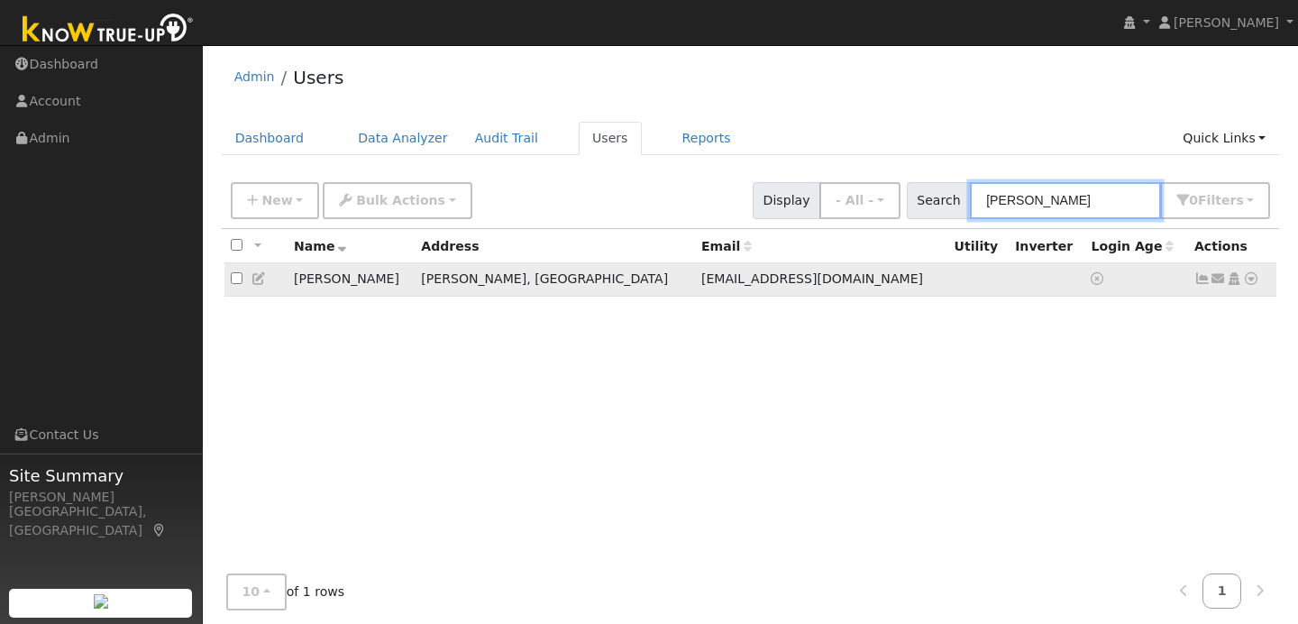
type input "garcia"
click at [258, 279] on icon at bounding box center [259, 278] width 16 height 13
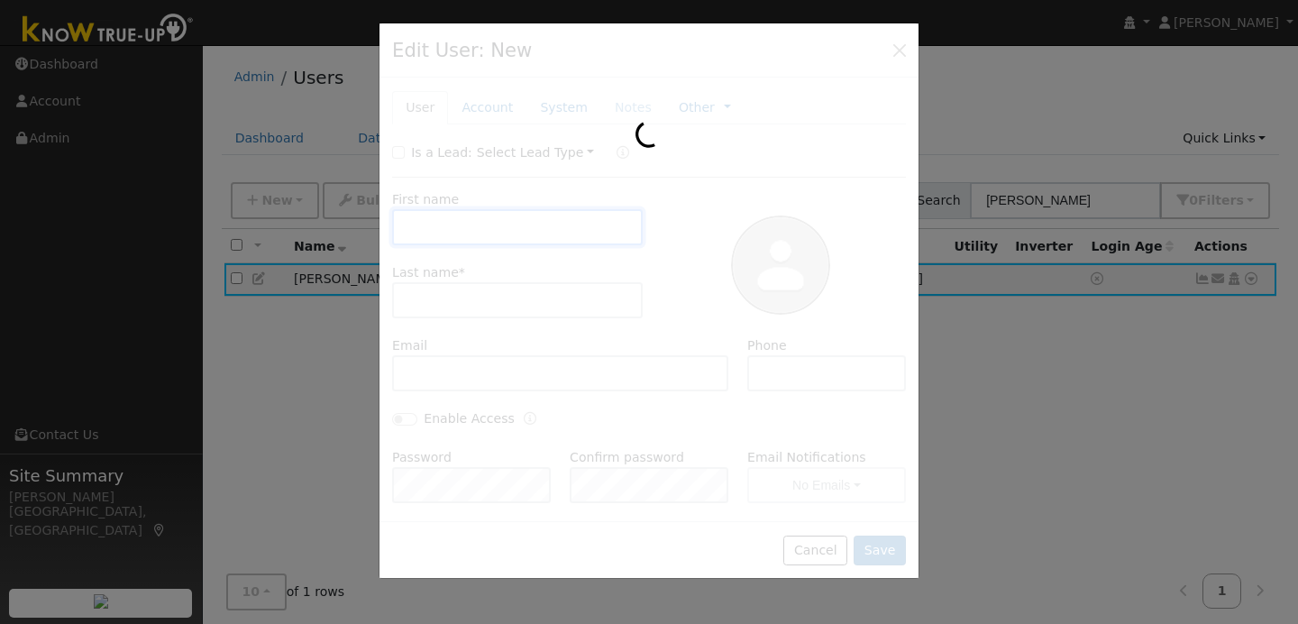
checkbox input "false"
type input "Ivonne"
type input "Garcia"
type input "garciazi09@gmail.com"
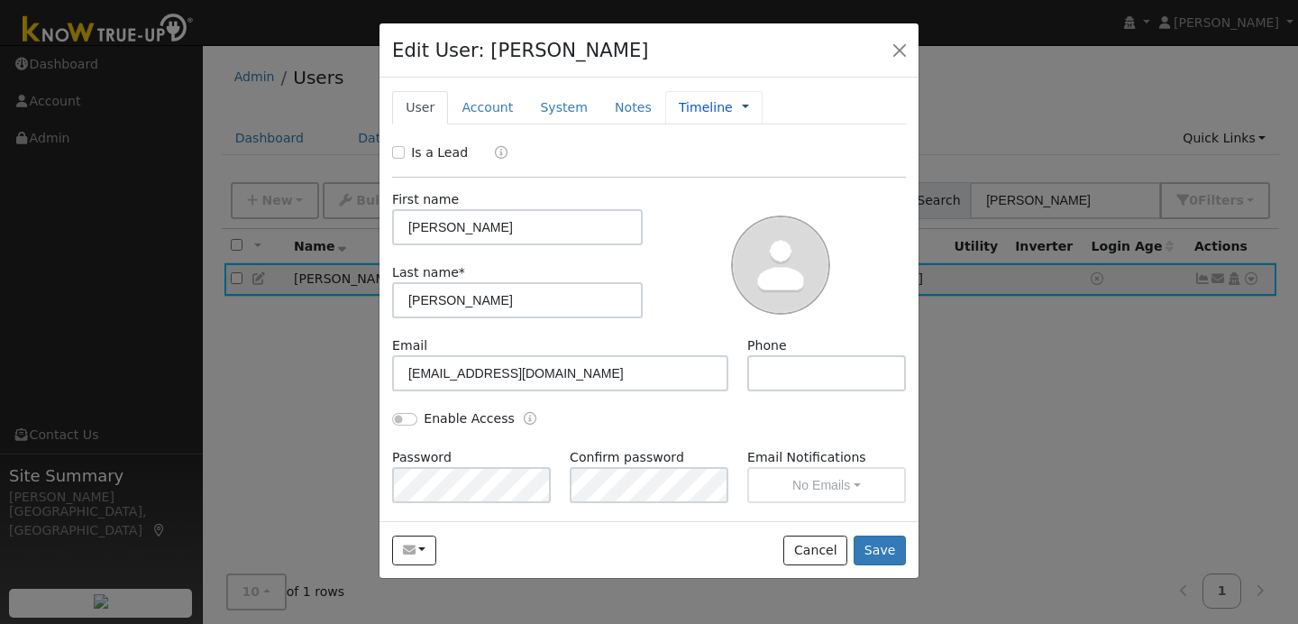
click at [742, 105] on link at bounding box center [745, 107] width 7 height 19
click at [753, 190] on link "Timeline" at bounding box center [805, 189] width 125 height 25
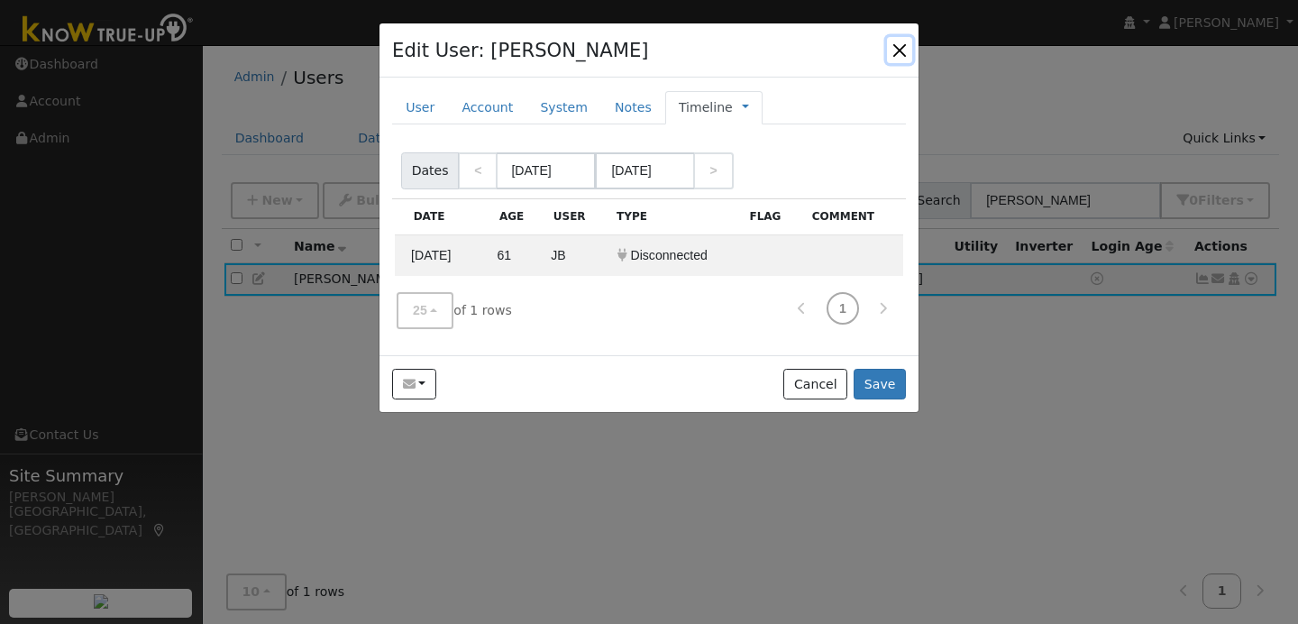
click at [901, 47] on button "button" at bounding box center [899, 49] width 25 height 25
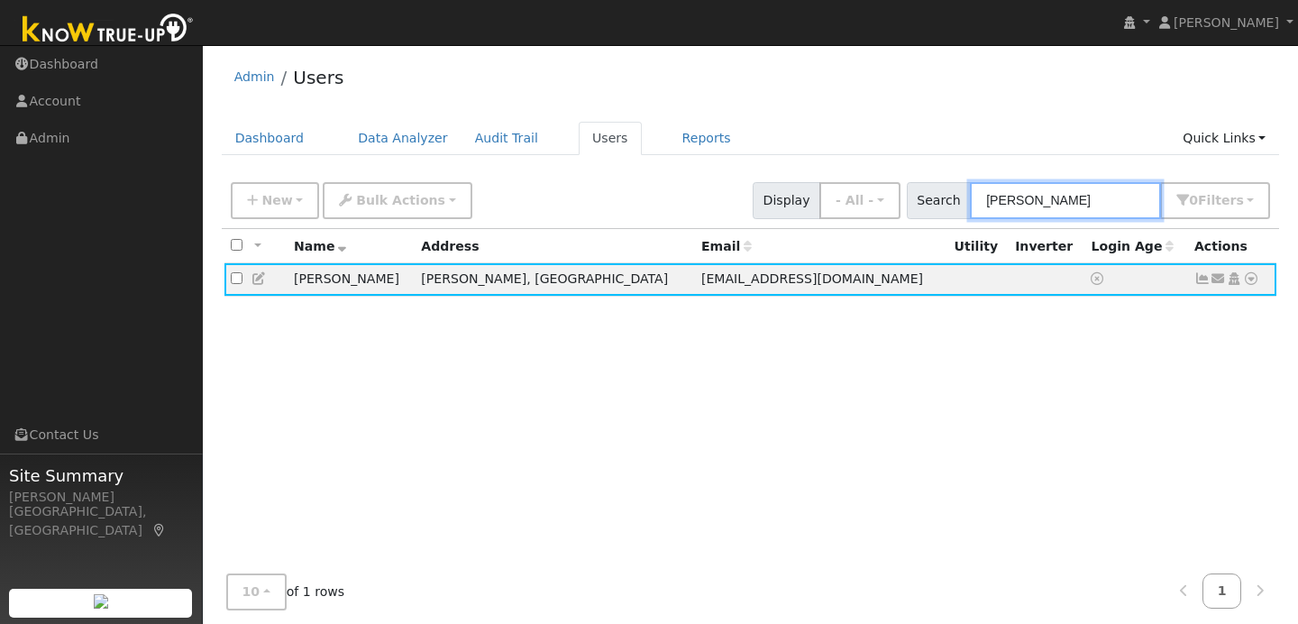
click at [1055, 205] on input "garcia" at bounding box center [1065, 200] width 191 height 37
type input "g"
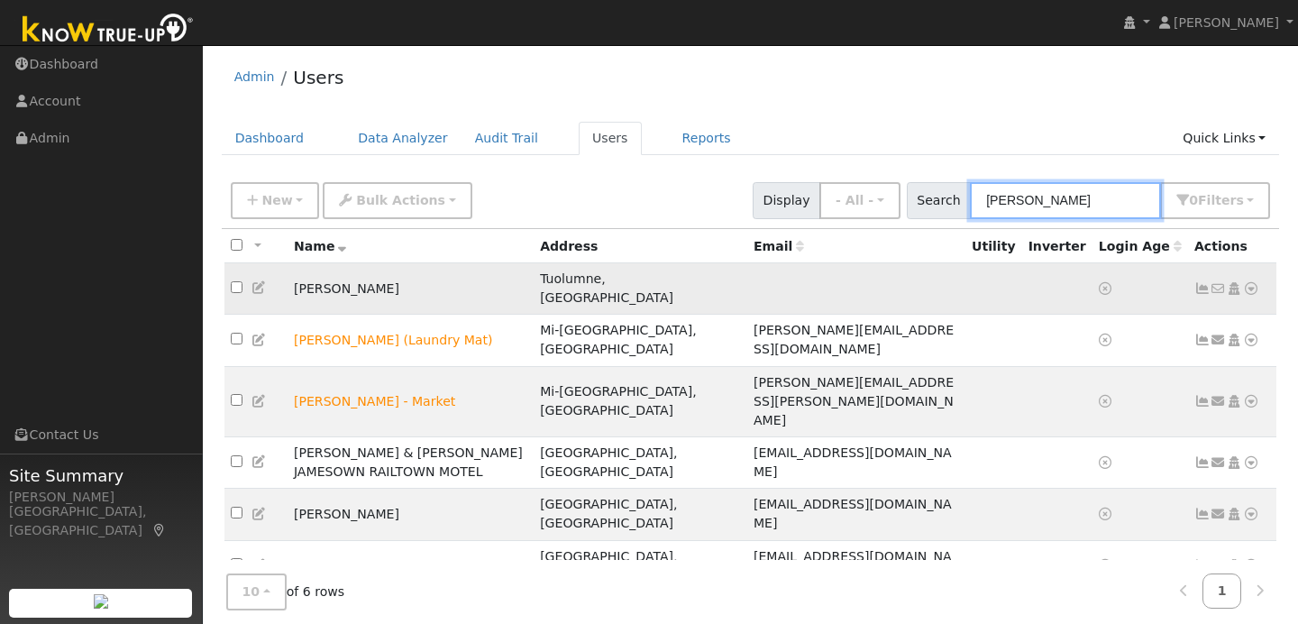
type input "james"
click at [258, 282] on icon at bounding box center [259, 287] width 16 height 13
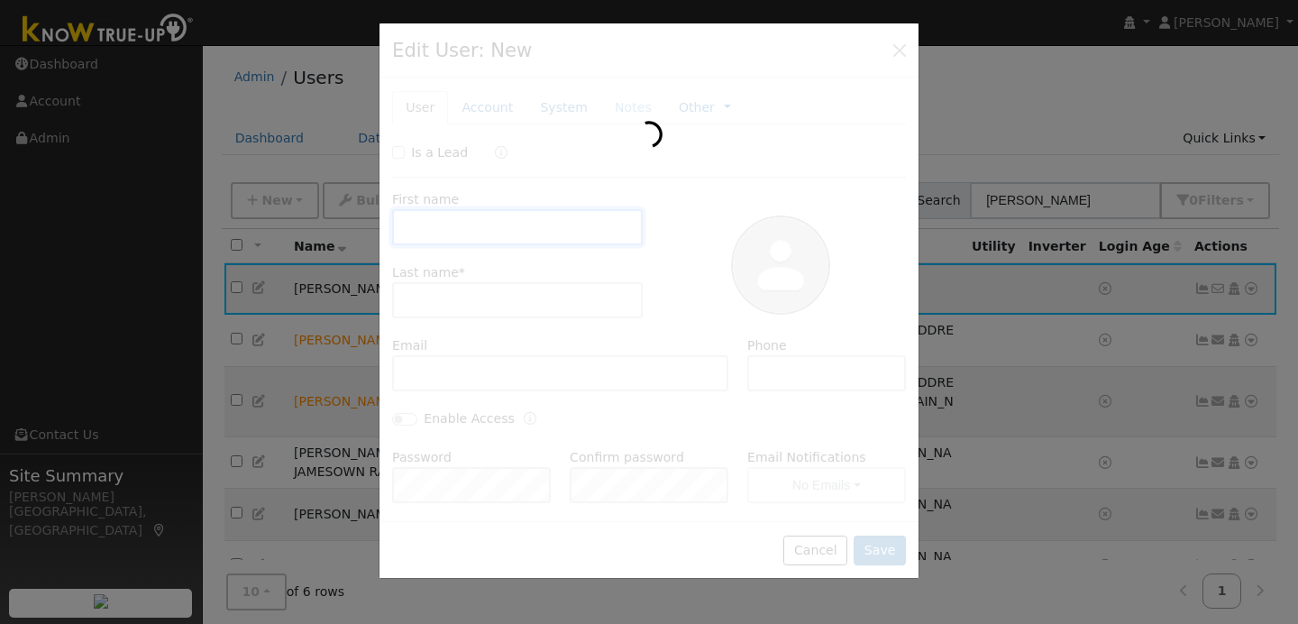
type input "James"
type input "Armbright"
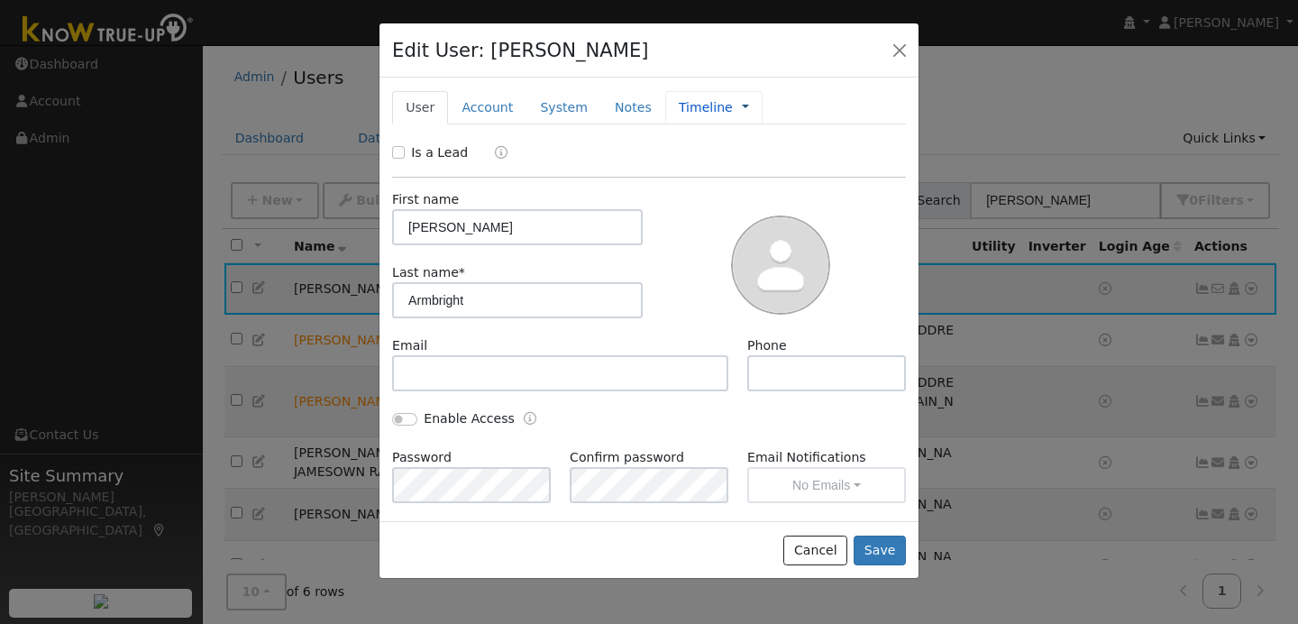
click at [742, 98] on link at bounding box center [745, 107] width 7 height 19
click at [787, 190] on link "Timeline" at bounding box center [805, 189] width 125 height 25
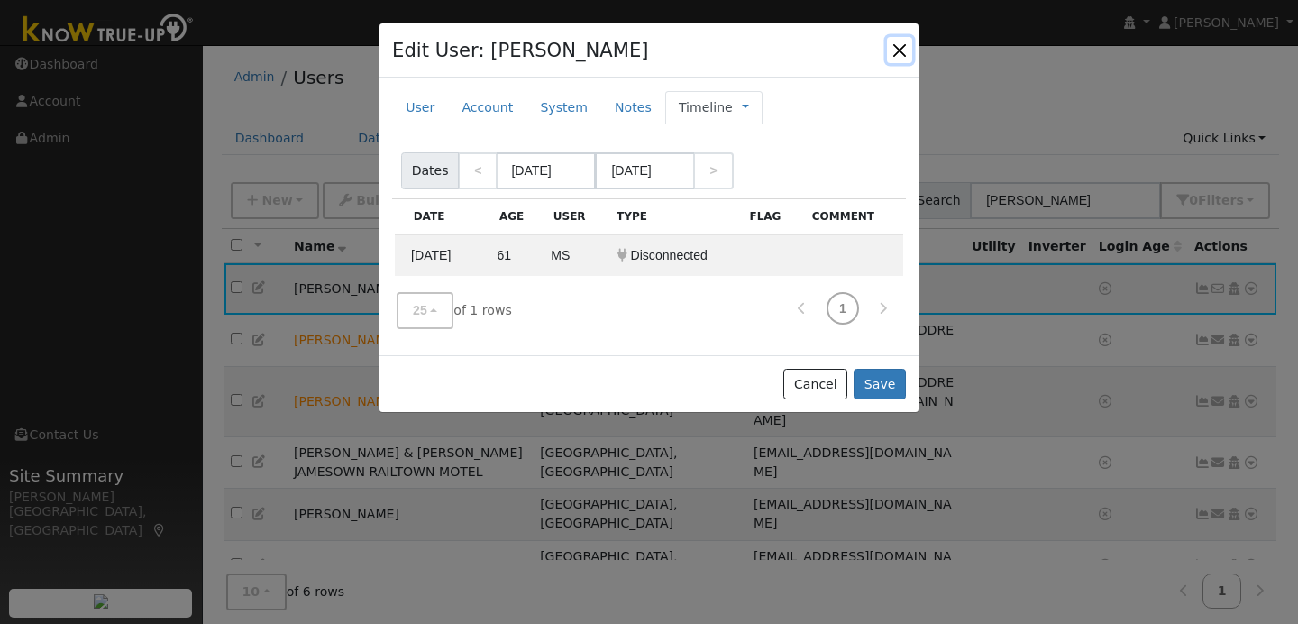
click at [902, 58] on button "button" at bounding box center [899, 49] width 25 height 25
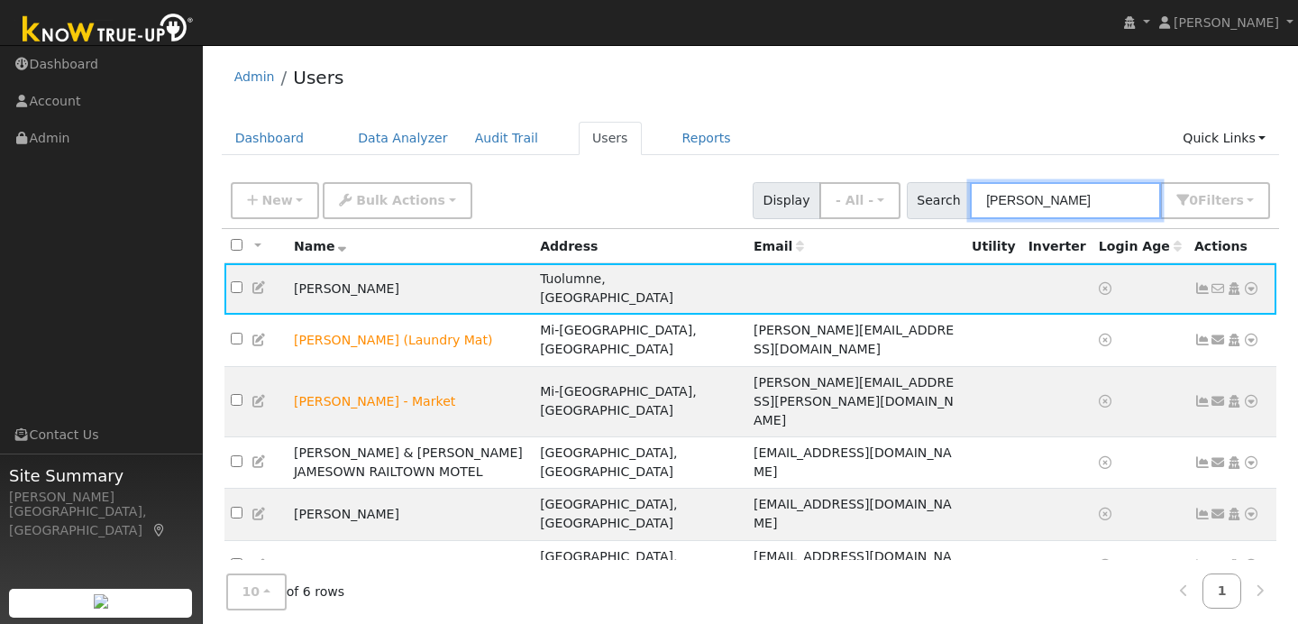
click at [1051, 196] on input "james" at bounding box center [1065, 200] width 191 height 37
type input "j"
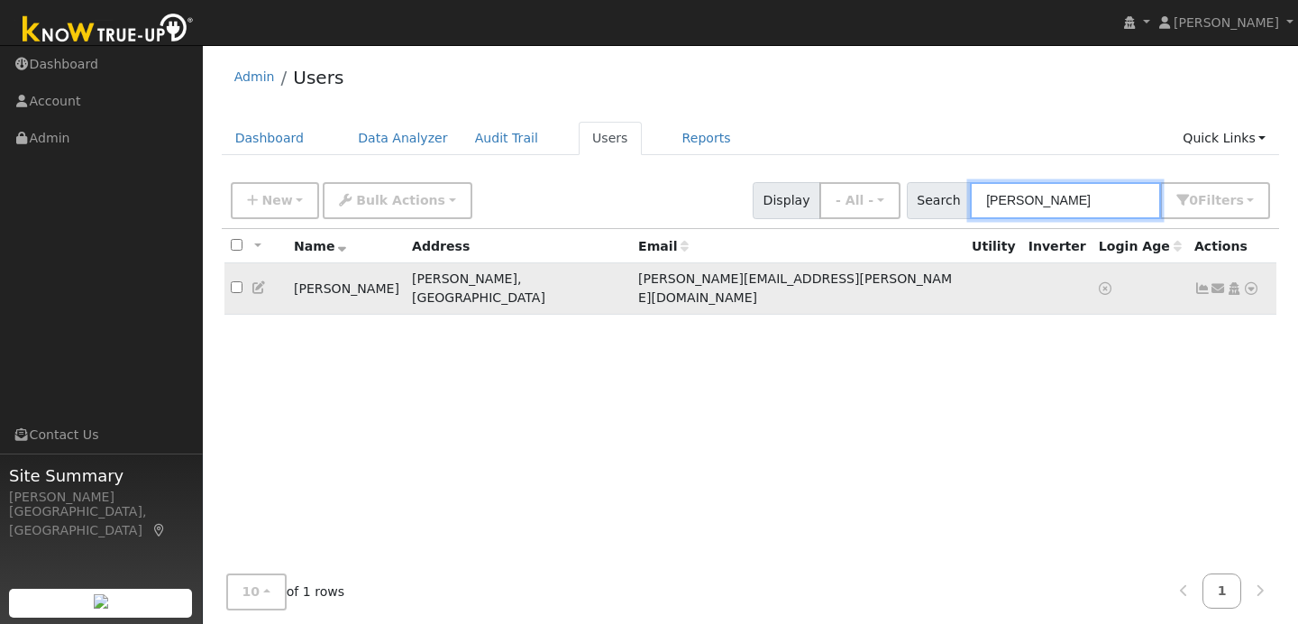
type input "tuttle"
click at [263, 281] on icon at bounding box center [259, 287] width 16 height 13
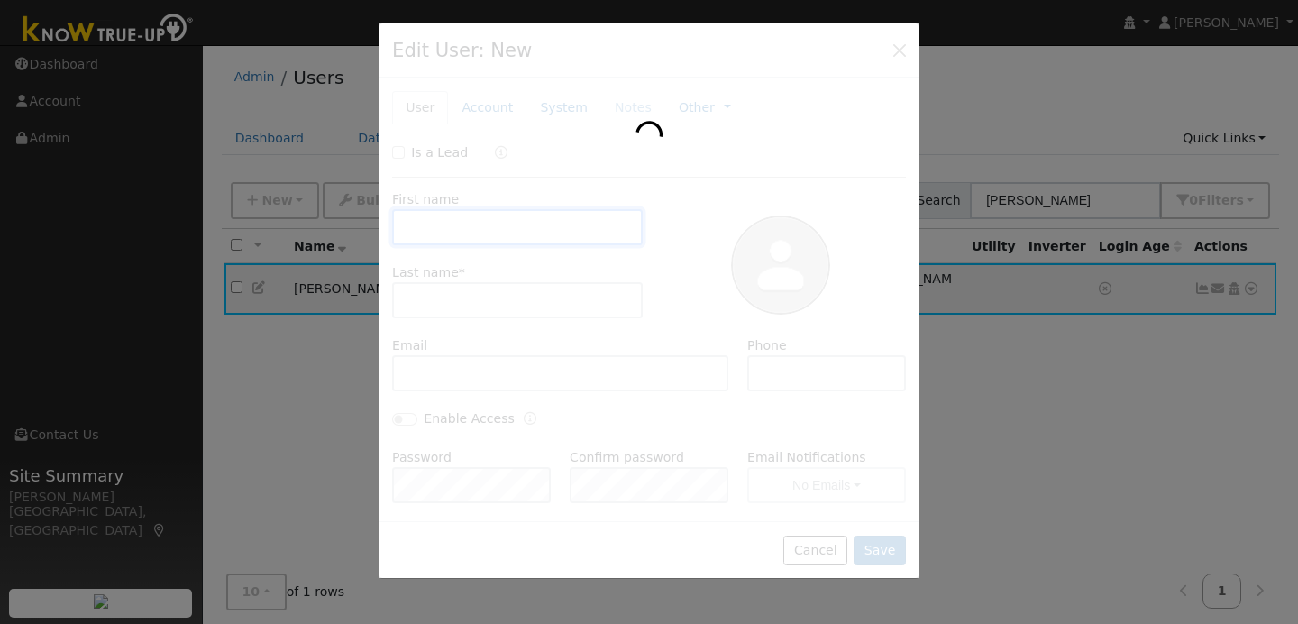
type input "Bryan"
type input "Tuttle"
type input "bryan.tuttle@me.com"
type input "(510) 861-2579"
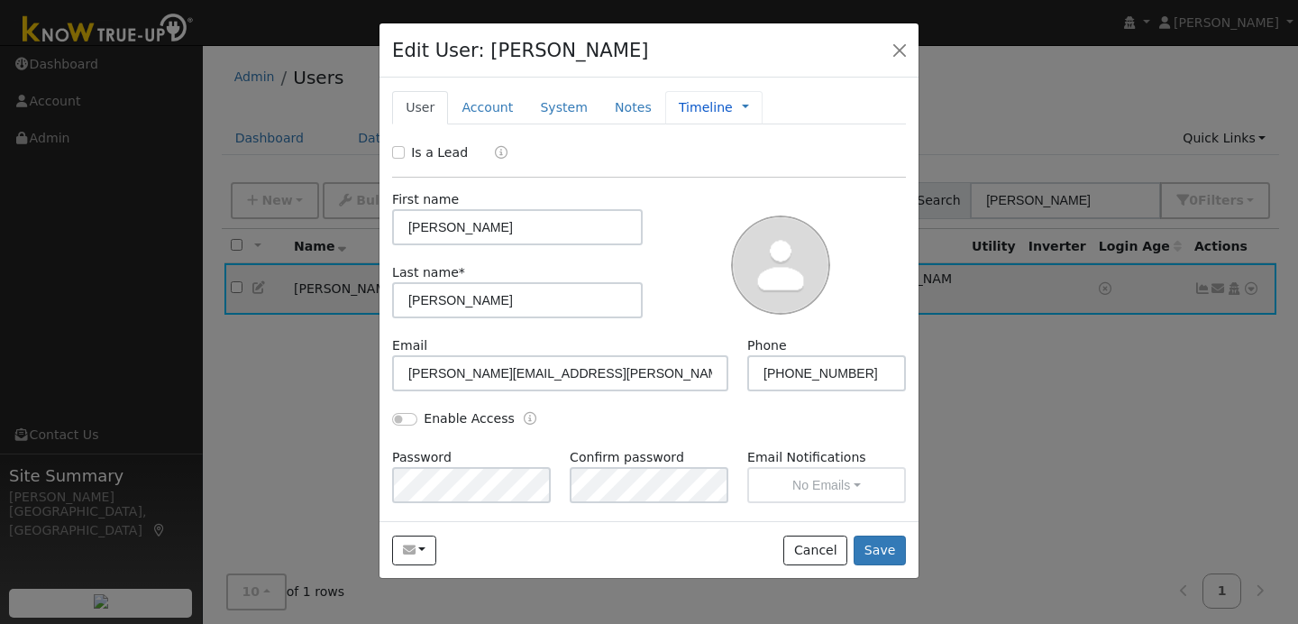
click at [733, 108] on span "Management Billing Timeline" at bounding box center [741, 107] width 16 height 14
click at [742, 112] on link at bounding box center [745, 107] width 7 height 19
click at [752, 192] on link "Timeline" at bounding box center [805, 189] width 125 height 25
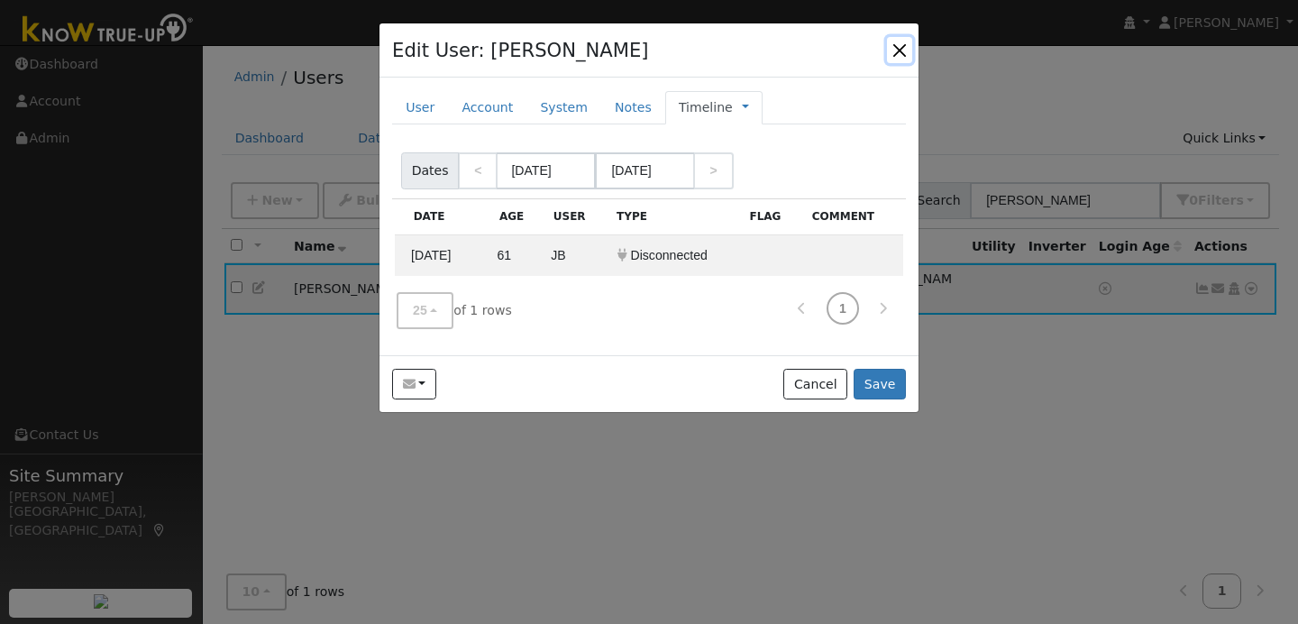
click at [903, 49] on button "button" at bounding box center [899, 49] width 25 height 25
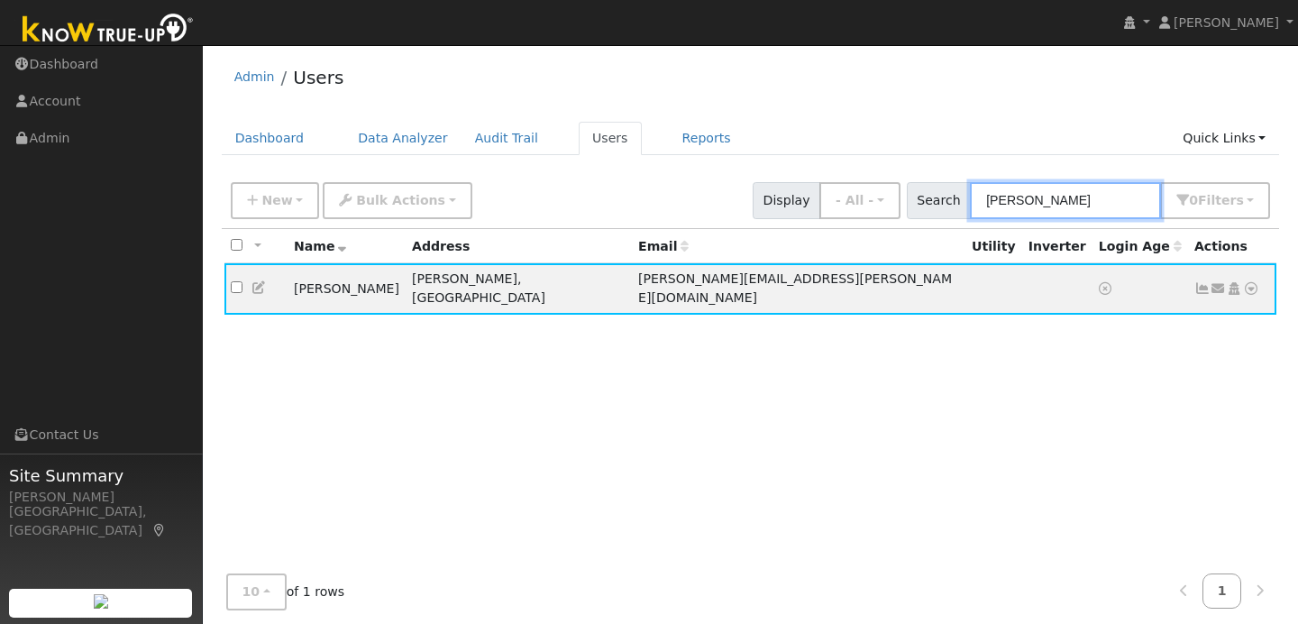
click at [1055, 207] on input "tuttle" at bounding box center [1065, 200] width 191 height 37
type input "t"
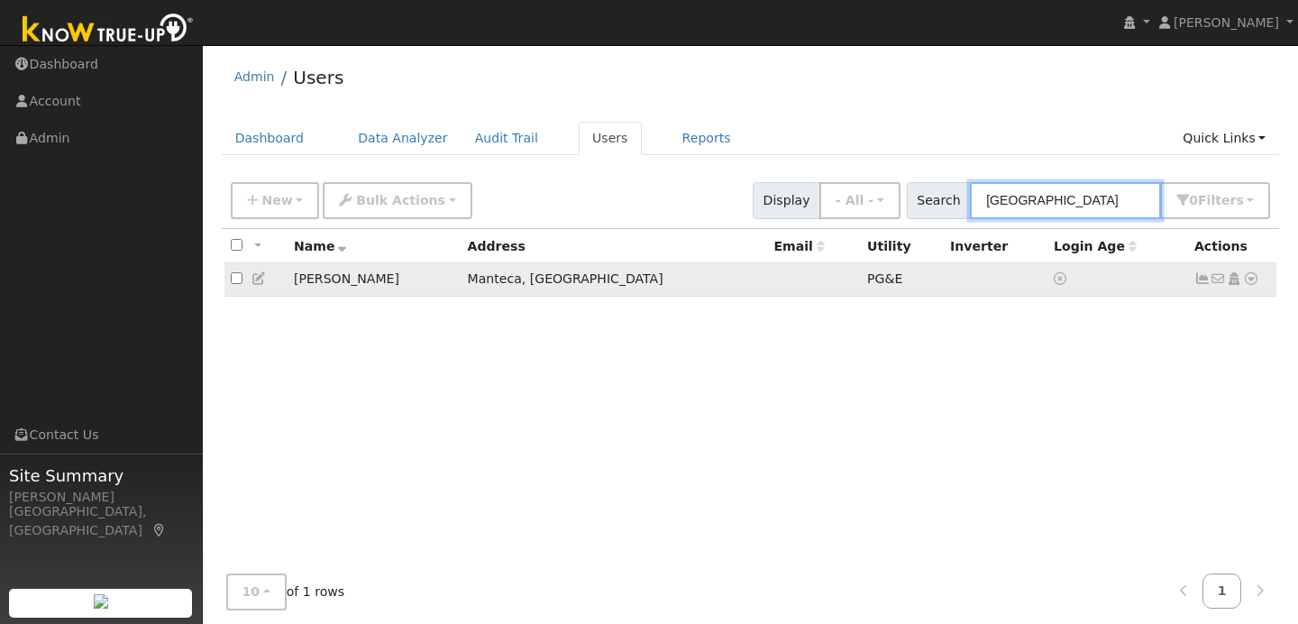
type input "lyon"
click at [260, 281] on icon at bounding box center [259, 278] width 16 height 13
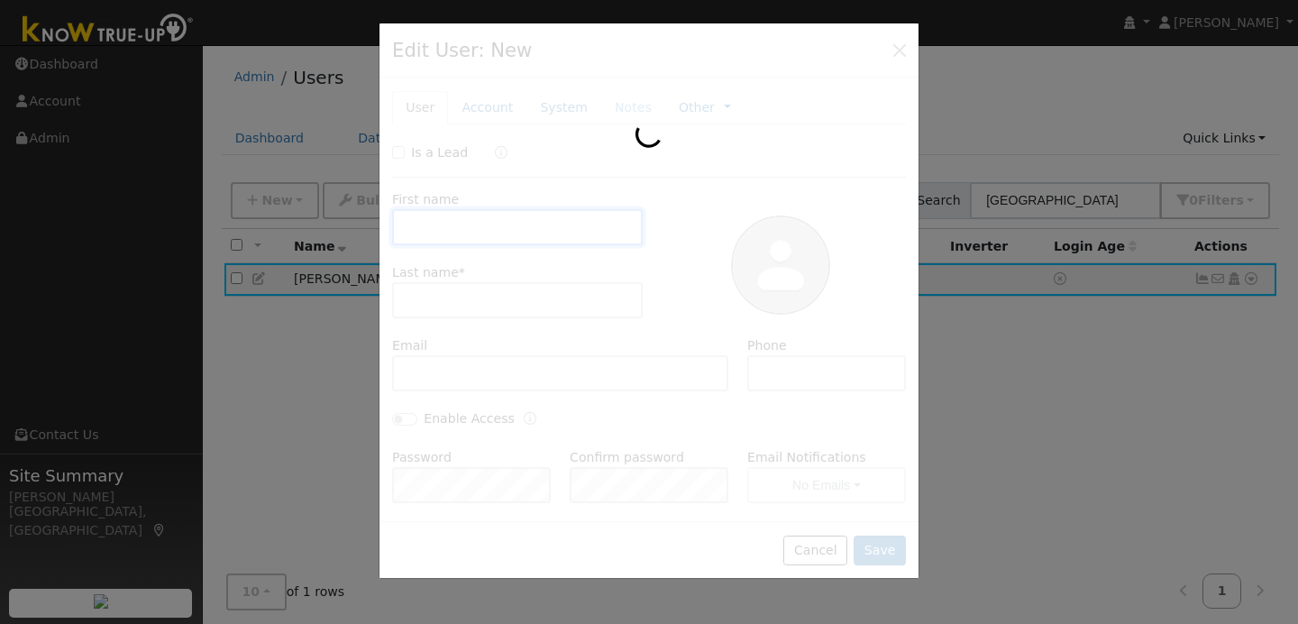
type input "Russell"
type input "Lyon"
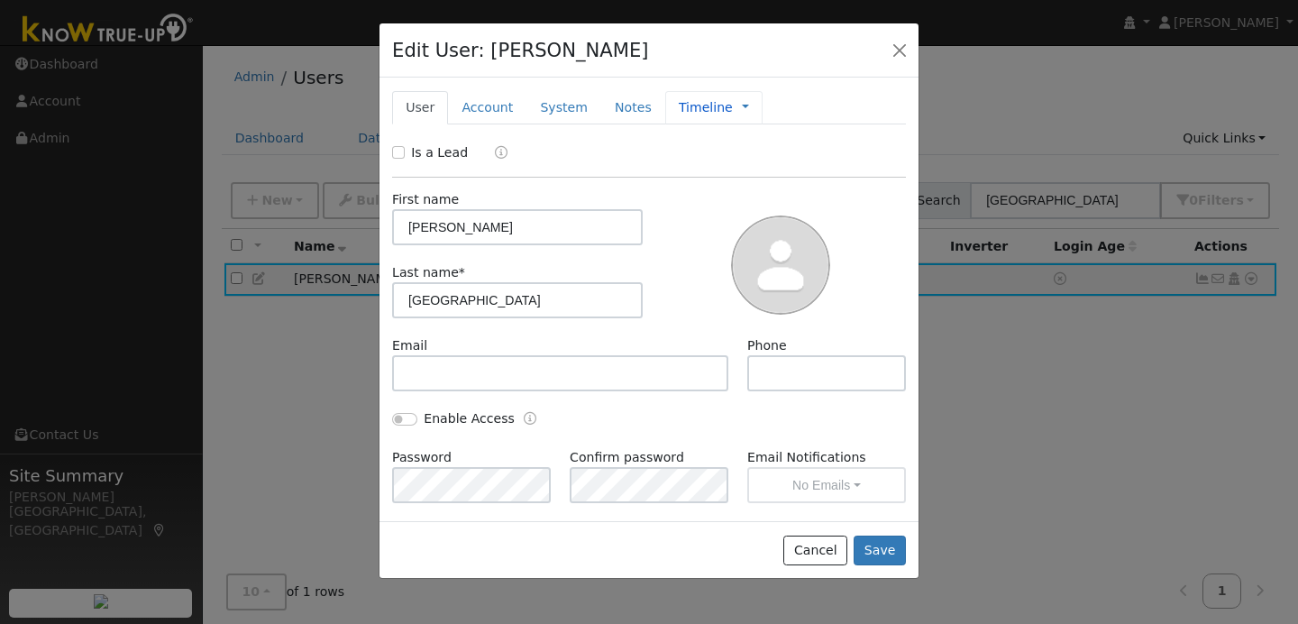
click at [709, 112] on link "Timeline" at bounding box center [706, 107] width 54 height 19
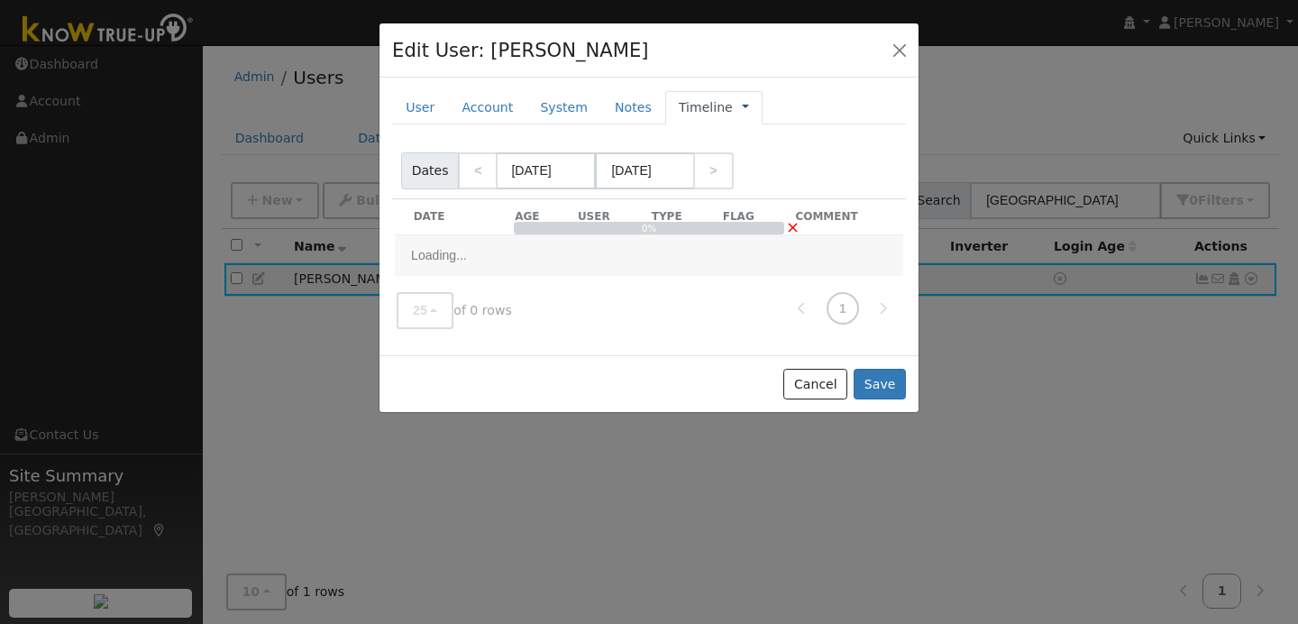
click at [742, 114] on link at bounding box center [745, 107] width 7 height 19
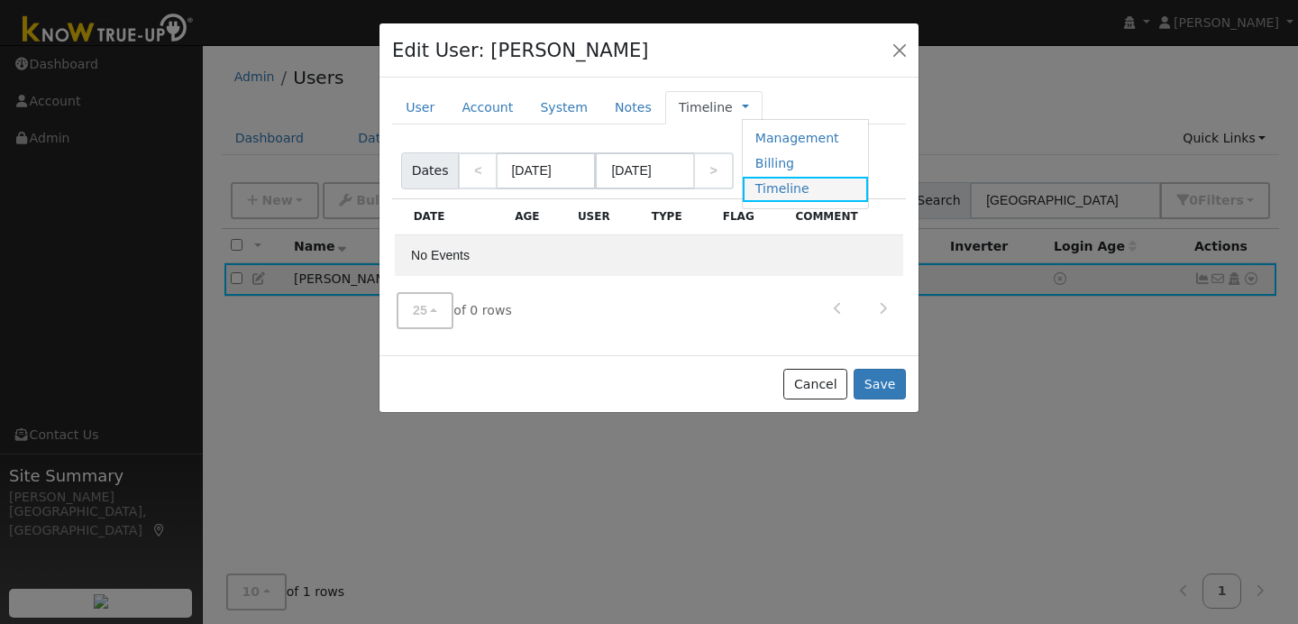
click at [763, 193] on link "Timeline" at bounding box center [805, 189] width 125 height 25
click at [723, 98] on div "Timeline Management Billing Timeline" at bounding box center [713, 107] width 97 height 33
click at [733, 108] on span "Management Billing Timeline" at bounding box center [741, 107] width 16 height 14
click at [628, 105] on link "Notes" at bounding box center [633, 107] width 64 height 33
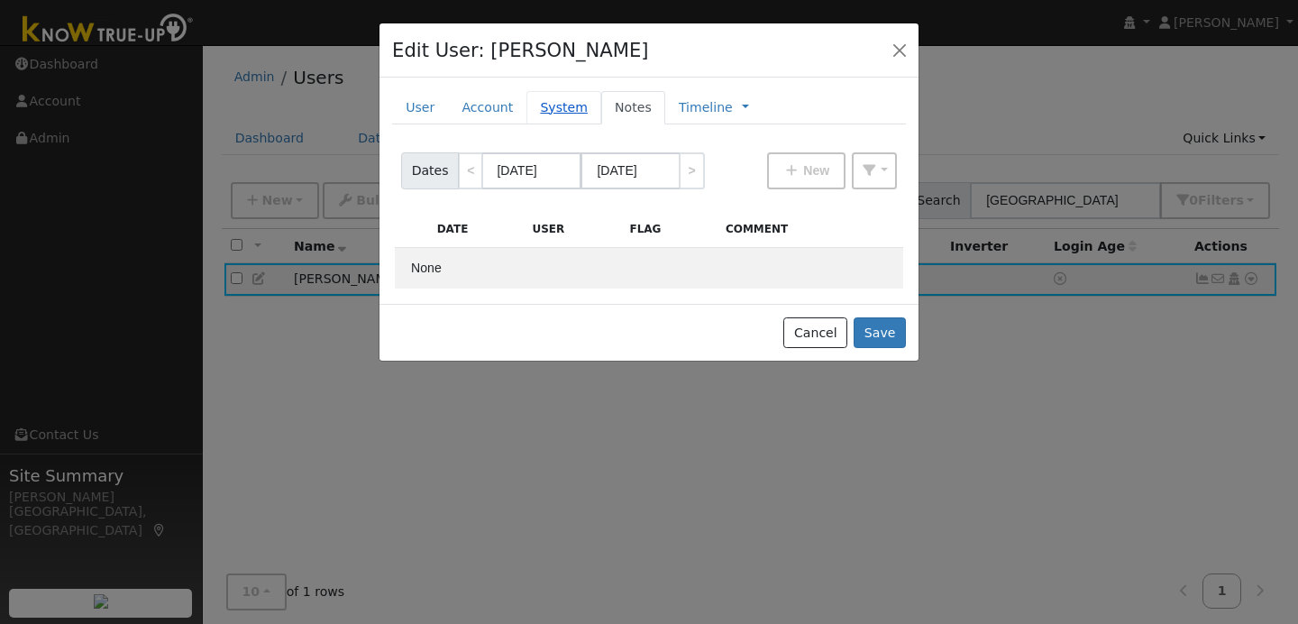
click at [560, 91] on link "System" at bounding box center [563, 107] width 75 height 33
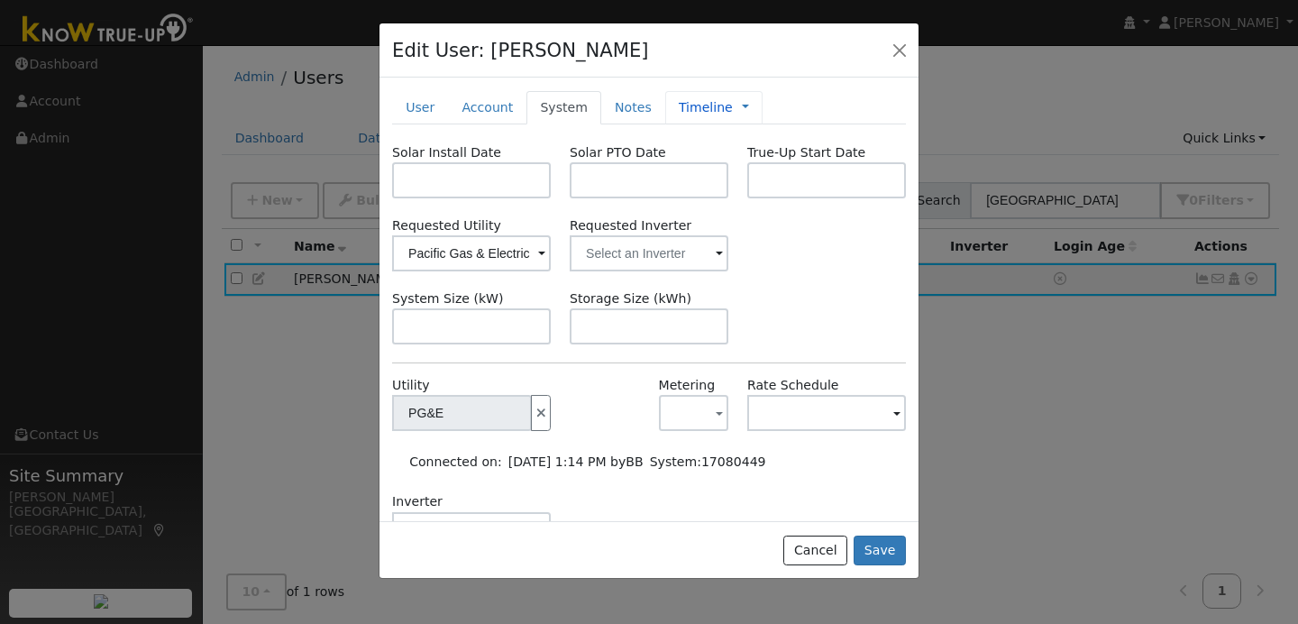
click at [734, 107] on div "Timeline Management Billing Timeline" at bounding box center [713, 107] width 97 height 33
click at [733, 110] on span "Management Billing Timeline" at bounding box center [741, 107] width 16 height 14
click at [742, 105] on link at bounding box center [745, 107] width 7 height 19
click at [788, 178] on link "Timeline" at bounding box center [805, 189] width 125 height 25
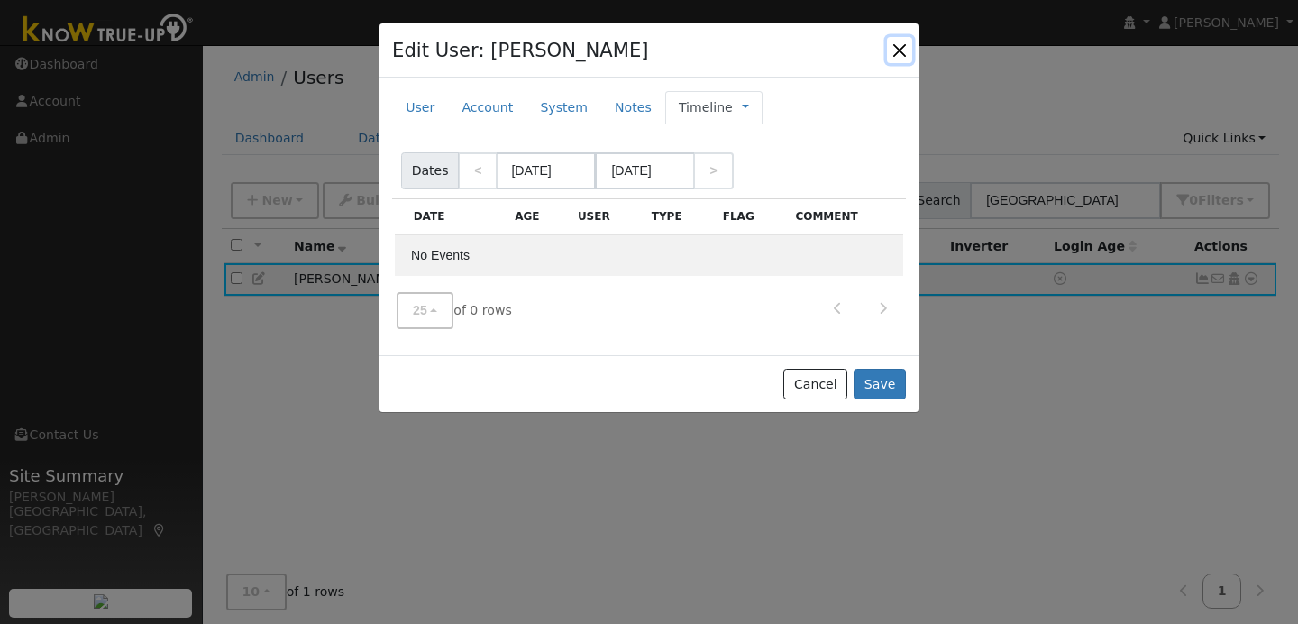
click at [904, 50] on button "button" at bounding box center [899, 49] width 25 height 25
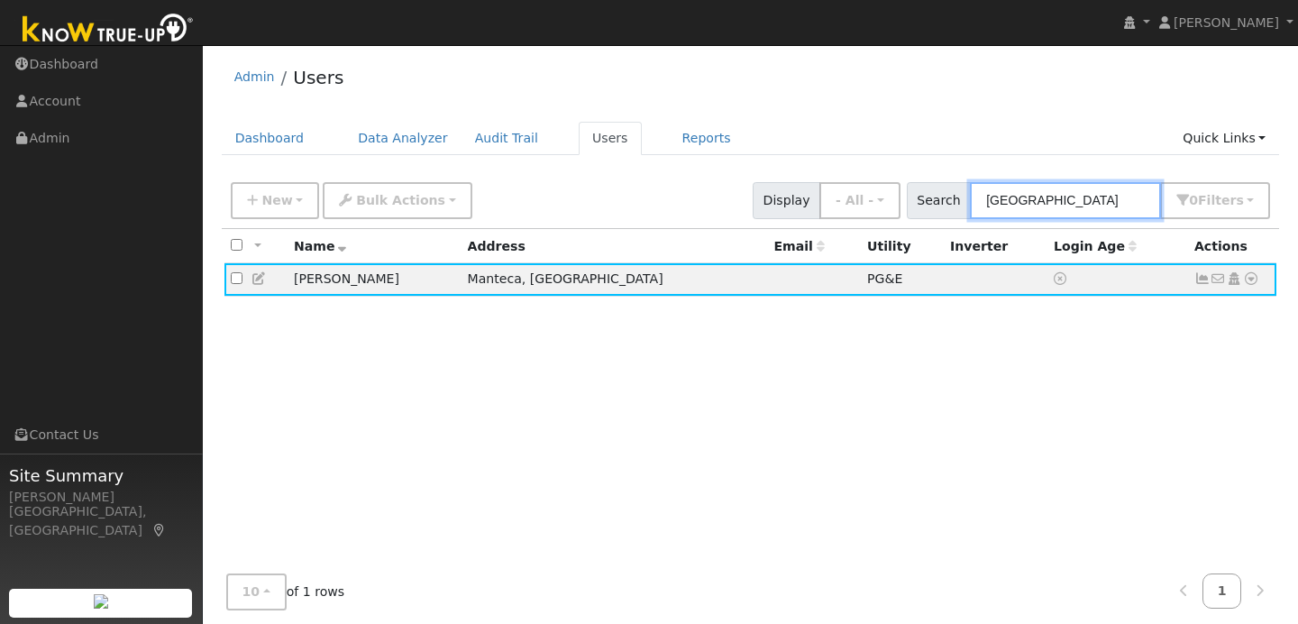
click at [1055, 208] on input "lyon" at bounding box center [1065, 200] width 191 height 37
type input "l"
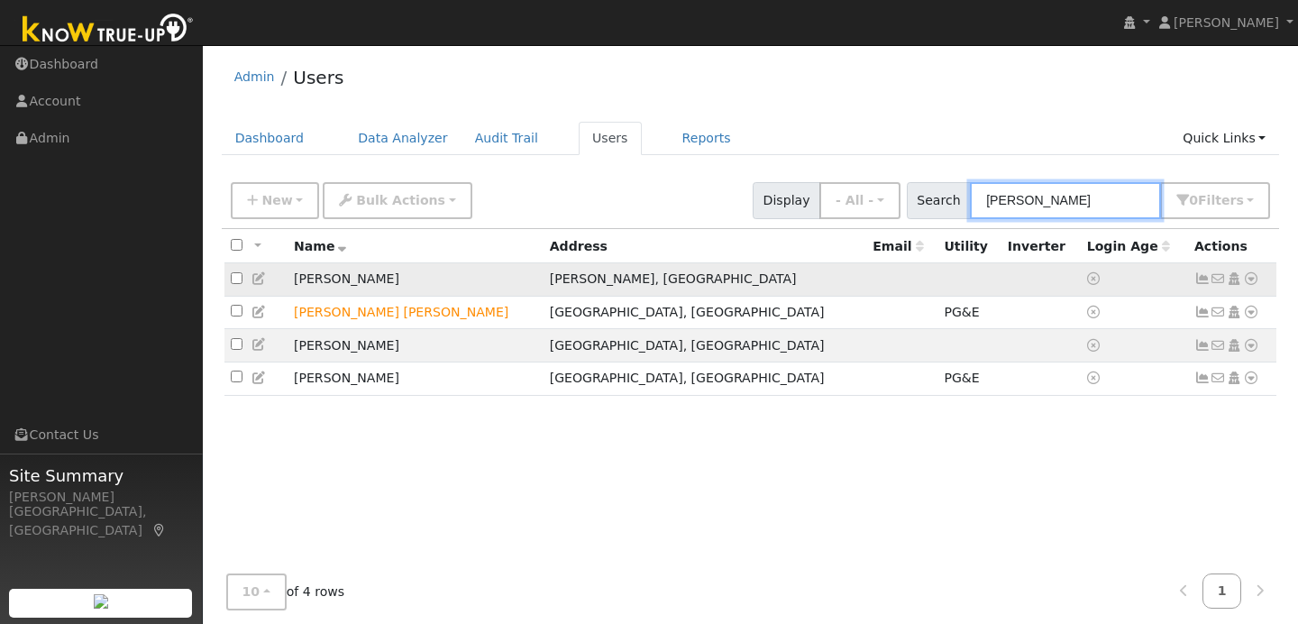
type input "robert"
click at [260, 280] on icon at bounding box center [259, 278] width 16 height 13
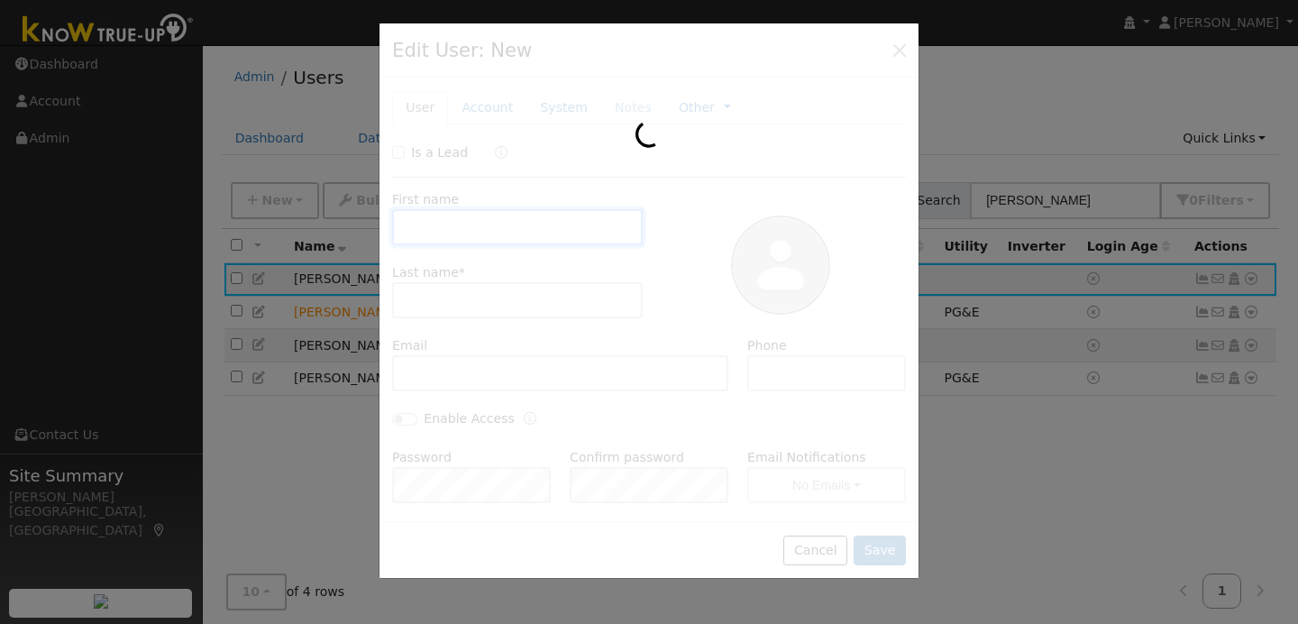
type input "Robert"
type input "Kajiyama"
type input "(925) 519-4946"
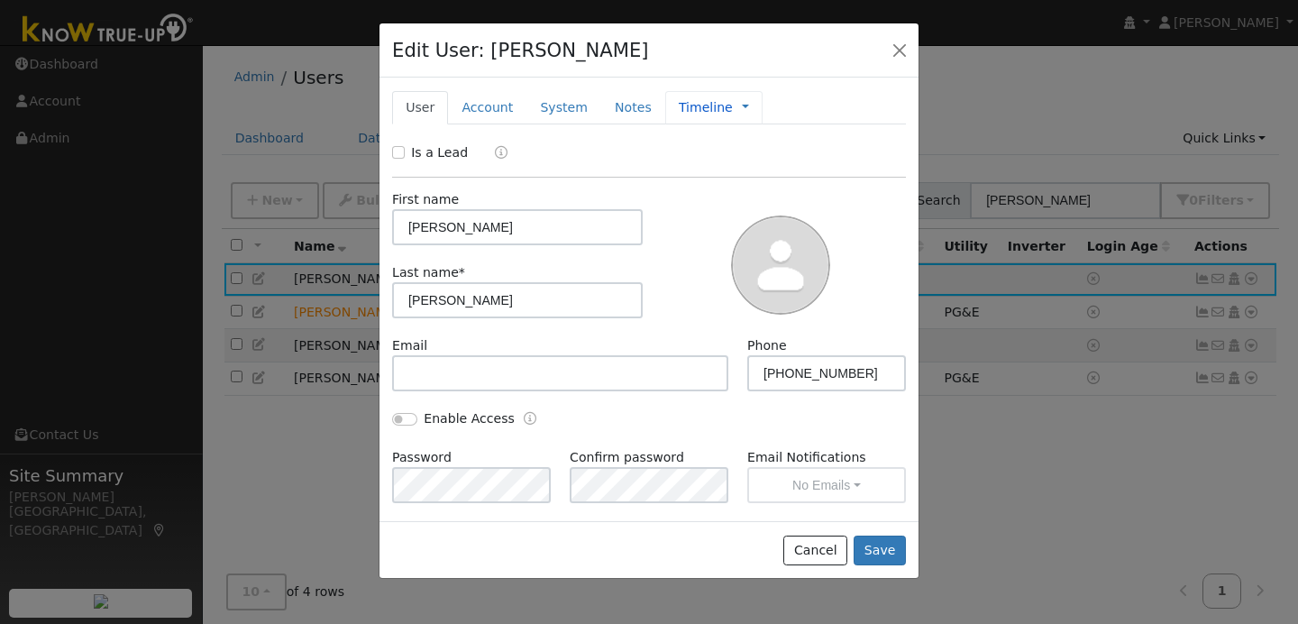
click at [733, 107] on span "Management Billing Timeline" at bounding box center [741, 107] width 16 height 14
click at [742, 111] on link at bounding box center [745, 107] width 7 height 19
click at [758, 193] on link "Timeline" at bounding box center [805, 189] width 125 height 25
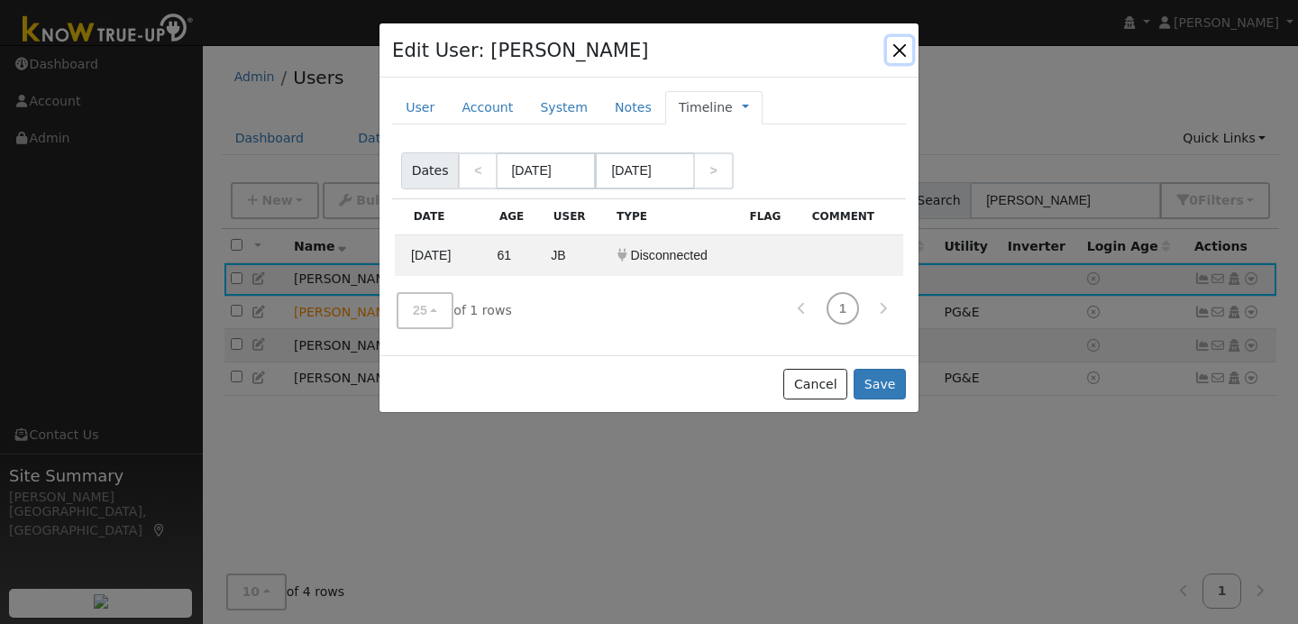
click at [902, 47] on button "button" at bounding box center [899, 49] width 25 height 25
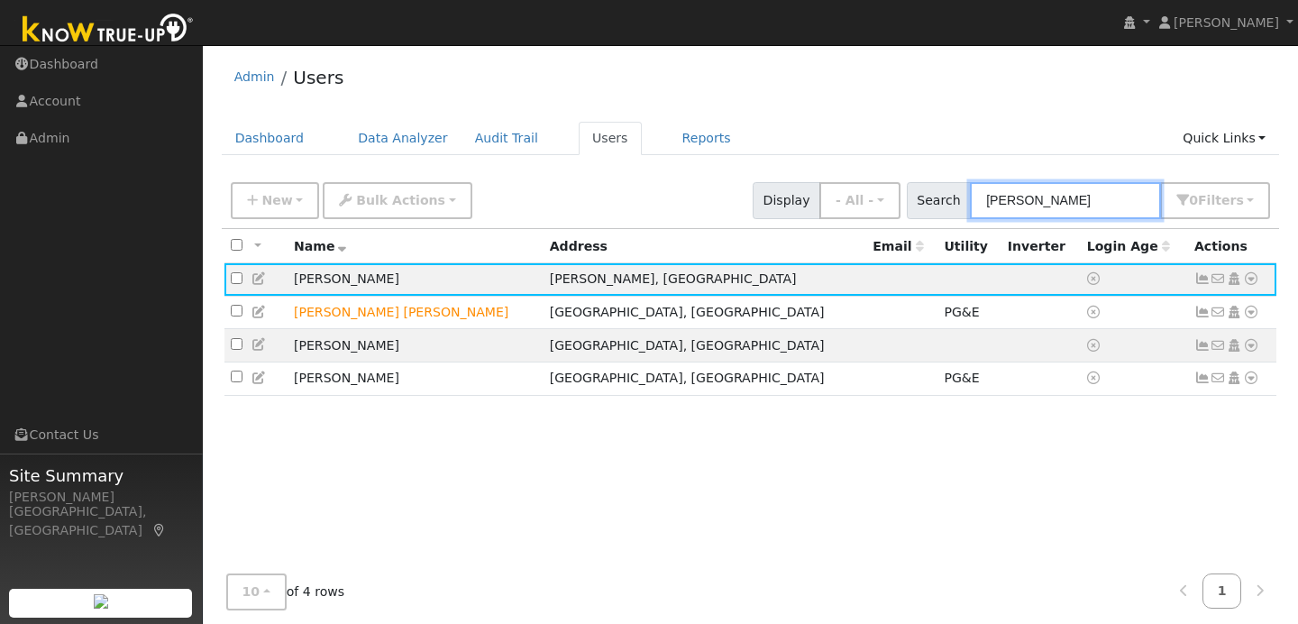
click at [1064, 209] on input "robert" at bounding box center [1065, 200] width 191 height 37
type input "r"
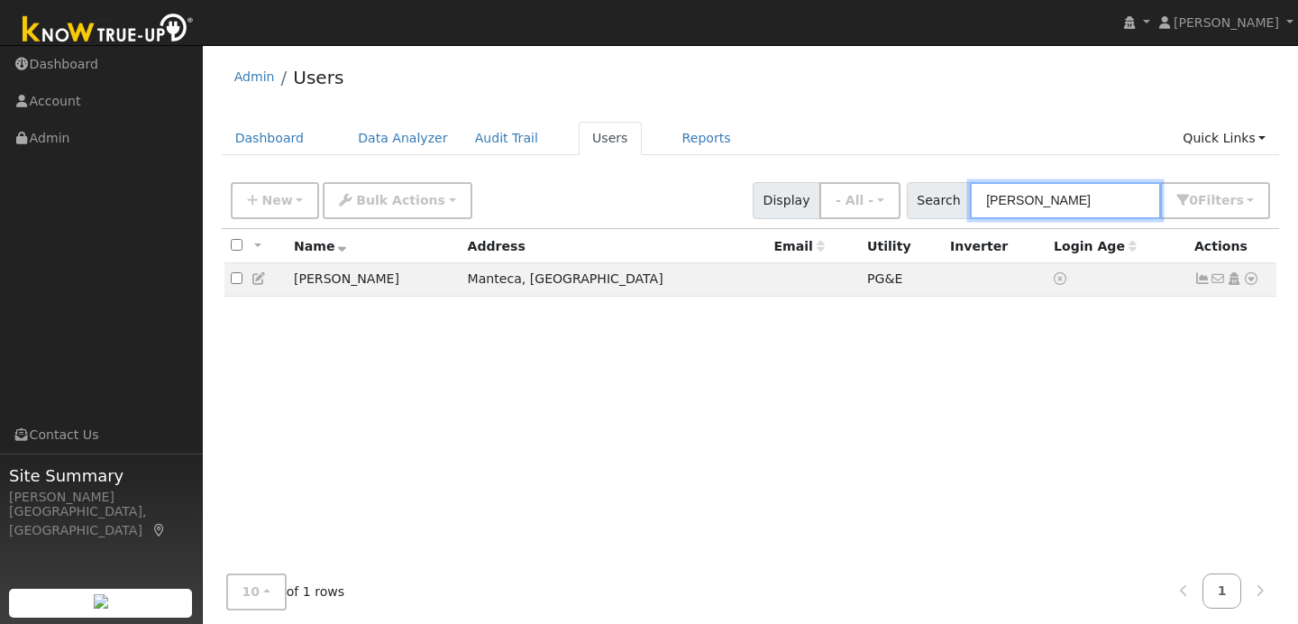
click at [1064, 199] on input "russell" at bounding box center [1065, 200] width 191 height 37
type input "r"
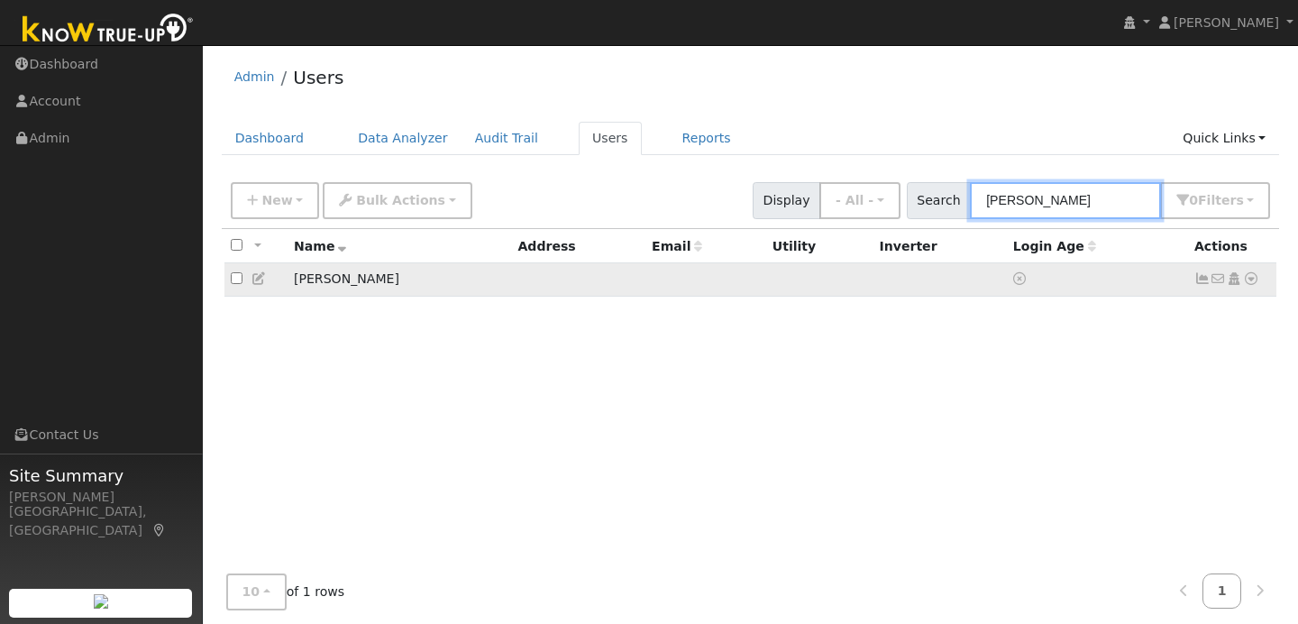
type input "morton"
click at [1256, 276] on icon at bounding box center [1251, 278] width 16 height 13
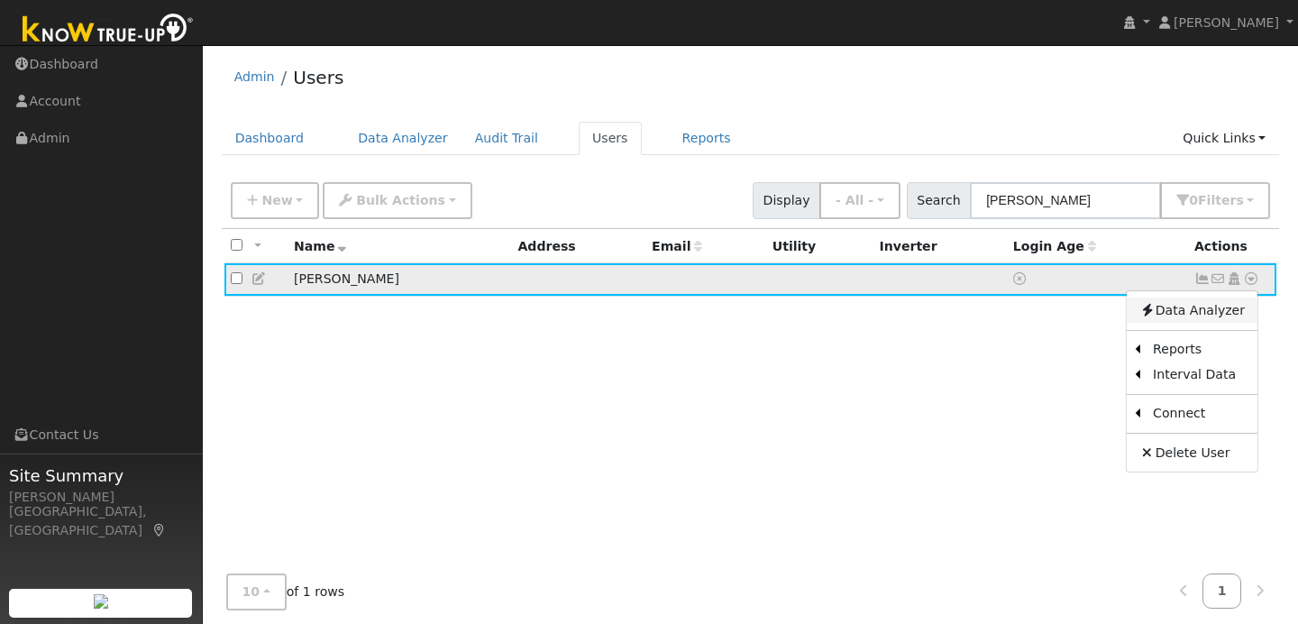
click at [1192, 321] on link "Data Analyzer" at bounding box center [1192, 309] width 131 height 25
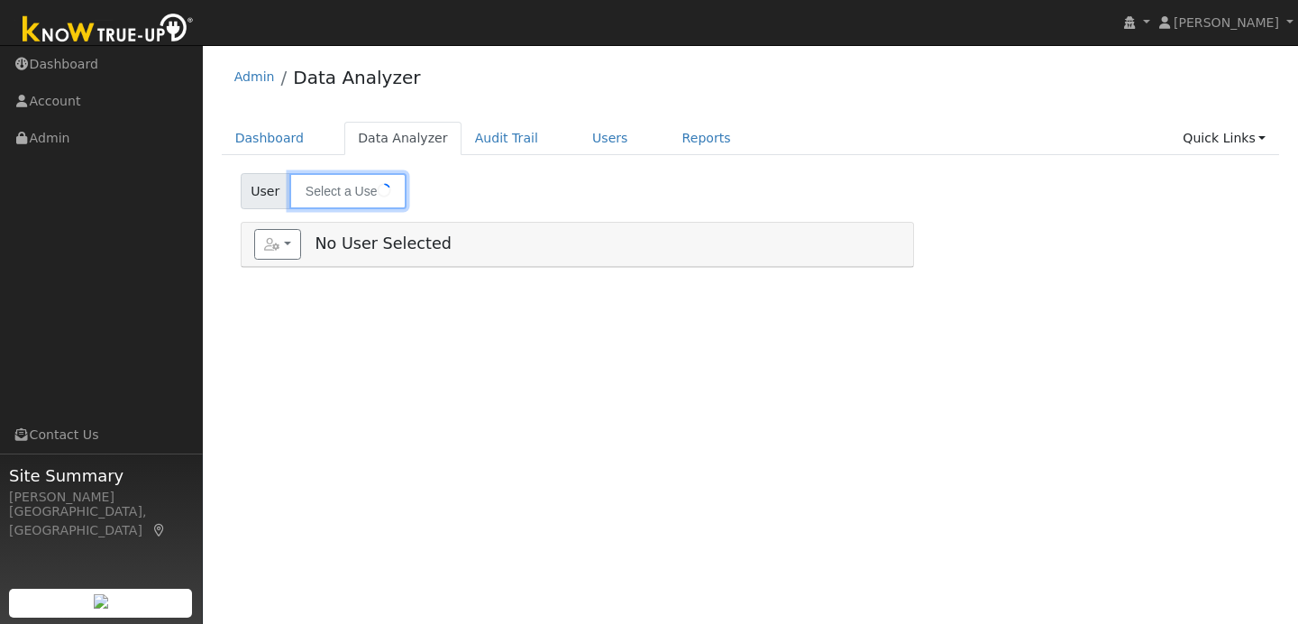
type input "[PERSON_NAME]"
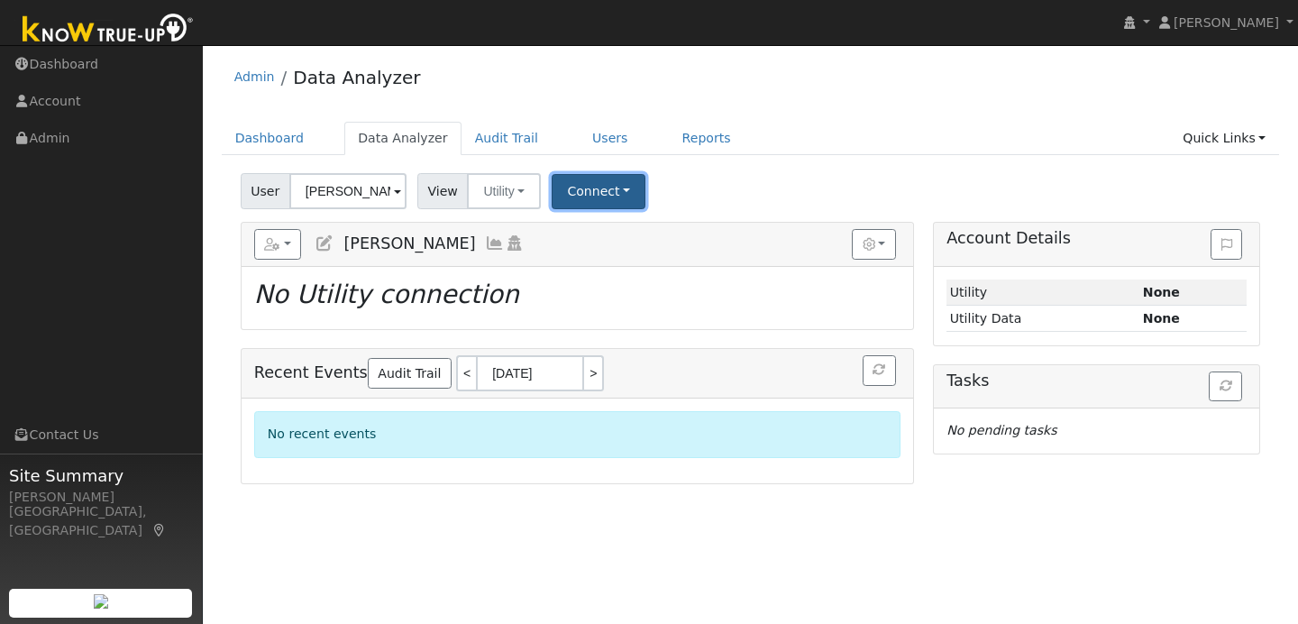
click at [622, 186] on button "Connect" at bounding box center [599, 191] width 94 height 35
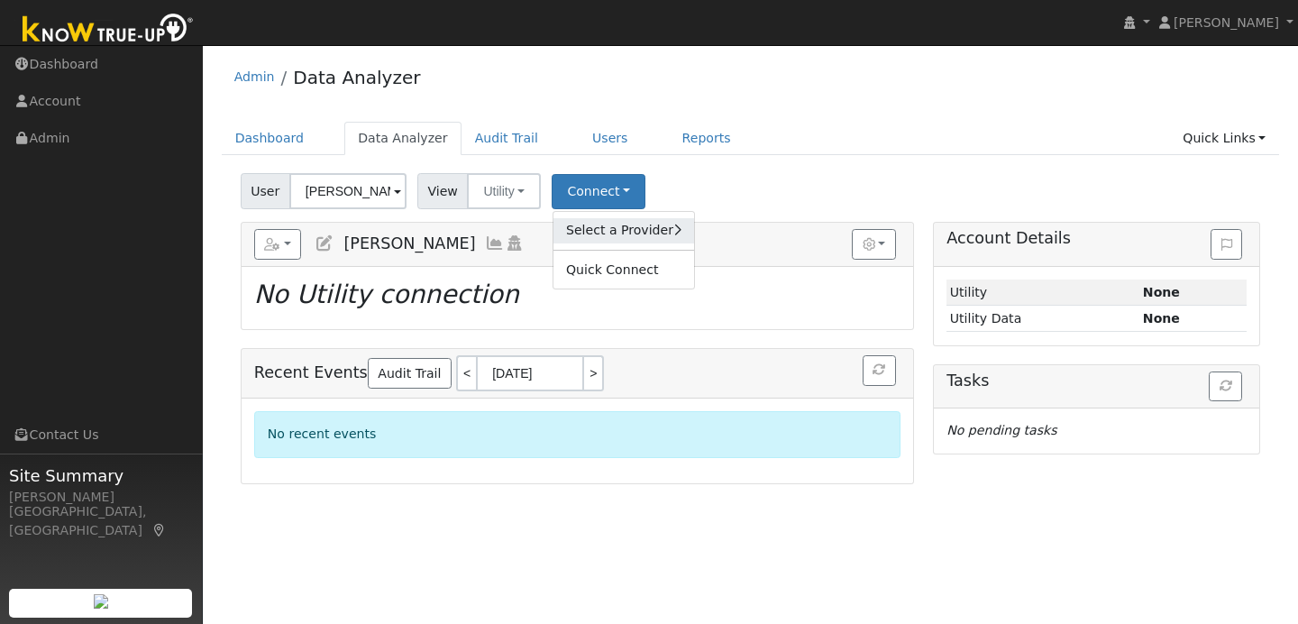
click at [620, 231] on link "Select a Provider" at bounding box center [623, 230] width 141 height 25
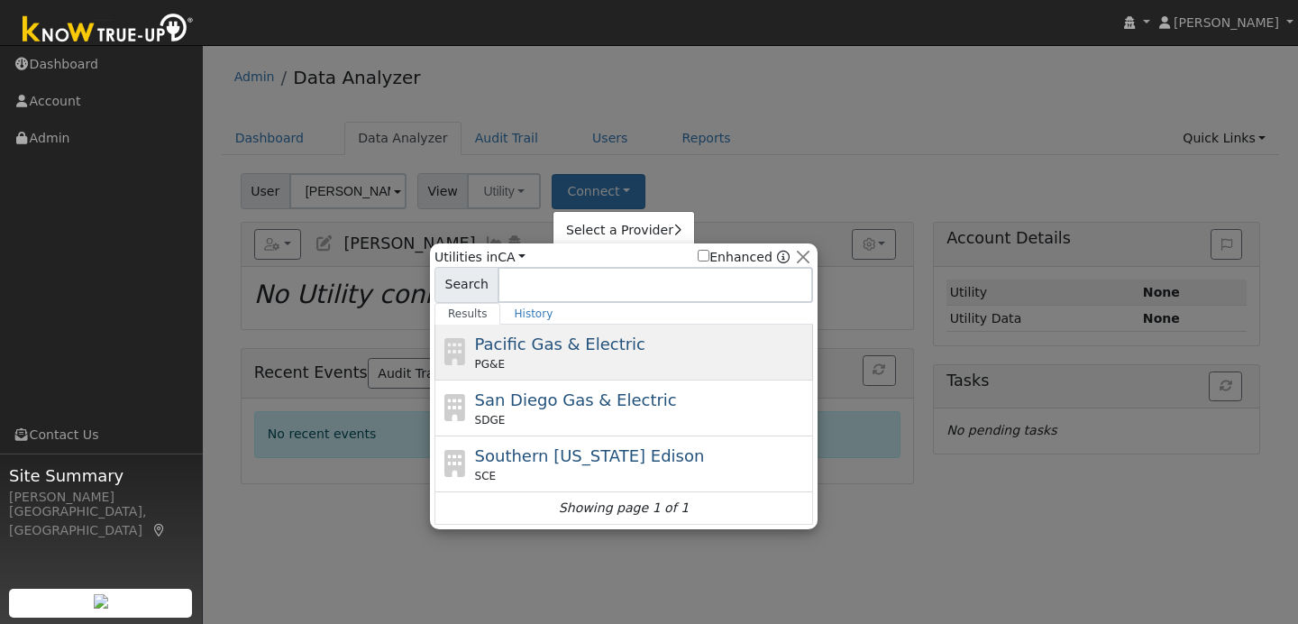
click at [566, 345] on span "Pacific Gas & Electric" at bounding box center [560, 343] width 170 height 19
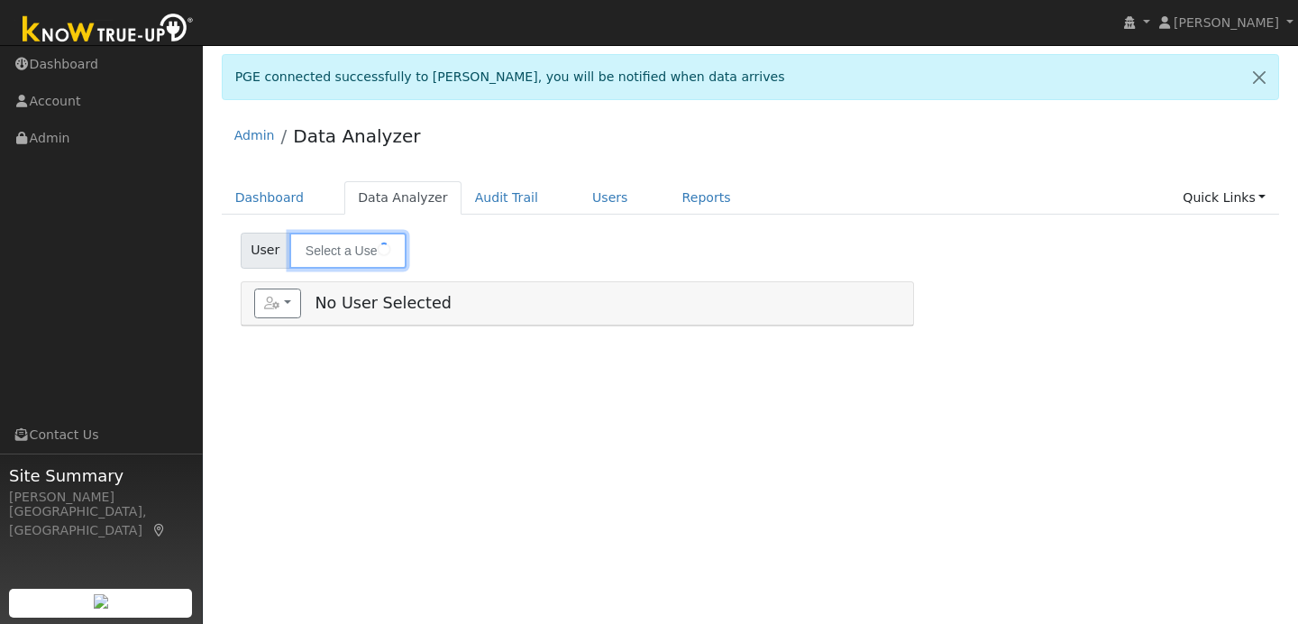
type input "[PERSON_NAME]"
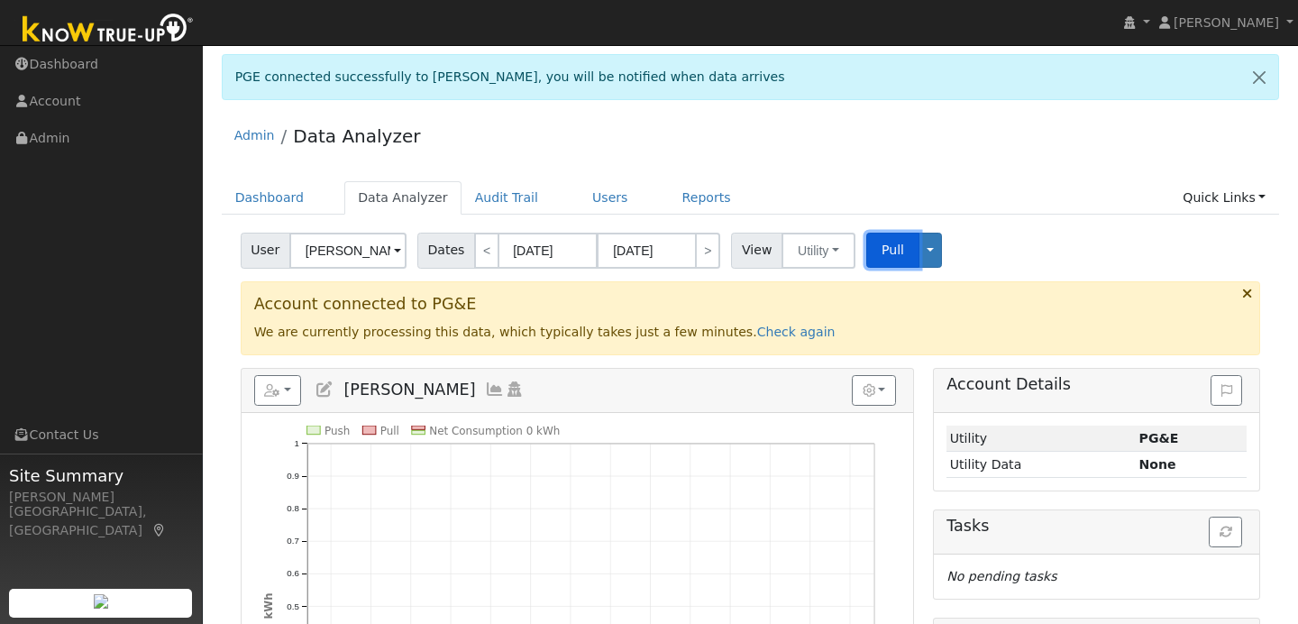
click at [892, 250] on span "Pull" at bounding box center [893, 249] width 23 height 14
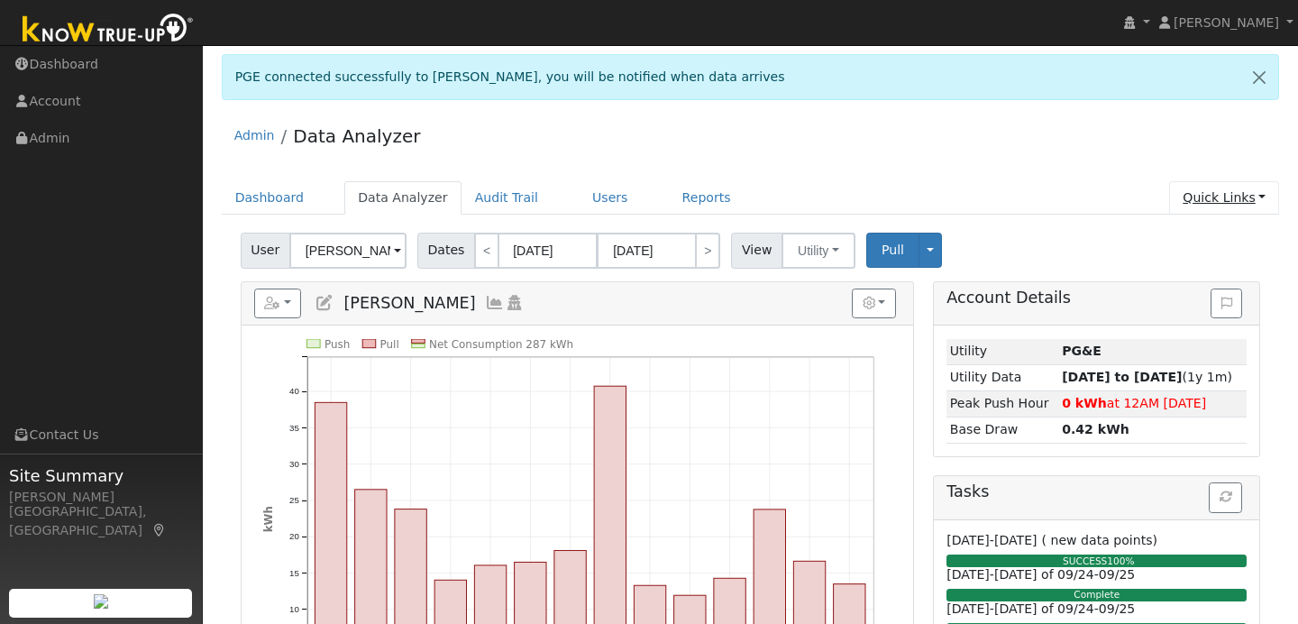
click at [1261, 196] on link "Quick Links" at bounding box center [1224, 197] width 110 height 33
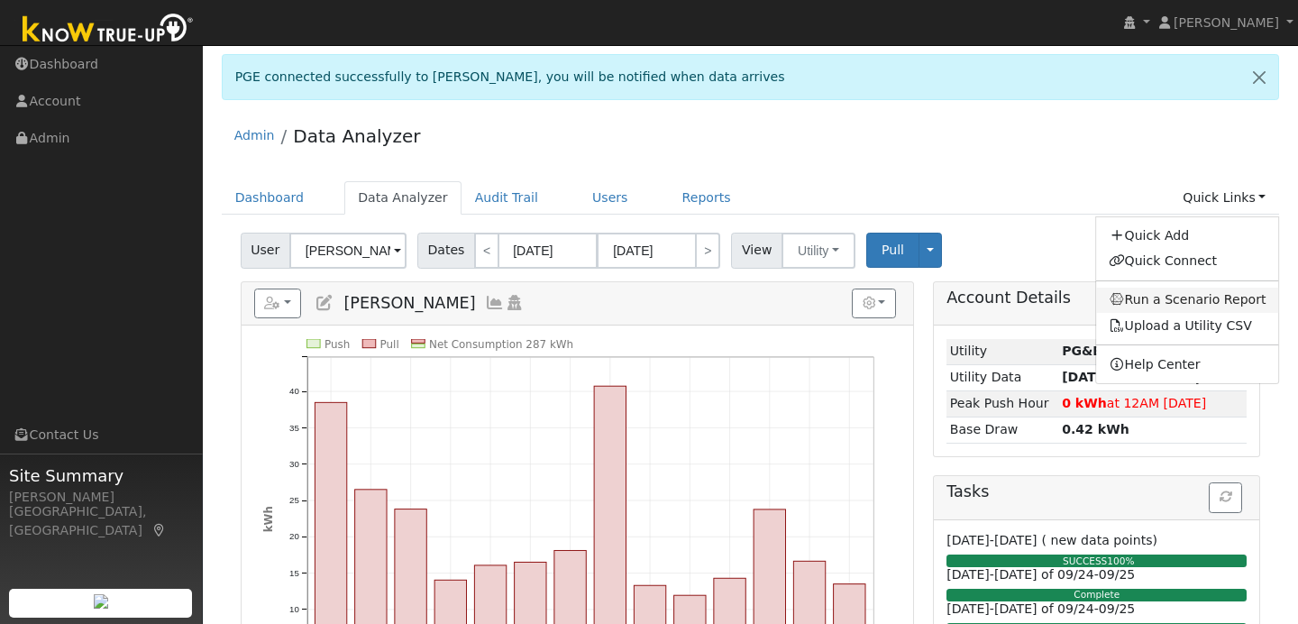
click at [1181, 300] on link "Run a Scenario Report" at bounding box center [1187, 300] width 183 height 25
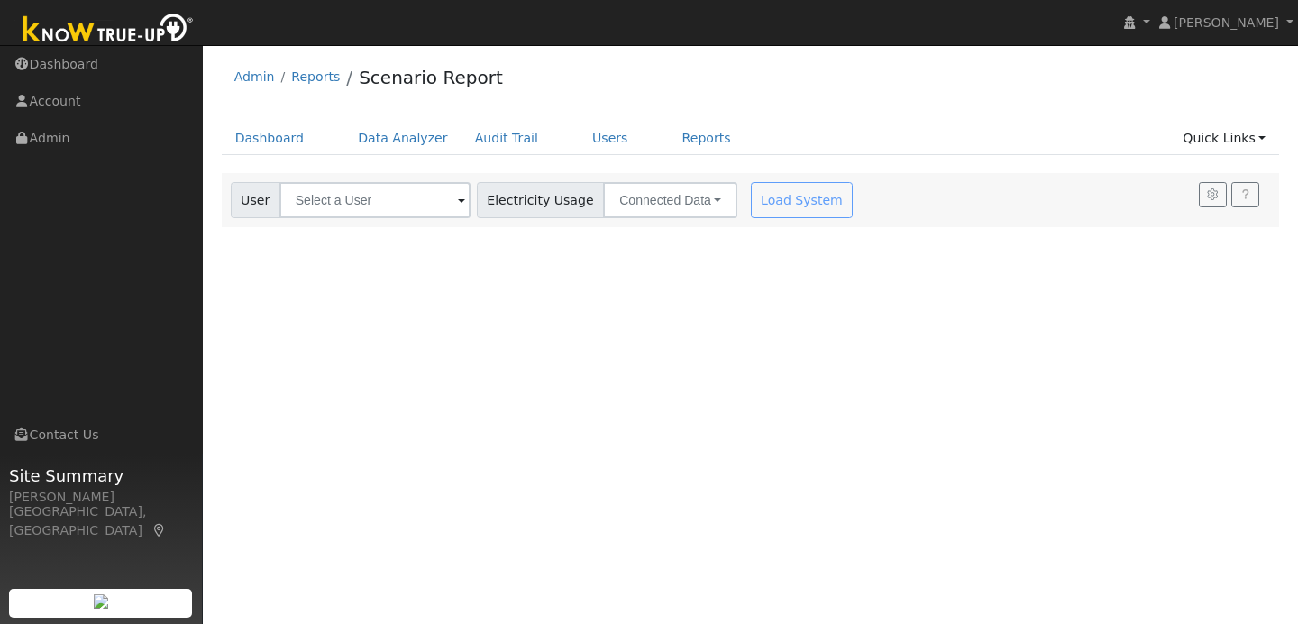
click at [458, 201] on span at bounding box center [461, 201] width 7 height 21
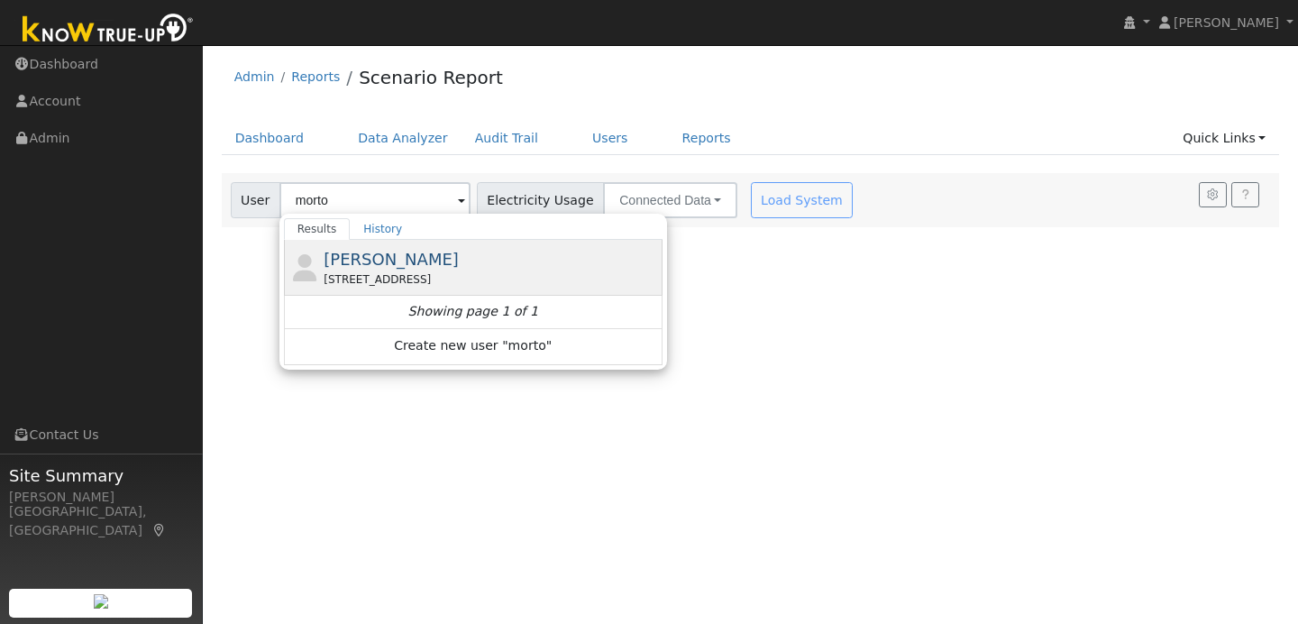
click at [452, 274] on div "[STREET_ADDRESS]" at bounding box center [491, 279] width 334 height 16
type input "[PERSON_NAME]"
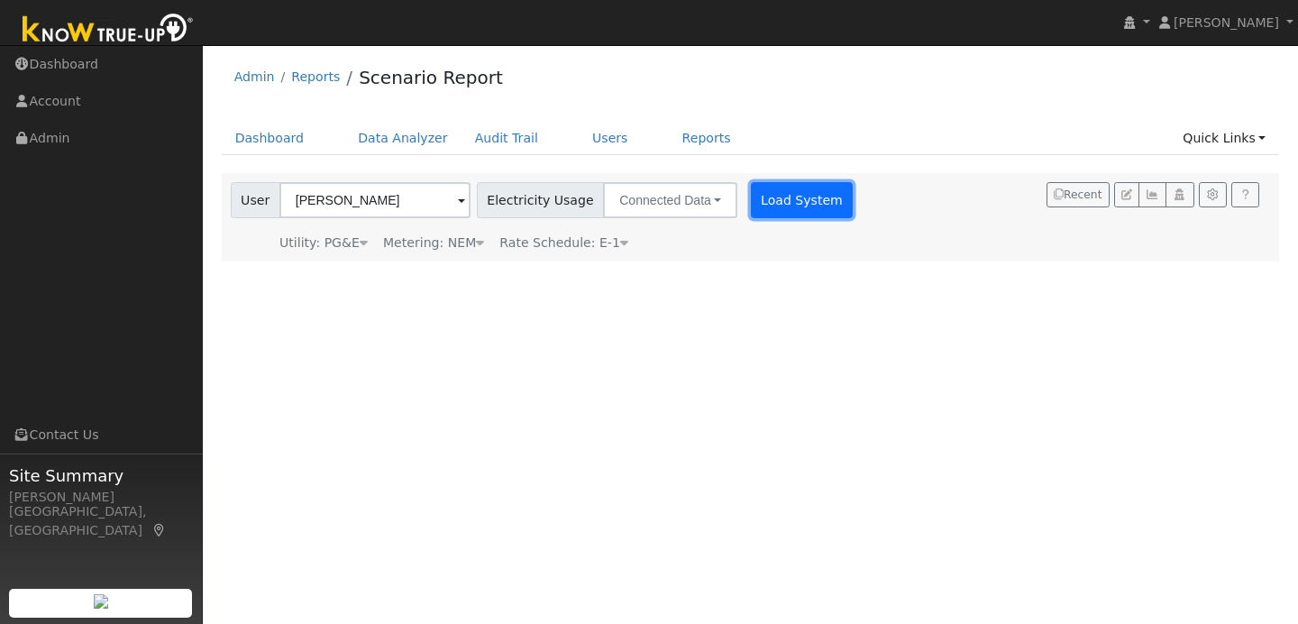
click at [791, 212] on button "Load System" at bounding box center [802, 200] width 103 height 36
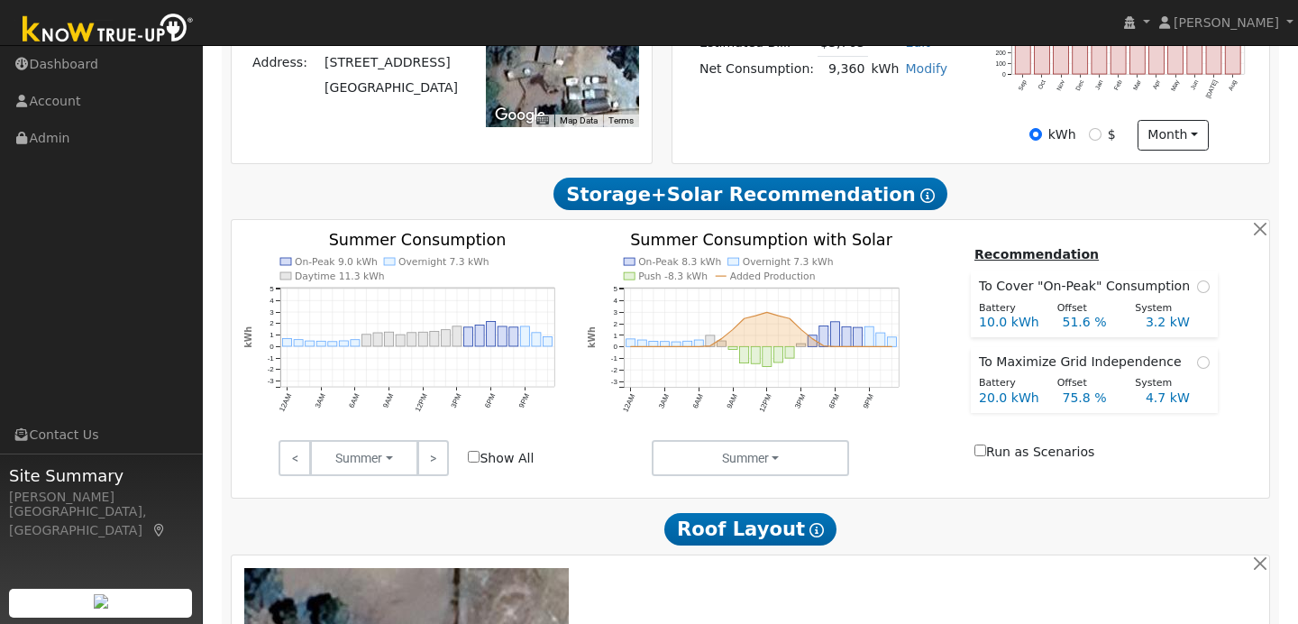
scroll to position [487, 0]
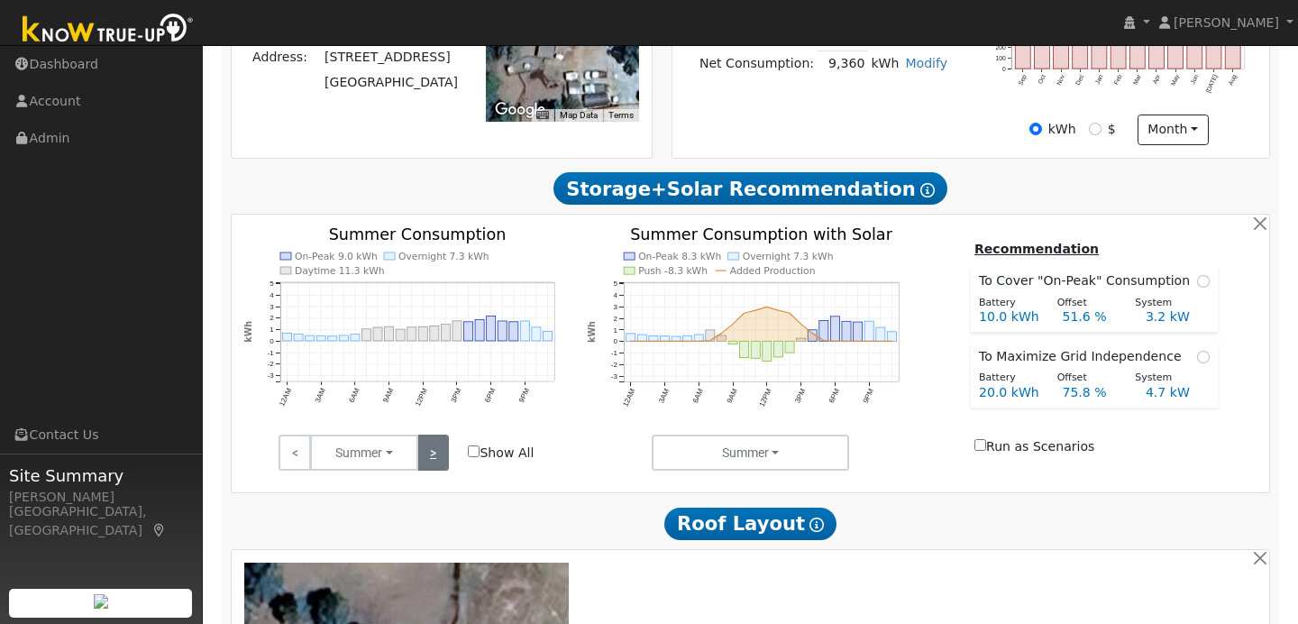
click at [442, 461] on link ">" at bounding box center [433, 452] width 32 height 36
click at [298, 456] on link "<" at bounding box center [295, 452] width 32 height 36
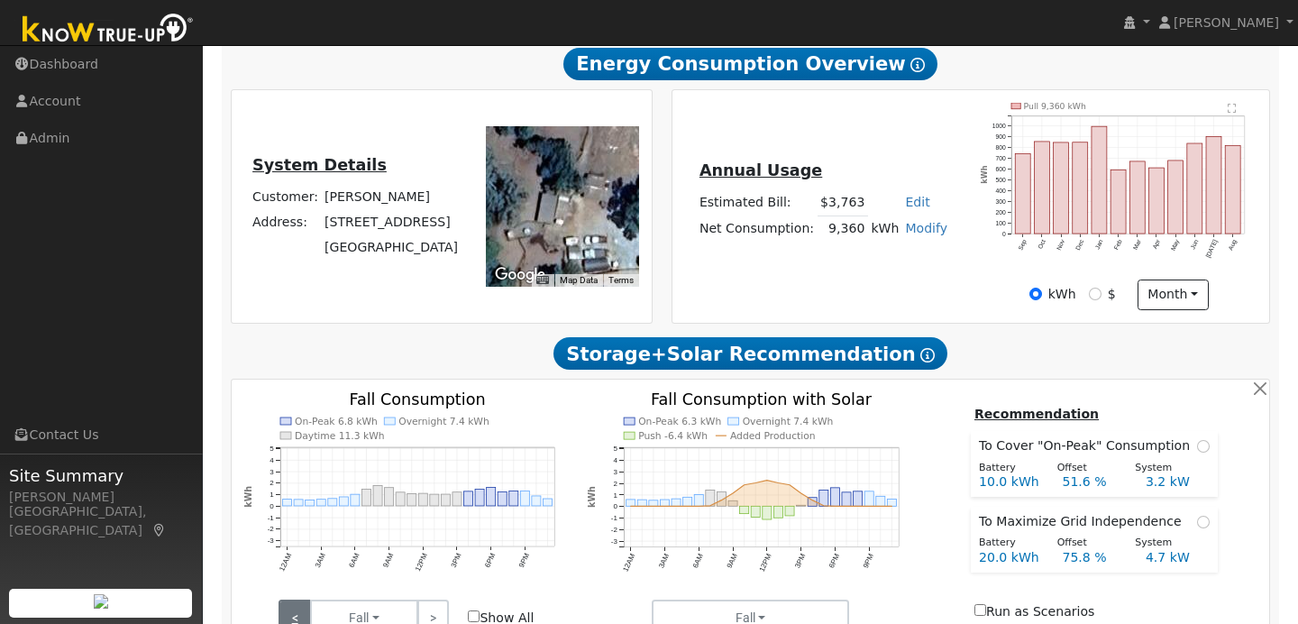
scroll to position [318, 0]
